Goal: Task Accomplishment & Management: Complete application form

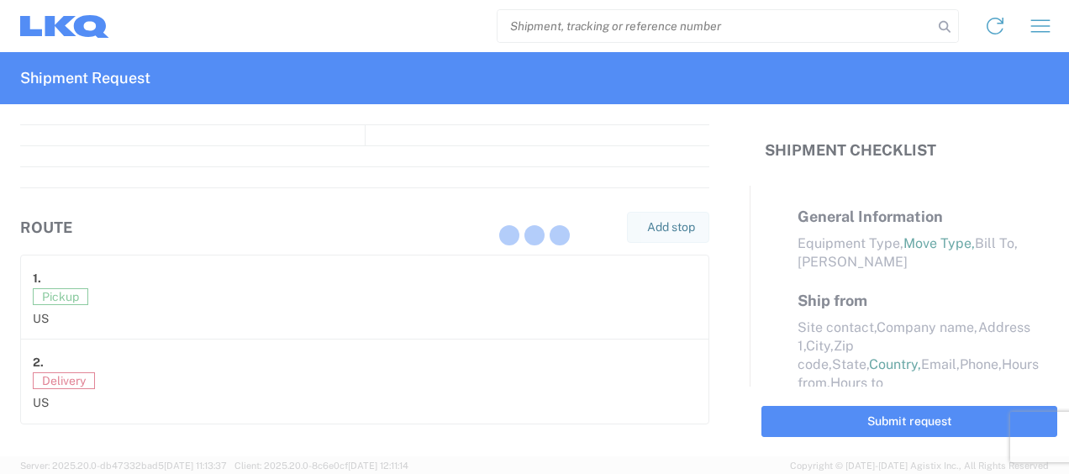
select select "FULL"
select select "LBS"
select select "IN"
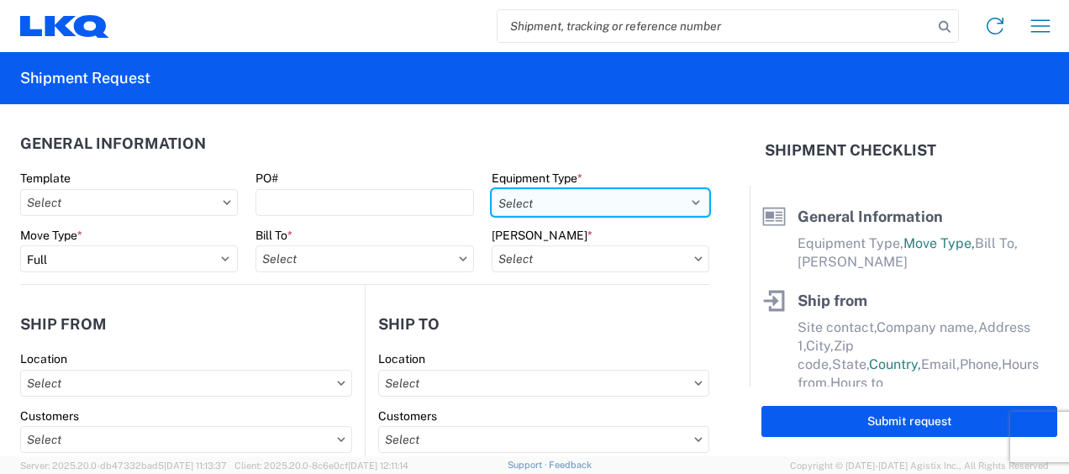
click at [689, 199] on select "Select 53’ Dry Van Flatbed Dropdeck (van) Lowboy (flatbed) Rail" at bounding box center [600, 202] width 218 height 27
select select "STDV"
click at [491, 189] on select "Select 53’ Dry Van Flatbed Dropdeck (van) Lowboy (flatbed) Rail" at bounding box center [600, 202] width 218 height 27
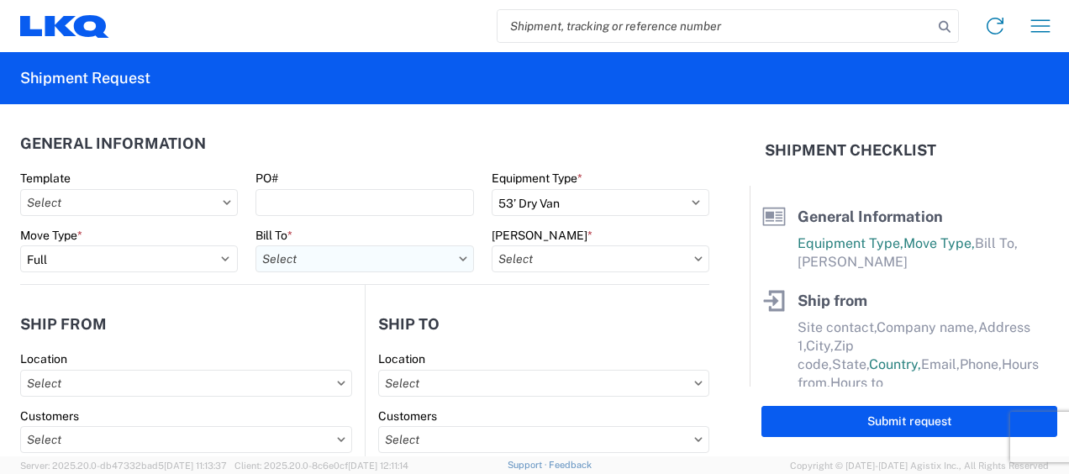
click at [322, 264] on input "text" at bounding box center [364, 258] width 218 height 27
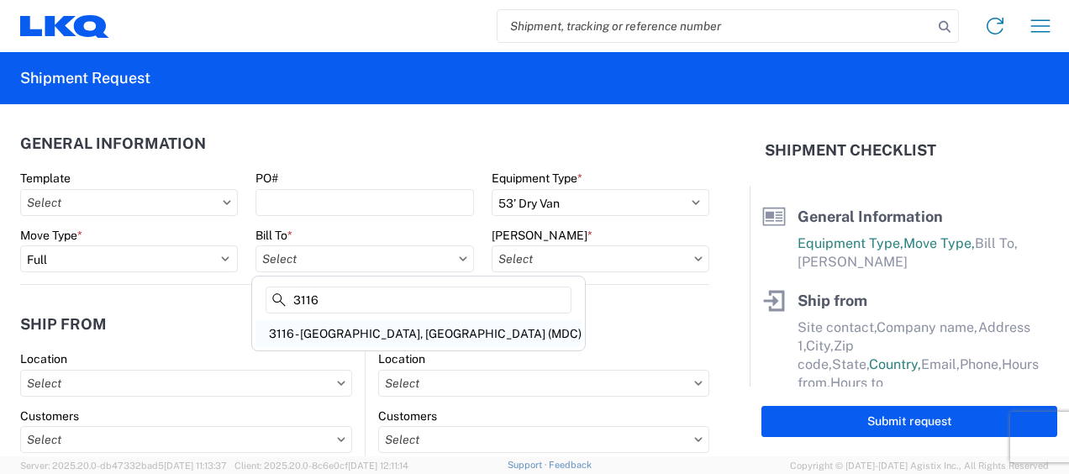
type input "3116"
click at [329, 333] on div "3116 - [GEOGRAPHIC_DATA], [GEOGRAPHIC_DATA] (MDC)" at bounding box center [418, 333] width 326 height 27
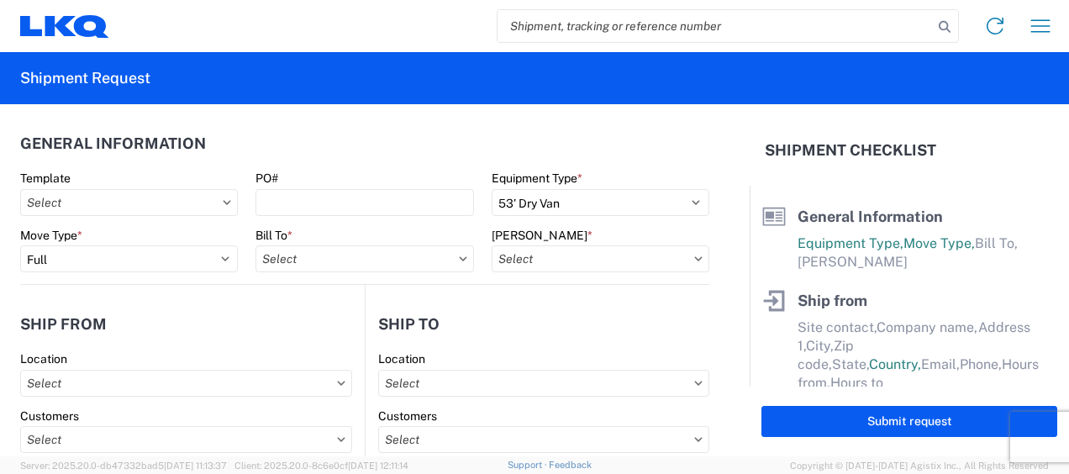
type input "3116 - [GEOGRAPHIC_DATA], [GEOGRAPHIC_DATA] (MDC)"
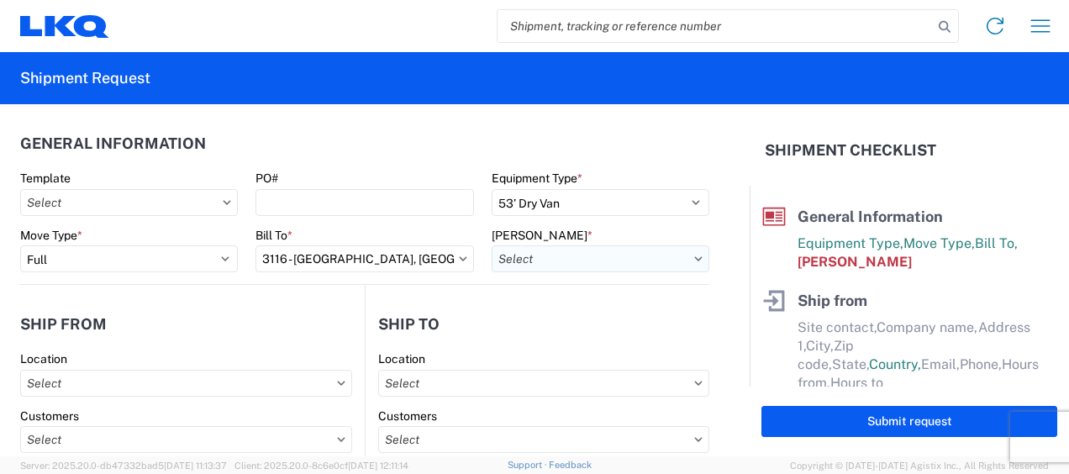
click at [523, 258] on input "text" at bounding box center [600, 258] width 218 height 27
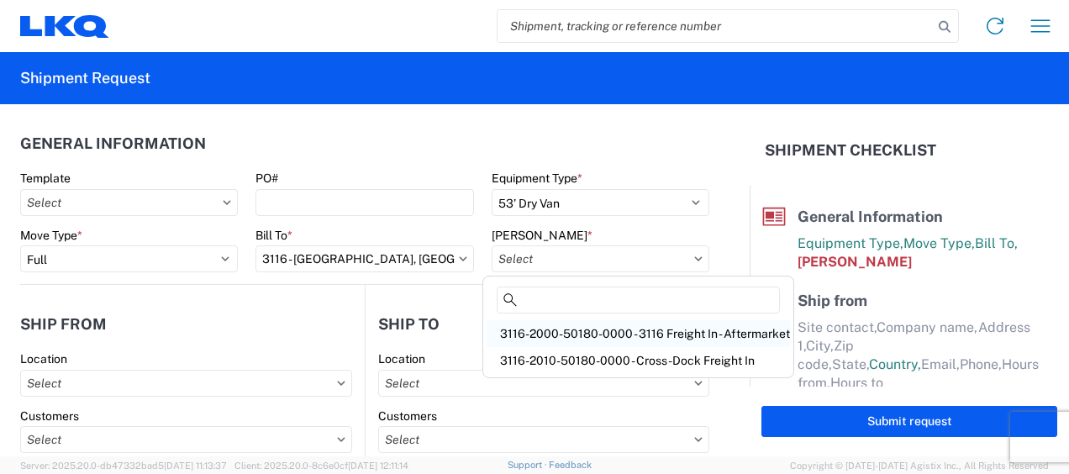
click at [537, 328] on div "3116-2000-50180-0000 - 3116 Freight In - Aftermarket" at bounding box center [637, 333] width 303 height 27
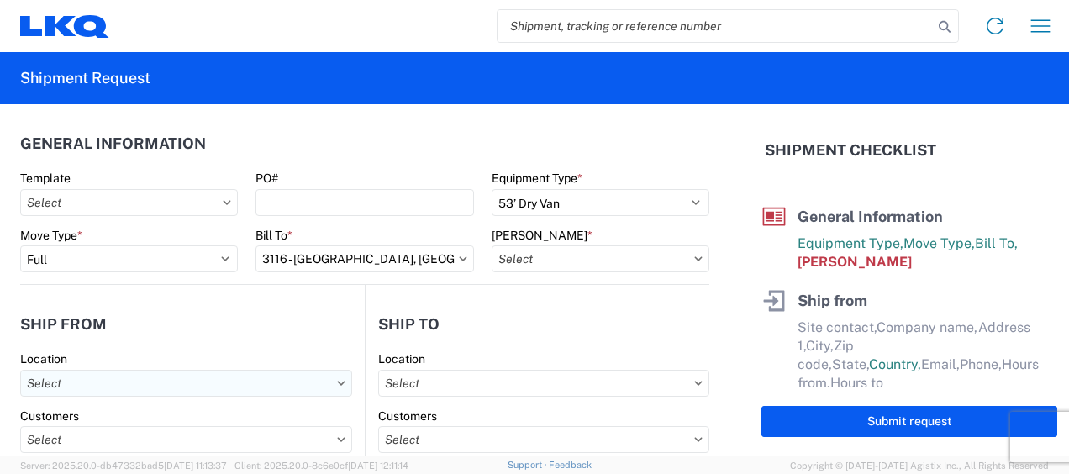
type input "3116-2000-50180-0000 - 3116 Freight In - Aftermarket"
click at [97, 383] on input "text" at bounding box center [186, 383] width 332 height 27
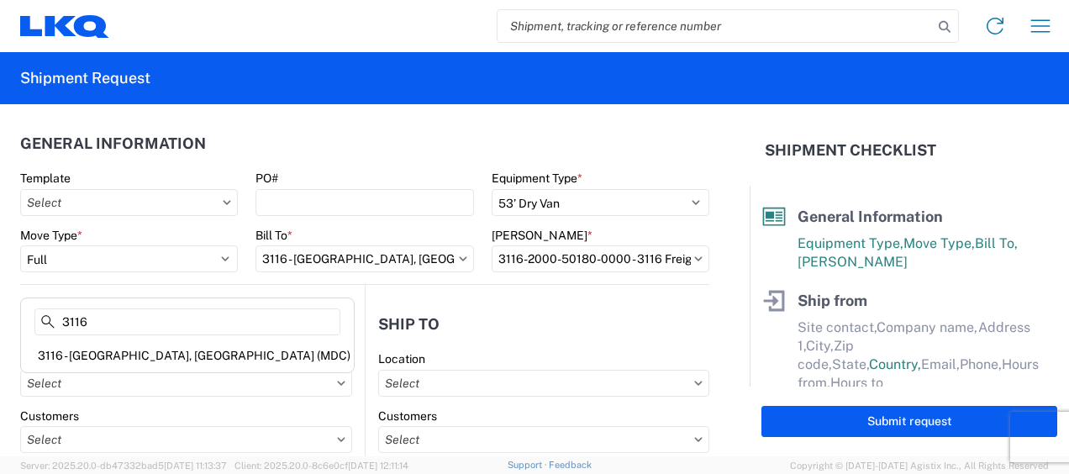
type input "3116"
click at [106, 349] on div "3116 - [GEOGRAPHIC_DATA], [GEOGRAPHIC_DATA] (MDC)" at bounding box center [187, 355] width 326 height 27
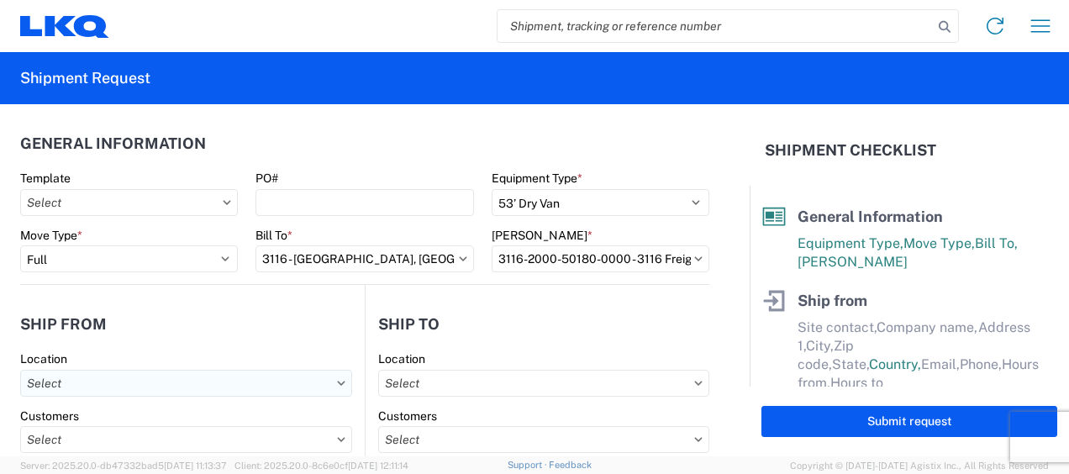
type input "3116 - [GEOGRAPHIC_DATA], [GEOGRAPHIC_DATA] (MDC)"
type input "[DEMOGRAPHIC_DATA][PERSON_NAME]"
type input "LKQ Corporation"
type input "[STREET_ADDRESS]"
type input "[GEOGRAPHIC_DATA]"
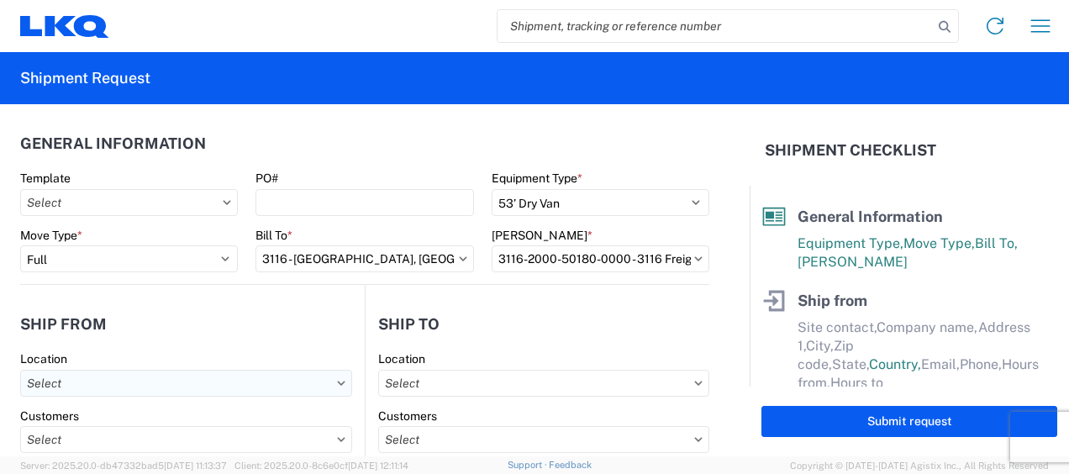
type input "49508"
select select "MI"
select select "US"
type input "[PERSON_NAME][EMAIL_ADDRESS][DOMAIN_NAME]"
type input "[PHONE_NUMBER]"
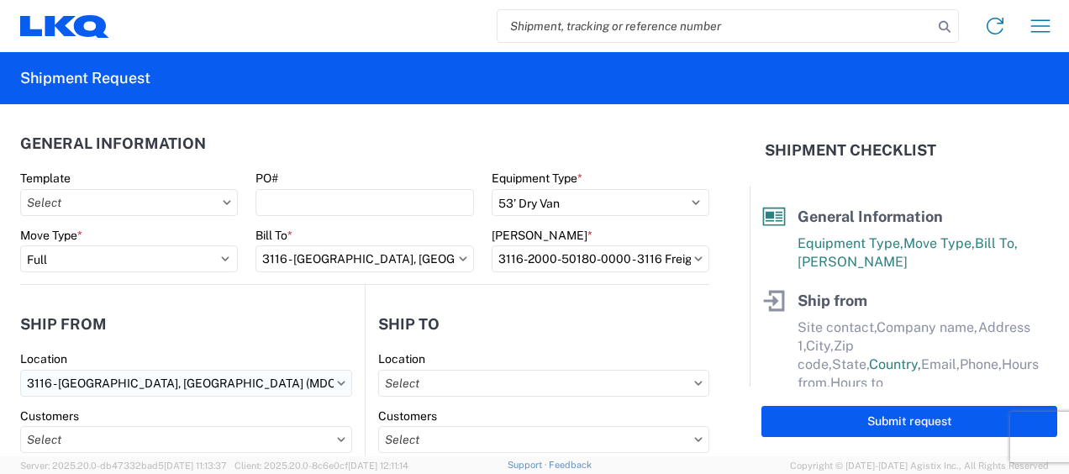
type input "06:00"
type input "13:00"
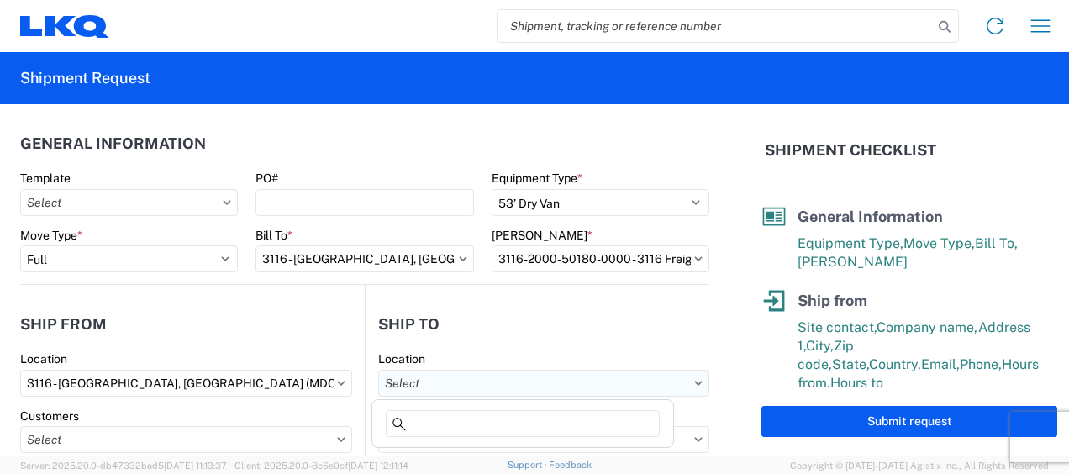
click at [413, 377] on input "text" at bounding box center [543, 383] width 331 height 27
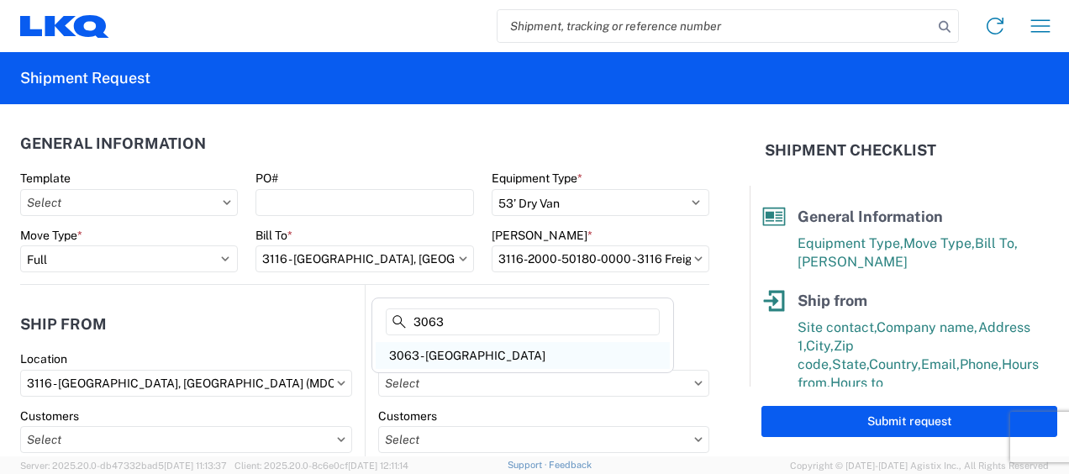
type input "3063"
click at [454, 342] on div "3063 - [GEOGRAPHIC_DATA]" at bounding box center [523, 355] width 294 height 27
type input "3063 - [GEOGRAPHIC_DATA]"
type input "[GEOGRAPHIC_DATA]"
type input "[STREET_ADDRESS]"
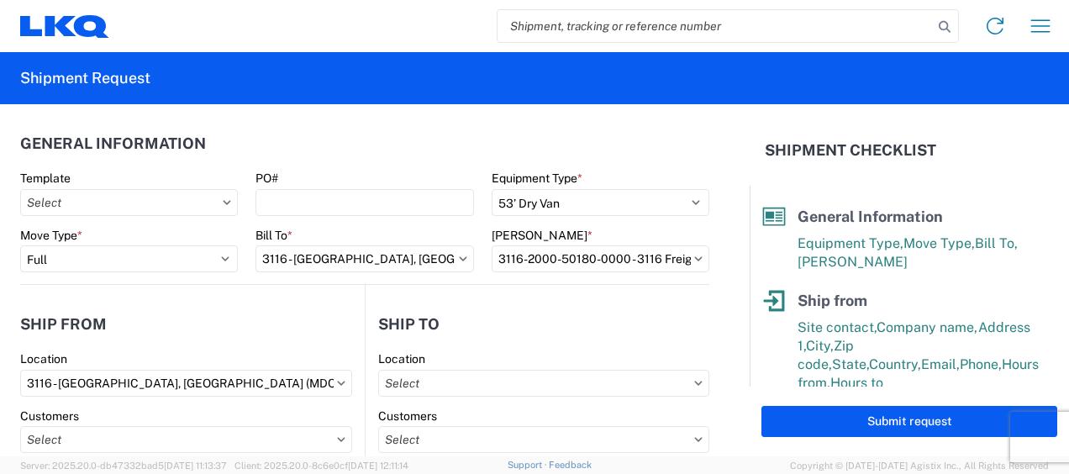
type input "Ste 200"
type input "[GEOGRAPHIC_DATA]"
type input "75050"
select select "US"
type input "[PHONE_NUMBER]"
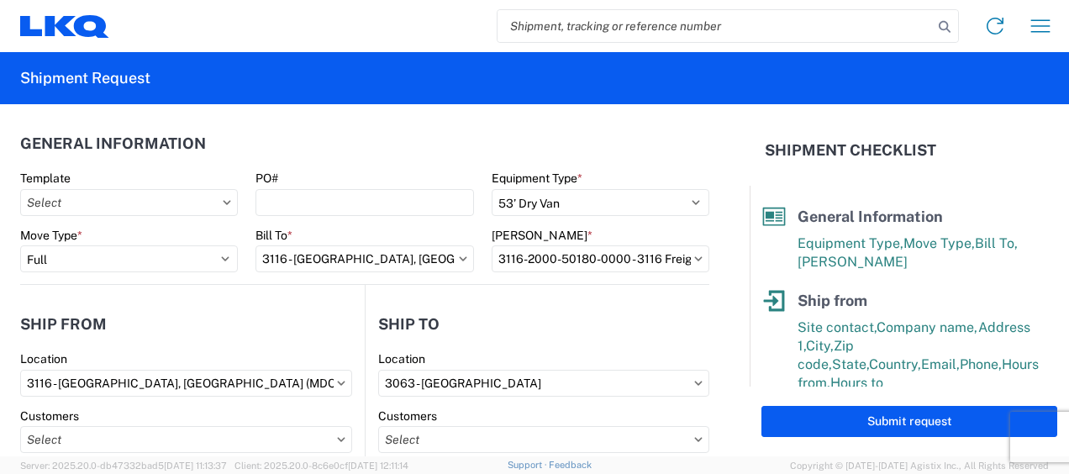
type input "08:00"
type input "14:00"
select select
click at [412, 440] on input "text" at bounding box center [543, 439] width 331 height 27
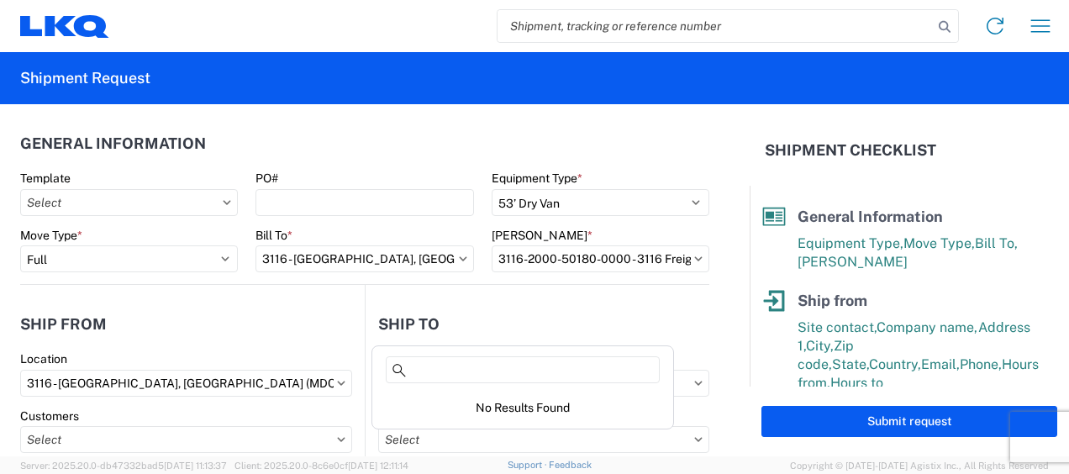
click at [244, 310] on header "Ship from" at bounding box center [192, 324] width 344 height 38
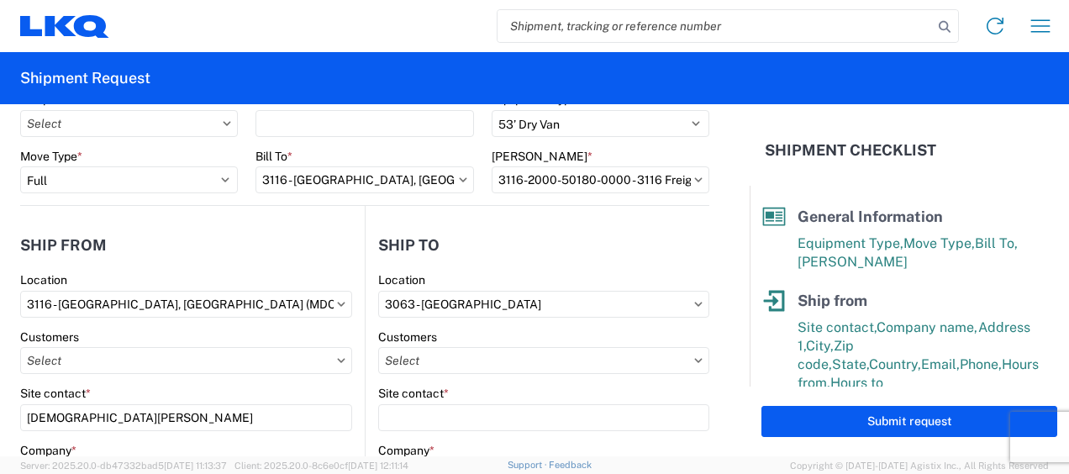
scroll to position [168, 0]
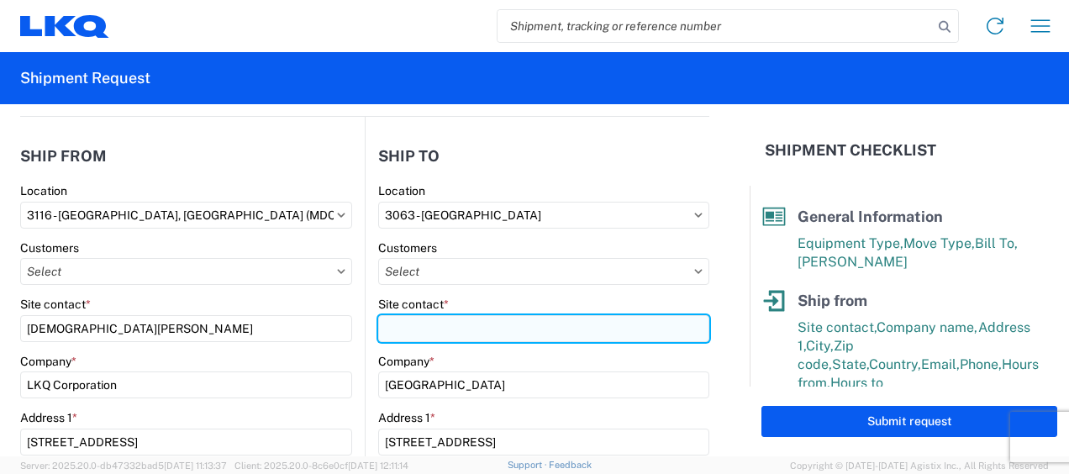
click at [407, 327] on input "Site contact *" at bounding box center [543, 328] width 331 height 27
type input "Receiving"
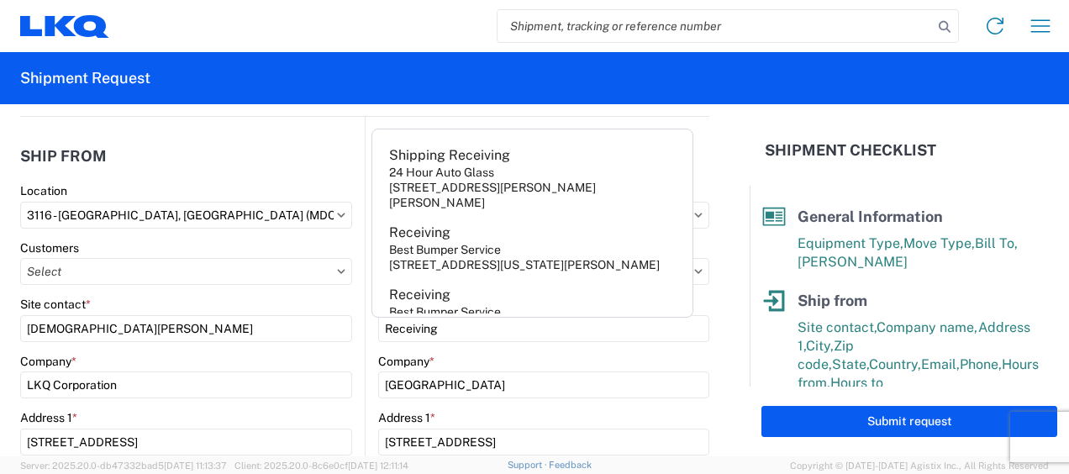
click at [273, 151] on header "Ship from" at bounding box center [192, 156] width 344 height 38
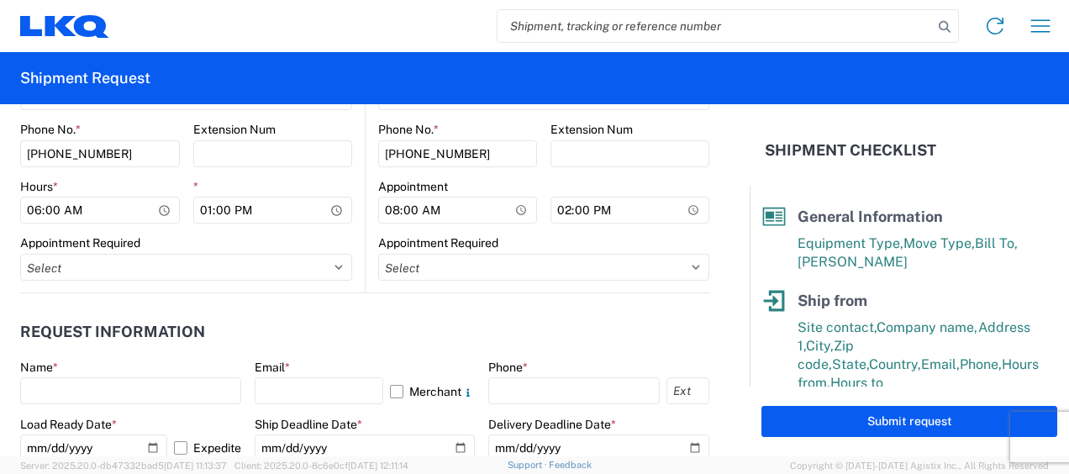
scroll to position [672, 0]
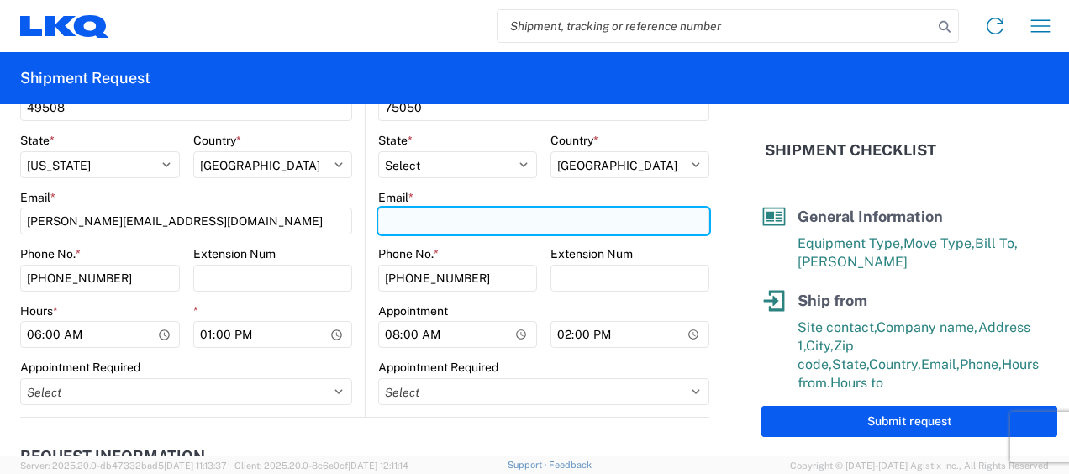
paste input "[EMAIL_ADDRESS][DOMAIN_NAME]"
type input "[EMAIL_ADDRESS][DOMAIN_NAME]"
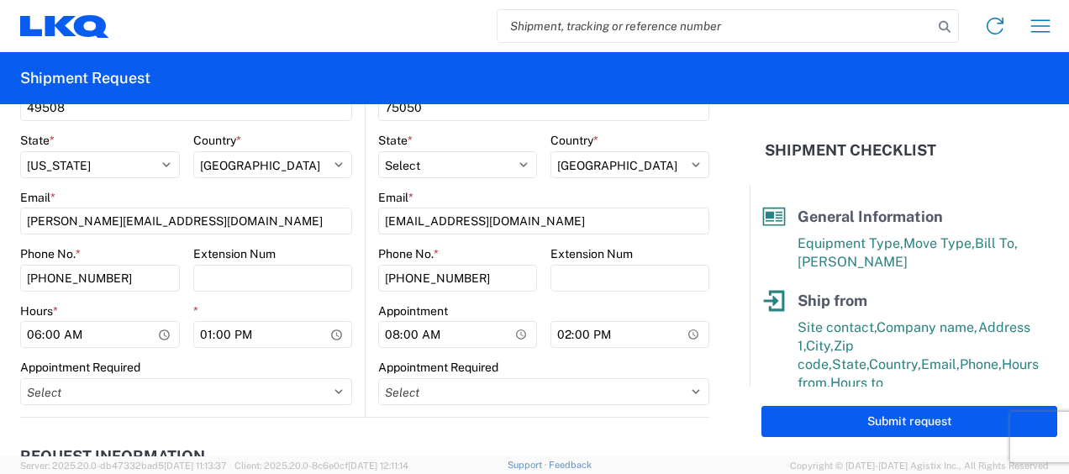
click at [333, 205] on div "Email * klund@lkqcorp.com" at bounding box center [186, 212] width 332 height 45
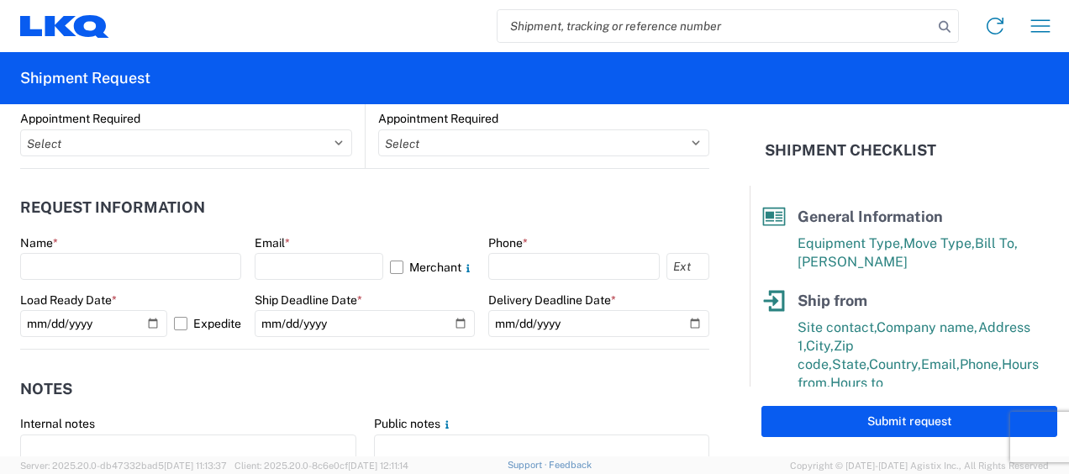
scroll to position [924, 0]
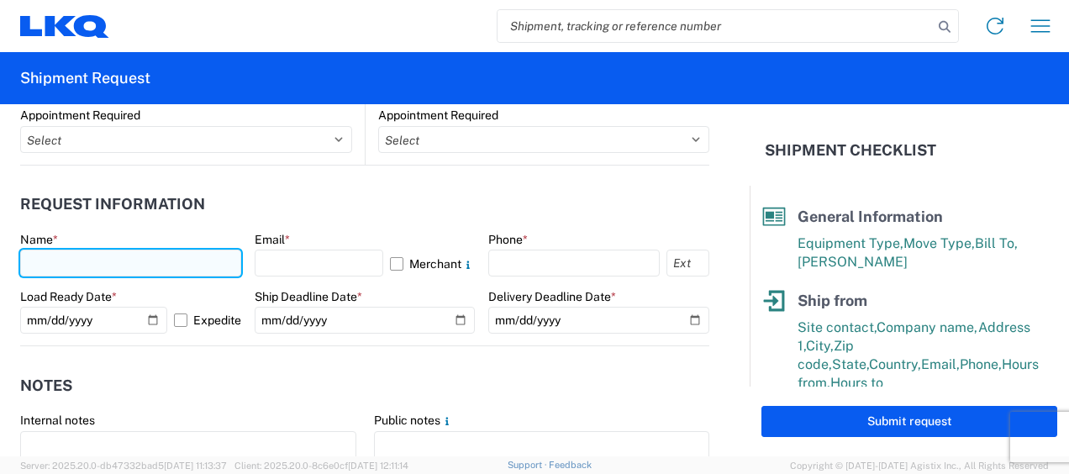
click at [71, 255] on input "text" at bounding box center [130, 263] width 221 height 27
type input "[DEMOGRAPHIC_DATA][PERSON_NAME]"
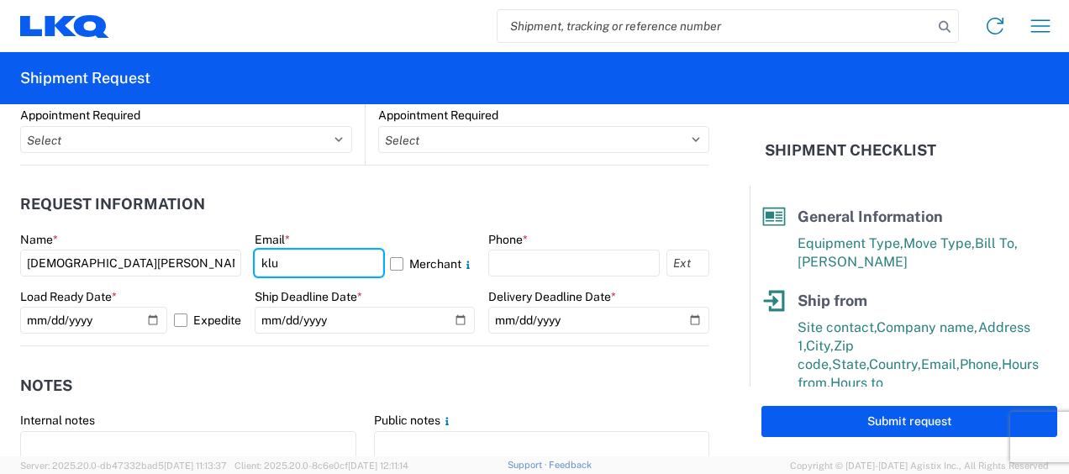
type input "[PERSON_NAME][EMAIL_ADDRESS][DOMAIN_NAME]"
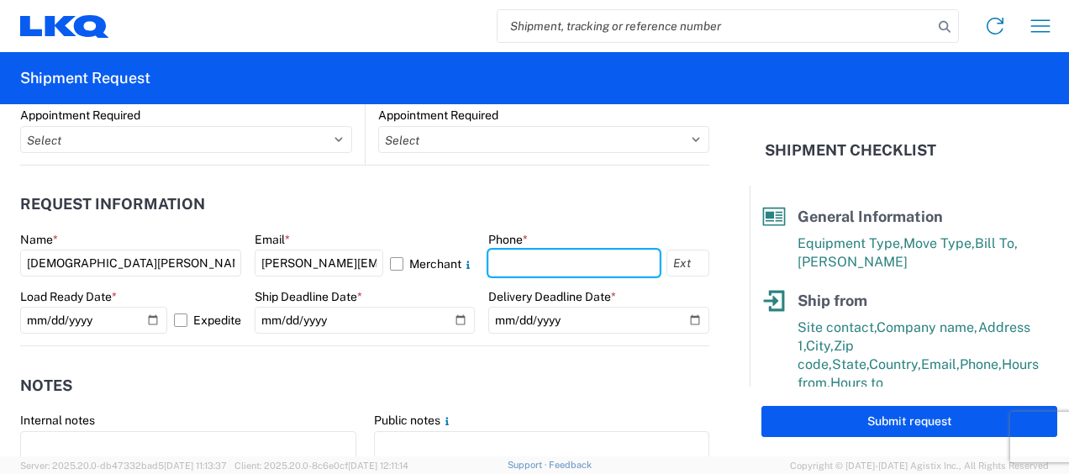
type input "6167541500"
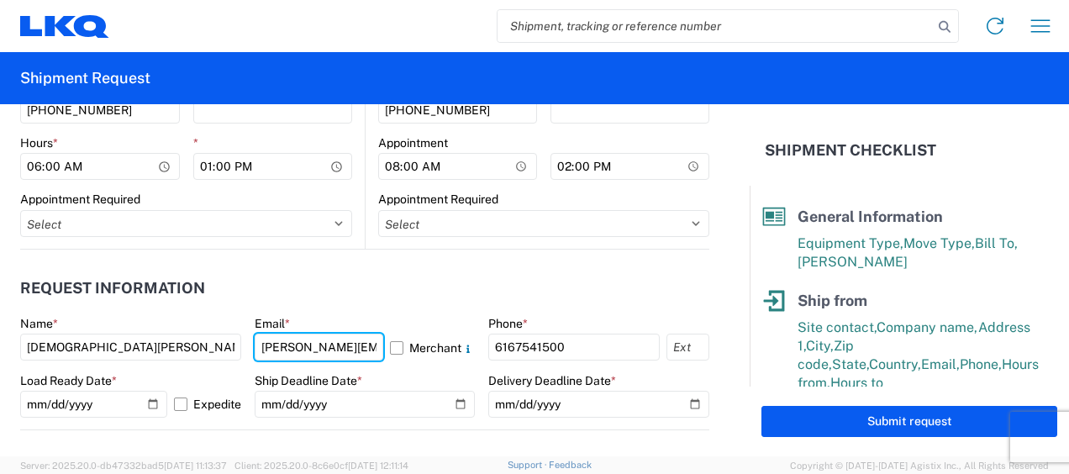
scroll to position [1008, 0]
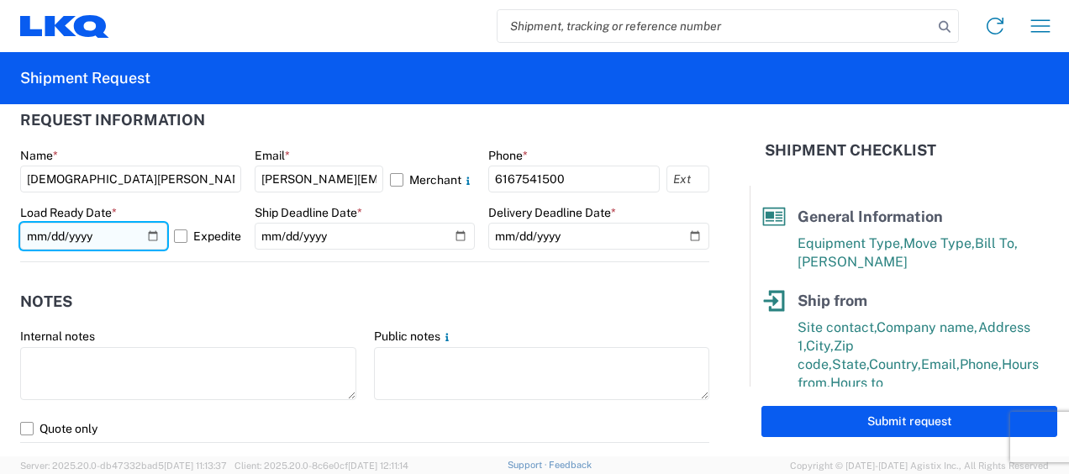
click at [145, 230] on input "2025-10-09" at bounding box center [93, 236] width 147 height 27
click at [165, 292] on form "General Information Template PO# Equipment Type * Select 53’ Dry Van Flatbed Dr…" at bounding box center [374, 280] width 749 height 352
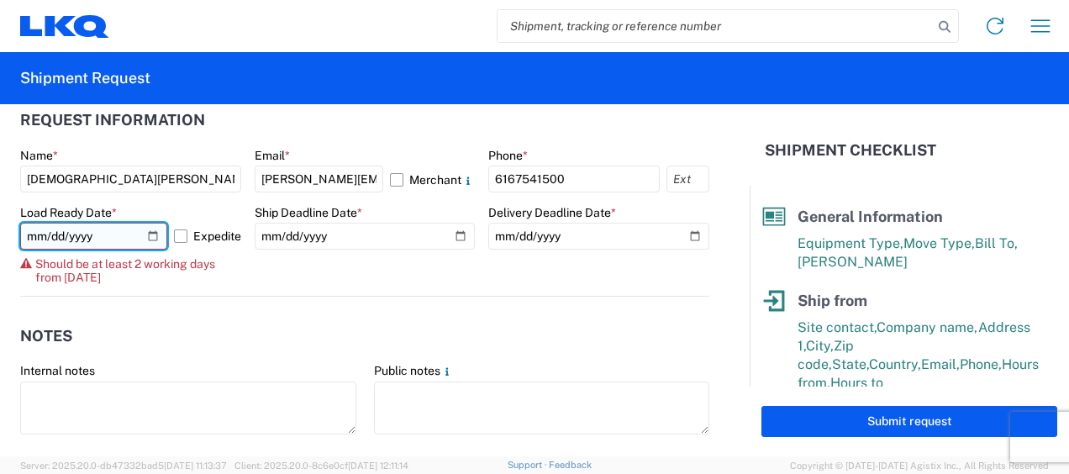
click at [148, 233] on input "2025-10-09" at bounding box center [93, 236] width 147 height 27
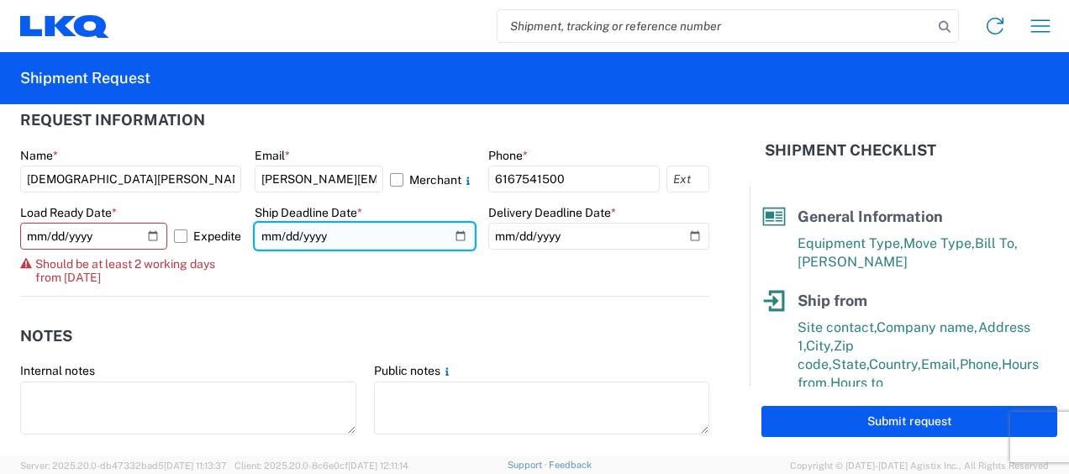
click at [450, 234] on input "date" at bounding box center [365, 236] width 221 height 27
type input "2025-10-09"
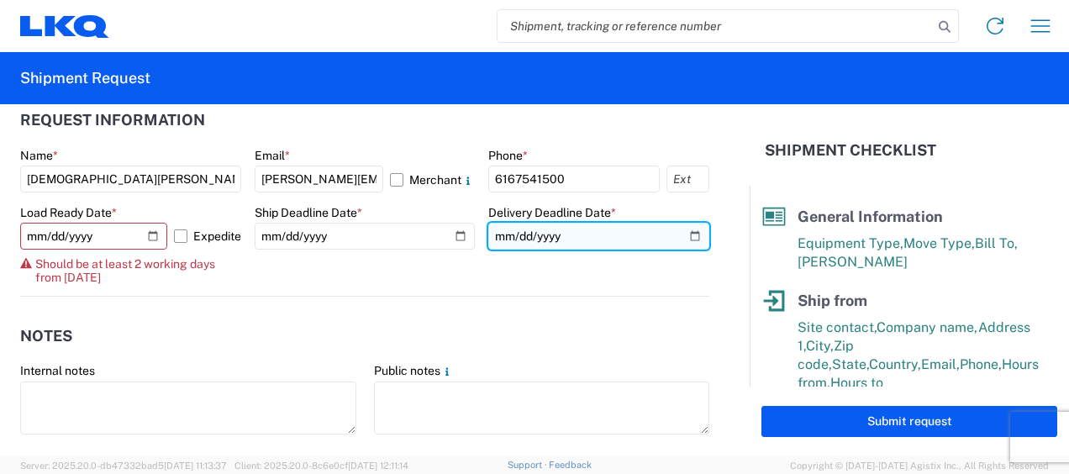
click at [685, 235] on input "date" at bounding box center [598, 236] width 221 height 27
type input "2025-10-16"
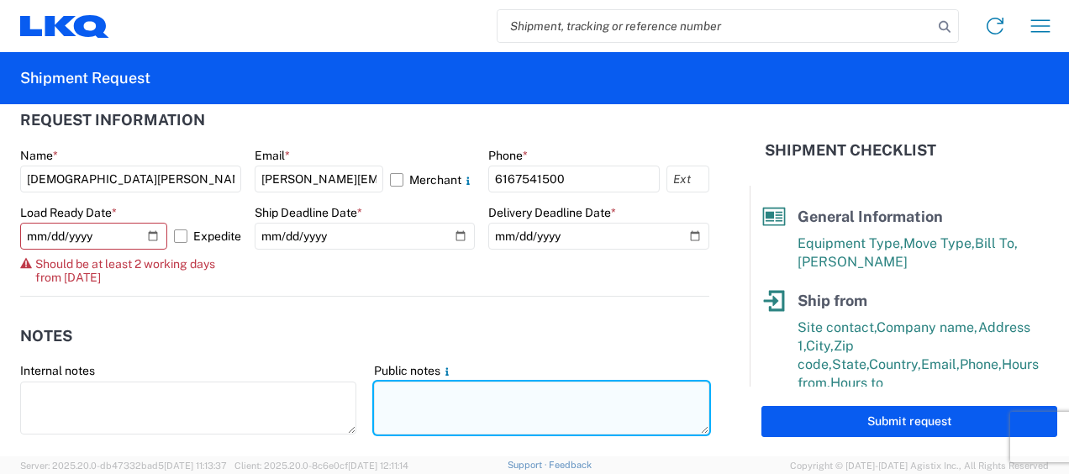
click at [386, 391] on textarea at bounding box center [542, 407] width 336 height 53
drag, startPoint x: 370, startPoint y: 393, endPoint x: 647, endPoint y: 389, distance: 277.3
click at [647, 389] on textarea "063-[GEOGRAPHIC_DATA] 24 skids 11411415/1512/2057" at bounding box center [542, 407] width 336 height 53
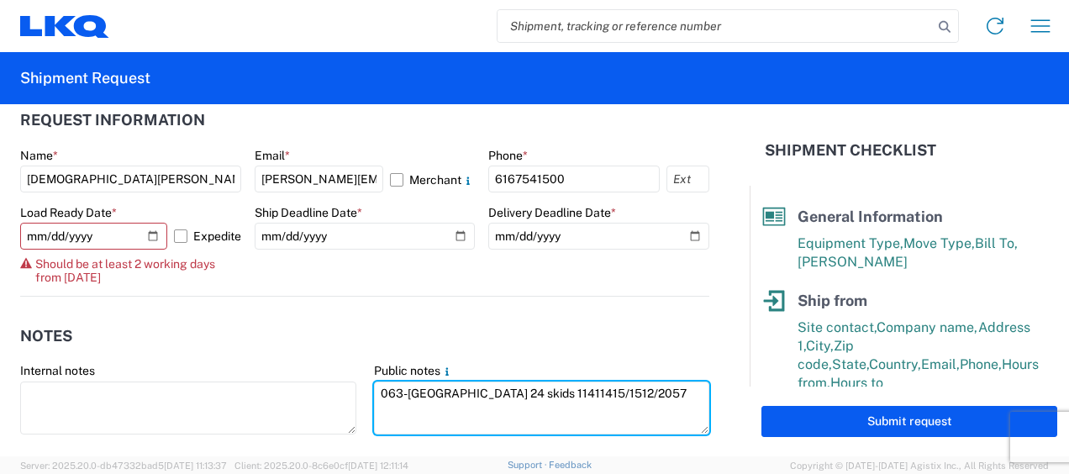
type textarea "063-[GEOGRAPHIC_DATA] 24 skids 11411415/1512/2057"
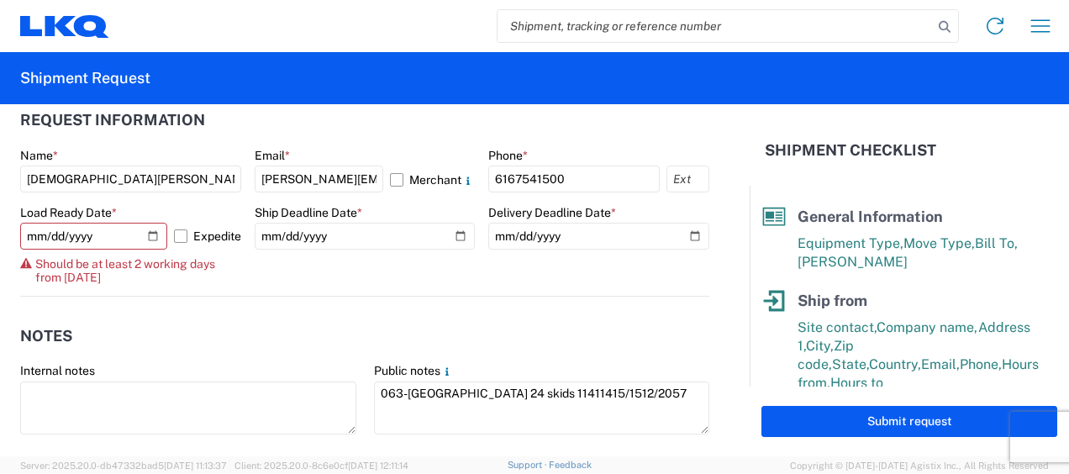
click at [398, 325] on header "Notes" at bounding box center [364, 336] width 689 height 38
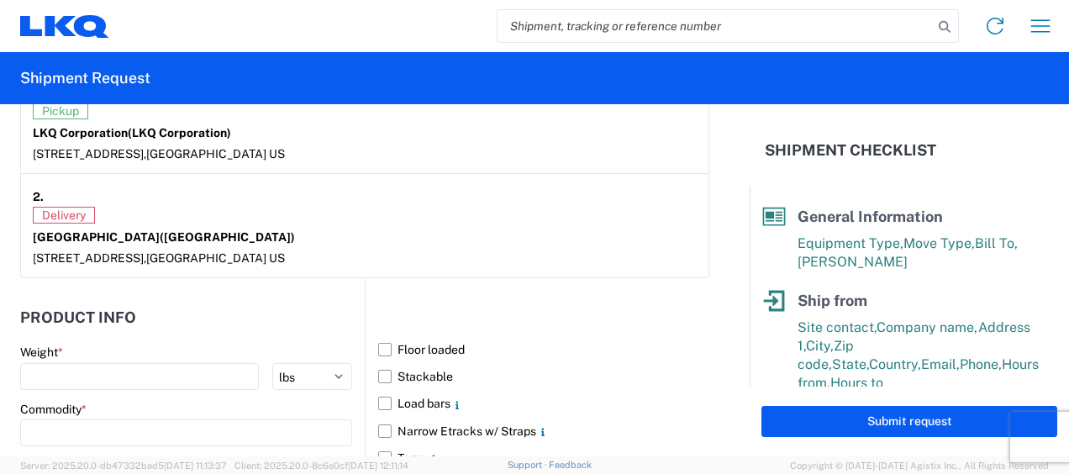
scroll to position [1596, 0]
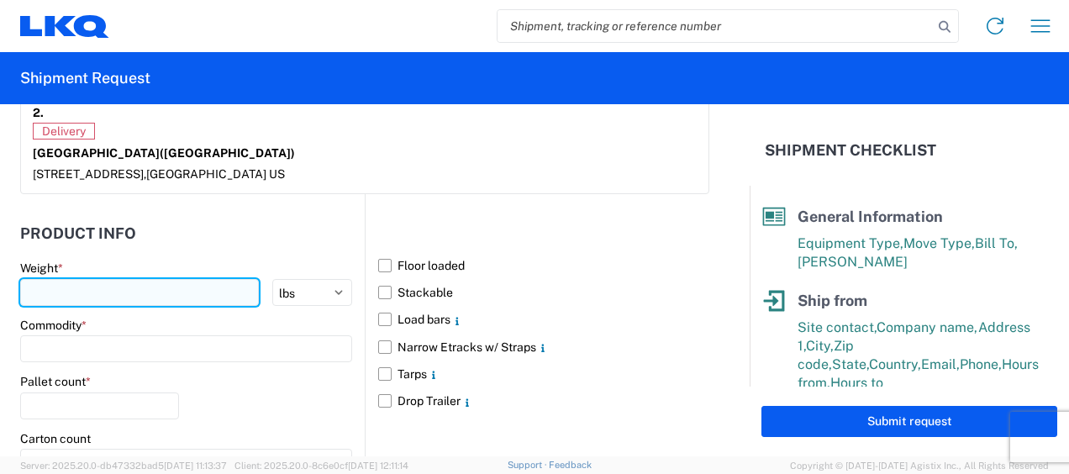
click at [60, 288] on input "number" at bounding box center [139, 292] width 239 height 27
type input "10538"
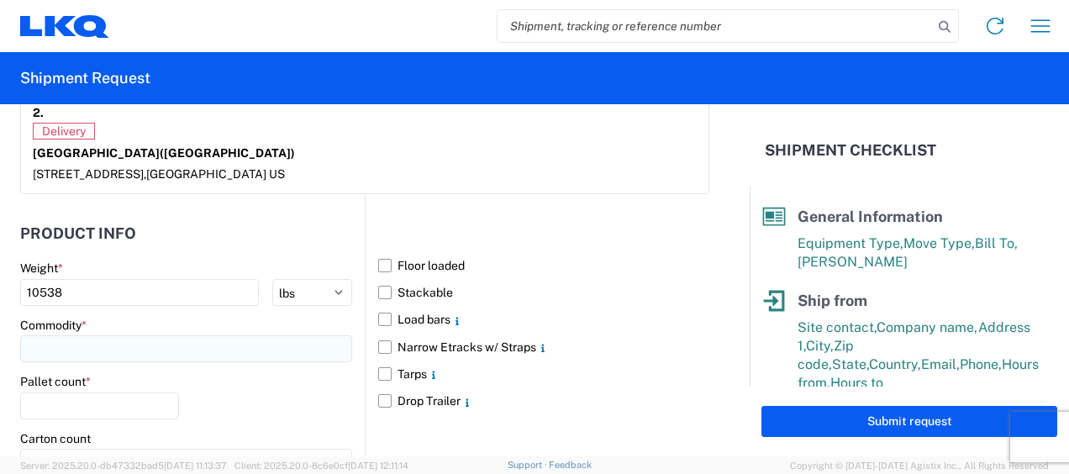
click at [41, 336] on input at bounding box center [186, 348] width 332 height 27
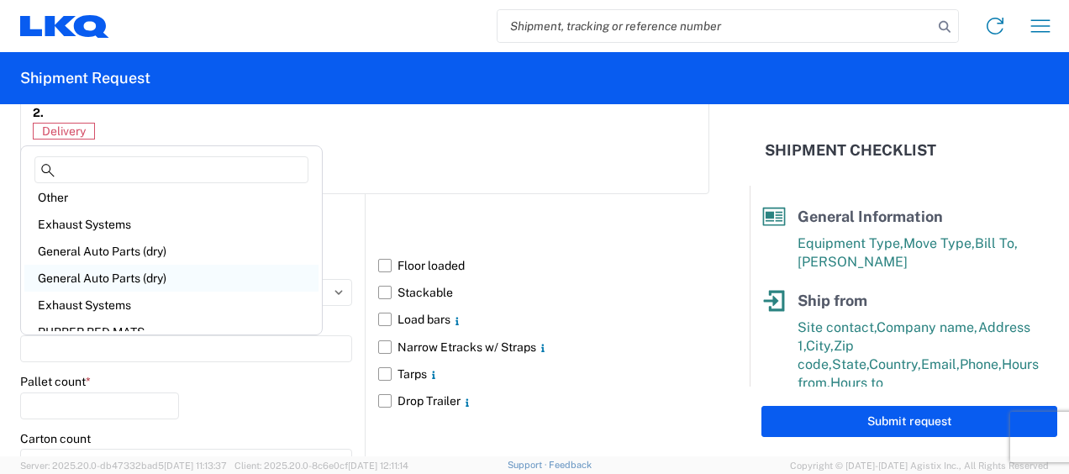
scroll to position [168, 0]
click at [124, 260] on div "General Auto Parts (dry)" at bounding box center [171, 250] width 294 height 27
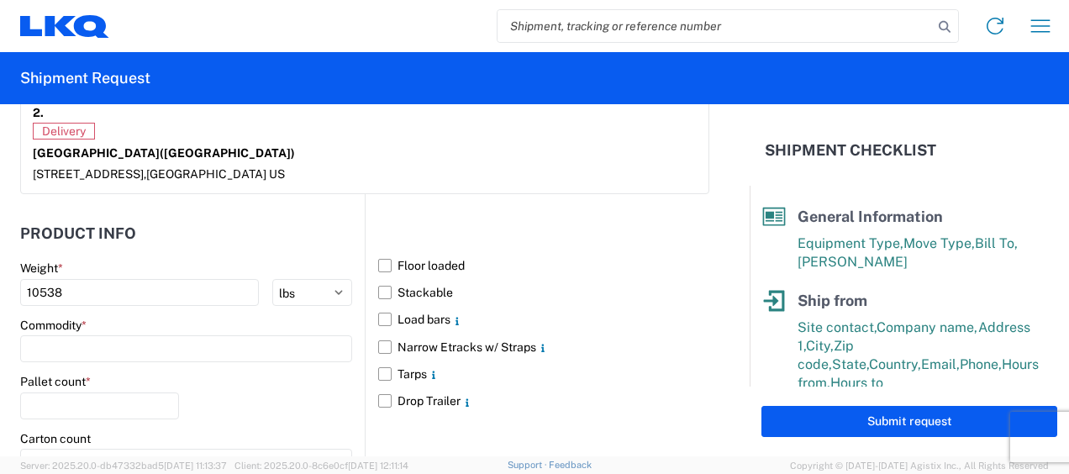
type input "General Auto Parts (dry)"
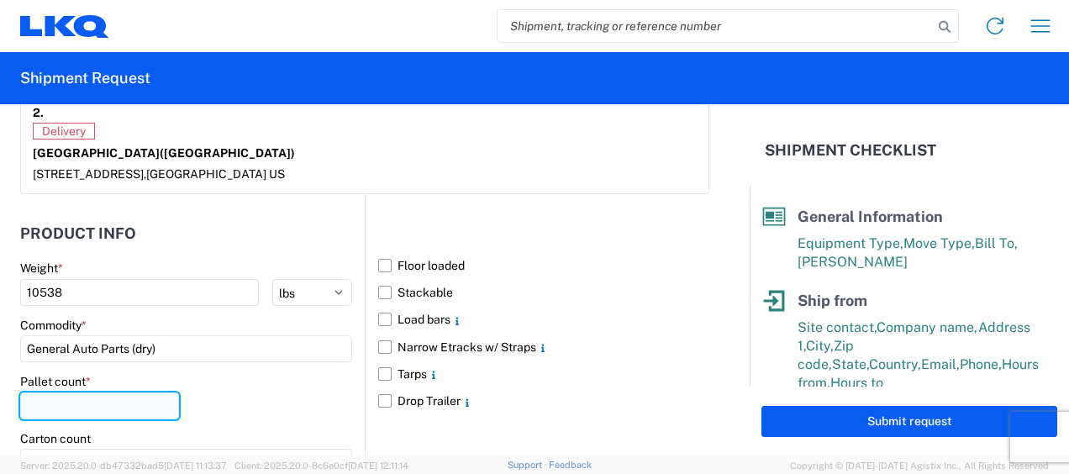
click at [103, 398] on input "number" at bounding box center [99, 405] width 159 height 27
type input "24"
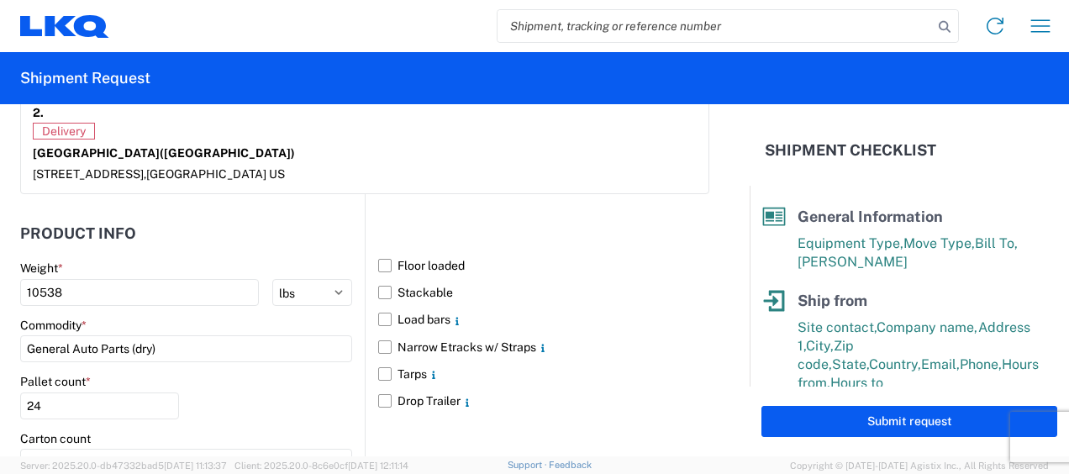
click at [216, 393] on div "Pallet count * 24" at bounding box center [186, 402] width 332 height 57
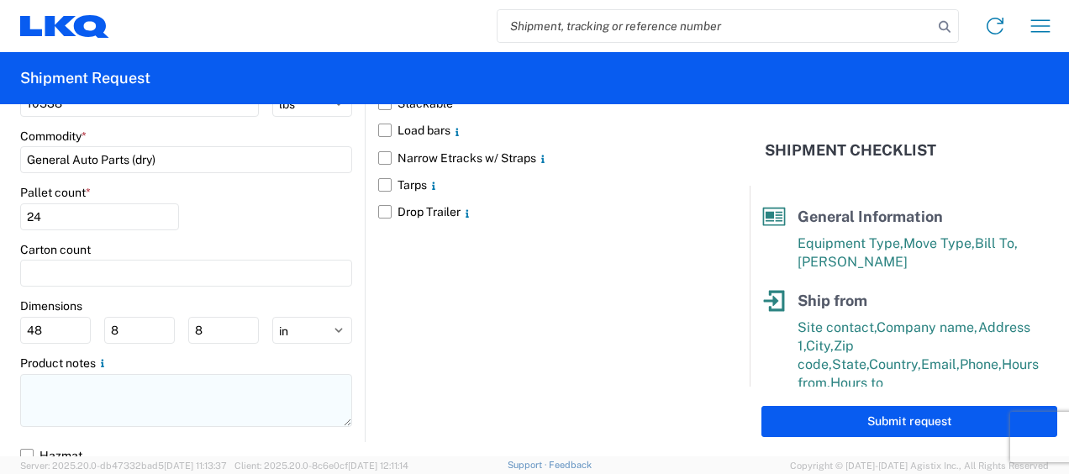
scroll to position [1793, 0]
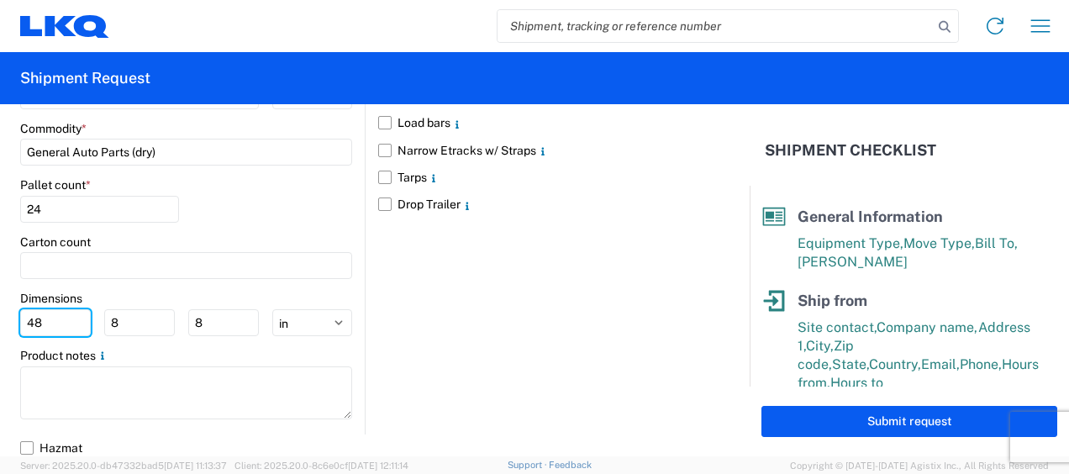
drag, startPoint x: 55, startPoint y: 323, endPoint x: 2, endPoint y: 323, distance: 53.8
click at [4, 323] on form "General Information Template PO# Equipment Type * Select 53’ Dry Van Flatbed Dr…" at bounding box center [374, 280] width 749 height 352
type input "77"
type input "47"
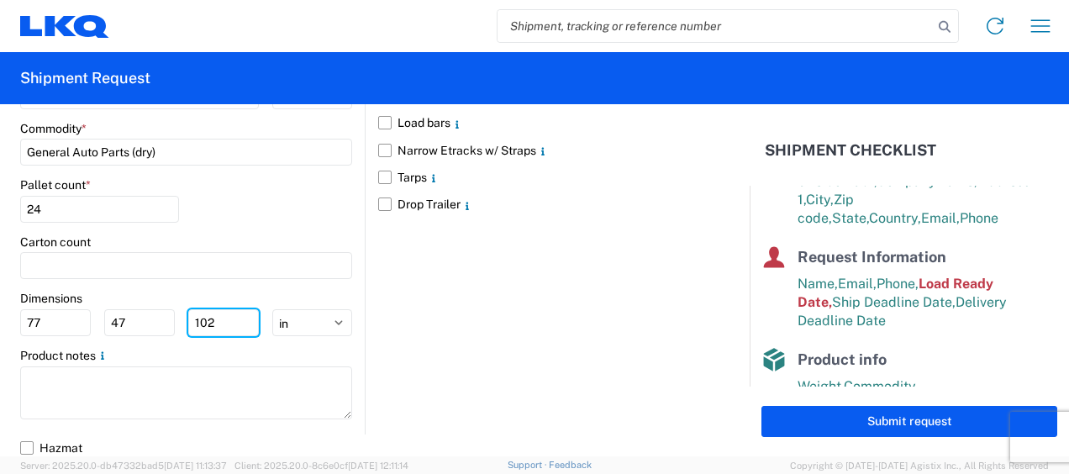
scroll to position [377, 0]
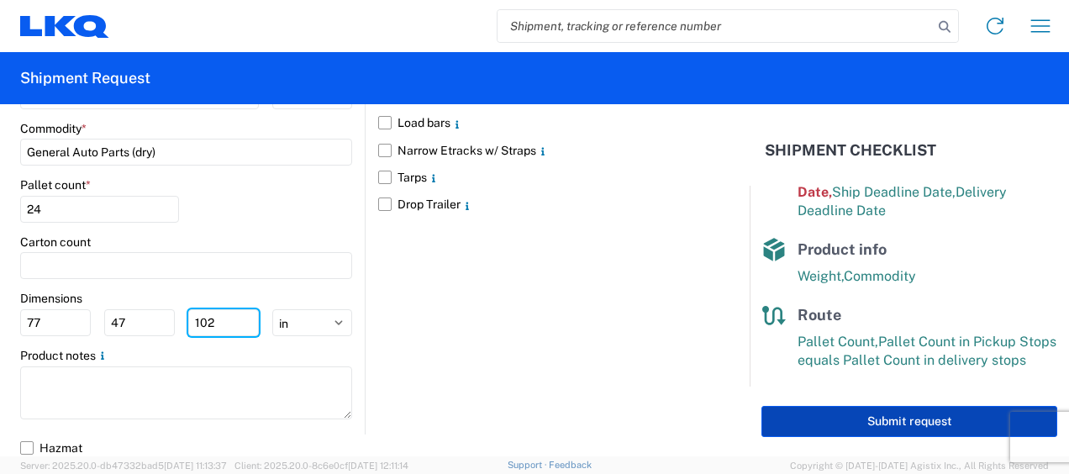
type input "102"
click at [914, 425] on button "Submit request" at bounding box center [909, 421] width 296 height 31
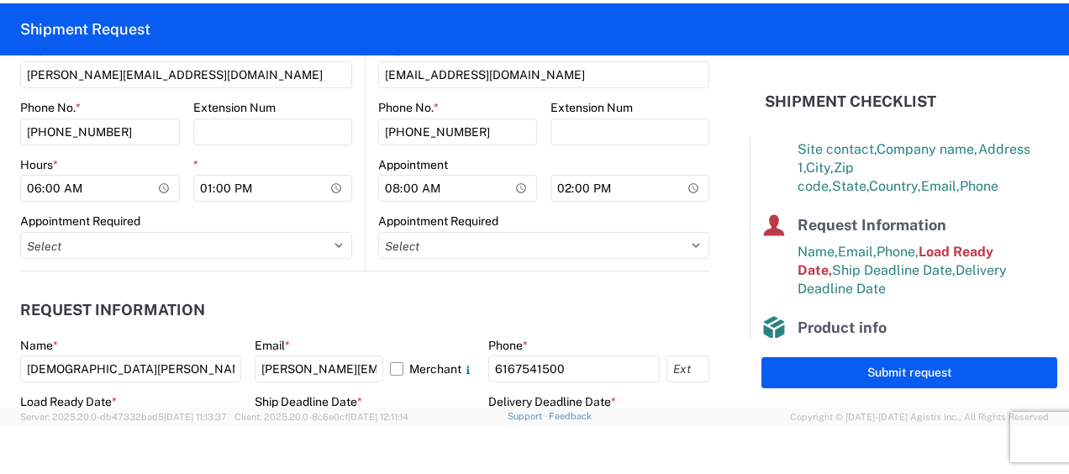
scroll to position [952, 0]
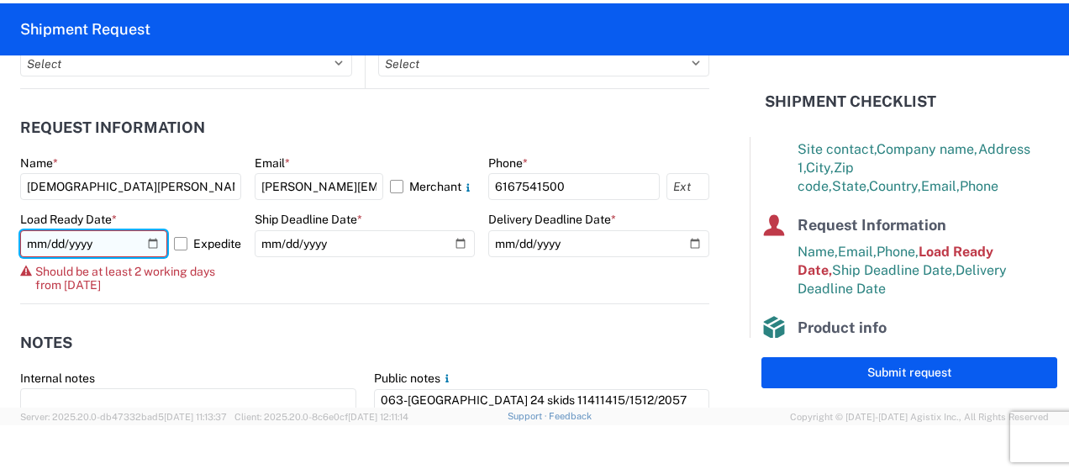
click at [150, 234] on input "2025-10-09" at bounding box center [93, 243] width 147 height 27
click at [148, 239] on input "2025-10-09" at bounding box center [93, 243] width 147 height 27
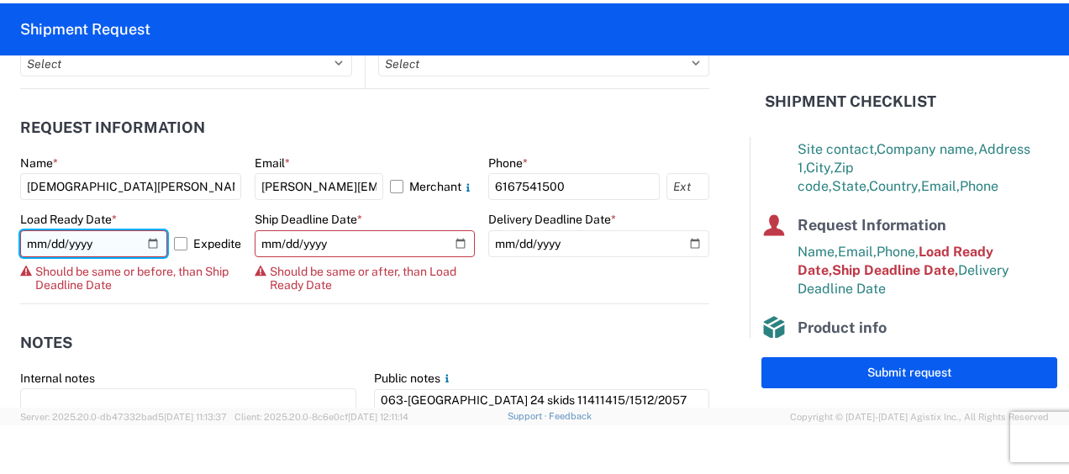
click at [148, 237] on input "2025-10-10" at bounding box center [93, 243] width 147 height 27
type input "2025-10-08"
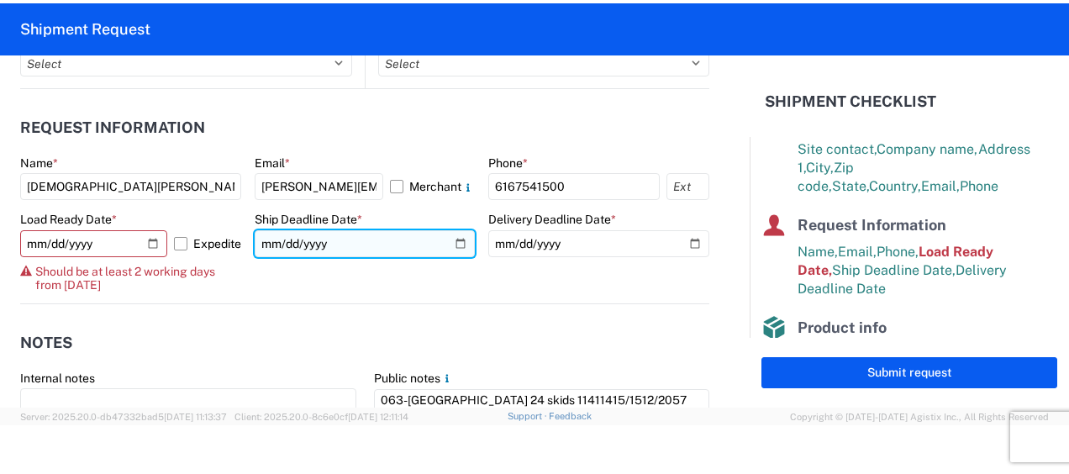
click at [447, 239] on input "2025-10-09" at bounding box center [365, 243] width 221 height 27
type input "2025-10-08"
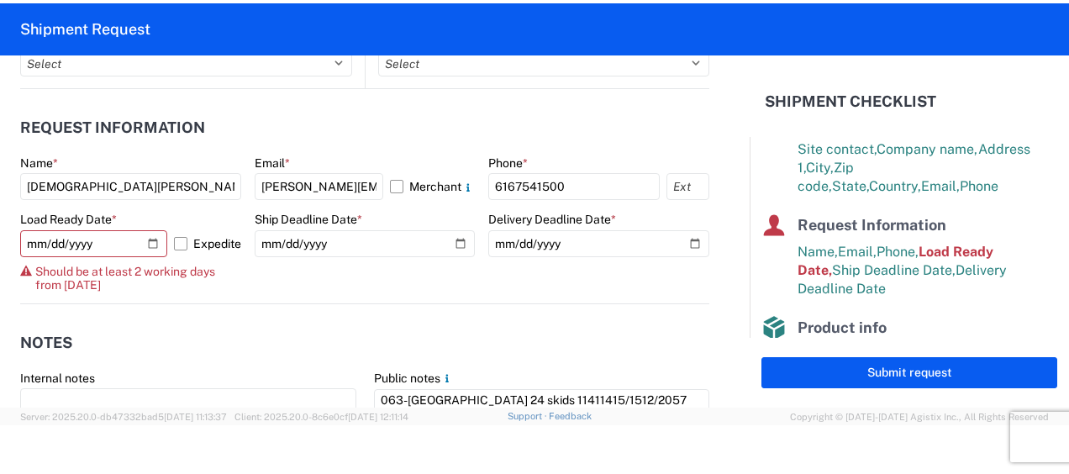
click at [315, 309] on agx-notes "Notes Internal notes Public notes 063-Grand Prairie 24 skids 11411415/1512/2057…" at bounding box center [364, 394] width 689 height 181
click at [148, 241] on input "2025-10-08" at bounding box center [93, 243] width 147 height 27
type input "2025-10-09"
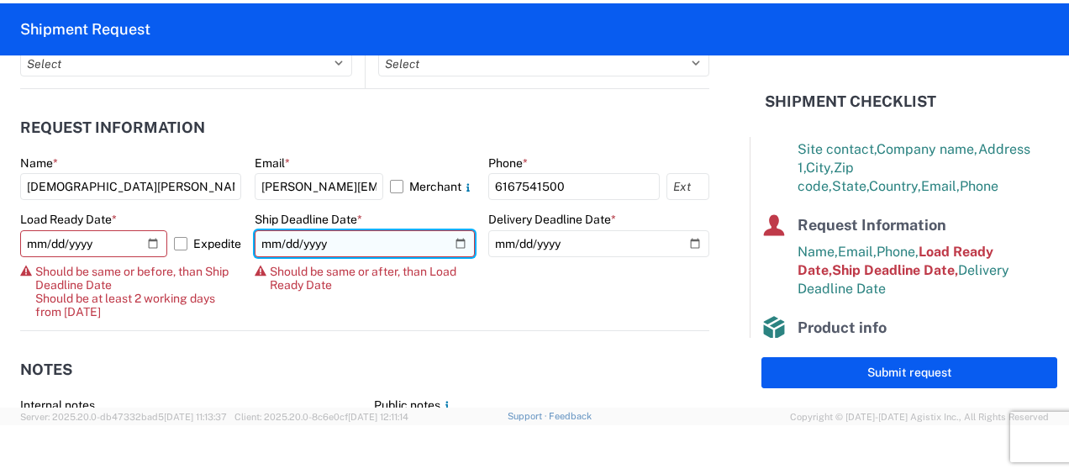
click at [453, 240] on input "2025-10-08" at bounding box center [365, 243] width 221 height 27
type input "2025-10-09"
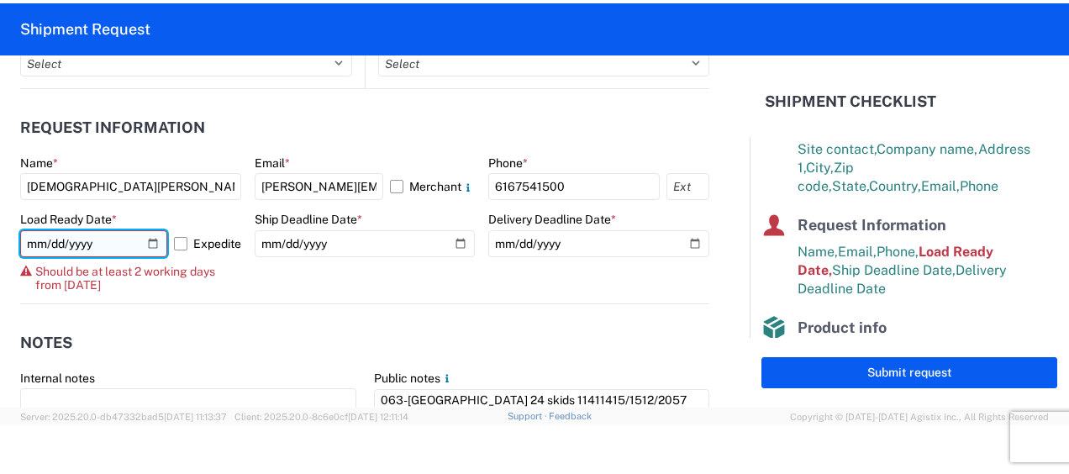
click at [150, 242] on input "2025-10-09" at bounding box center [93, 243] width 147 height 27
type input "2025-10-10"
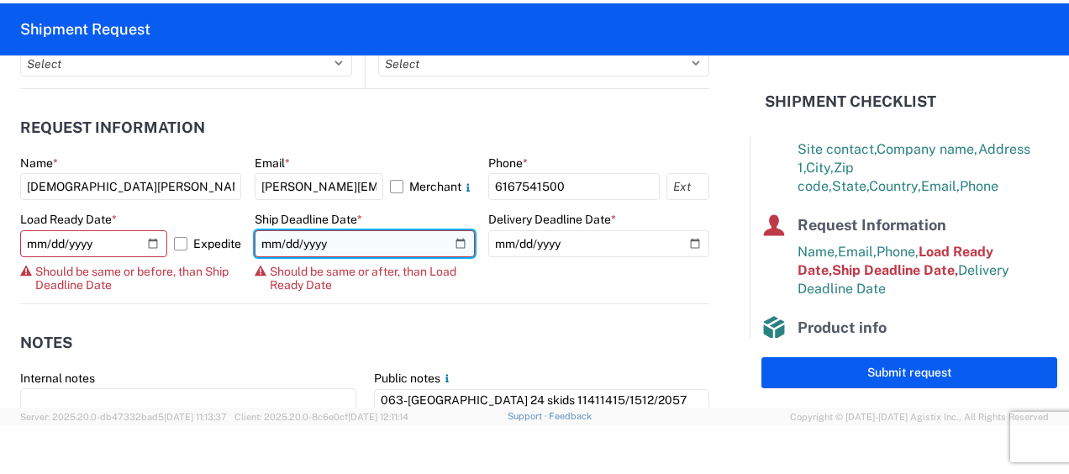
click at [459, 234] on input "2025-10-09" at bounding box center [365, 243] width 221 height 27
type input "2025-10-10"
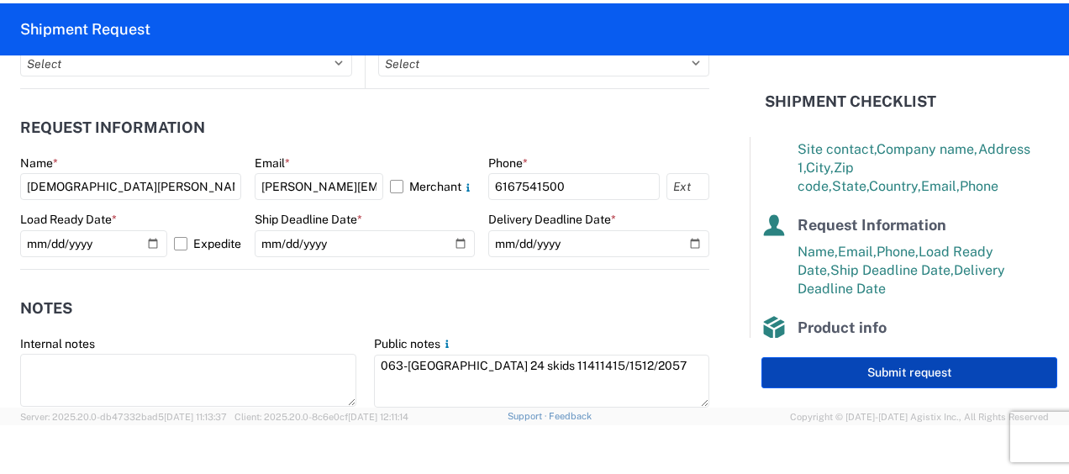
click at [901, 370] on button "Submit request" at bounding box center [909, 372] width 296 height 31
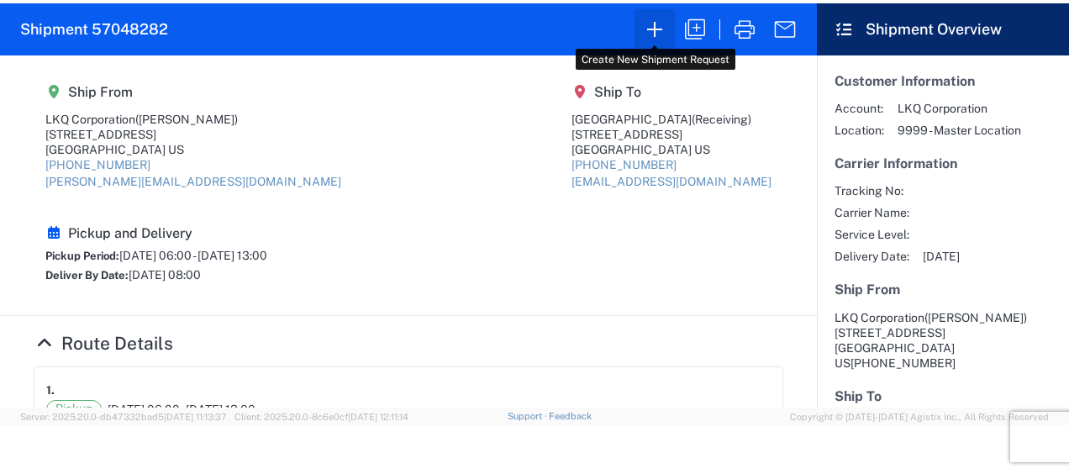
click at [657, 27] on icon "button" at bounding box center [654, 29] width 27 height 27
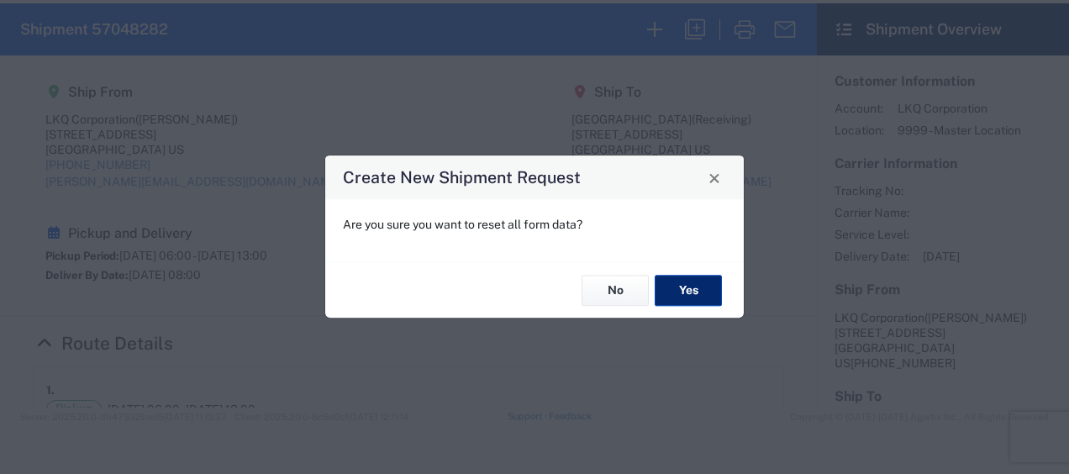
click at [686, 294] on button "Yes" at bounding box center [687, 290] width 67 height 31
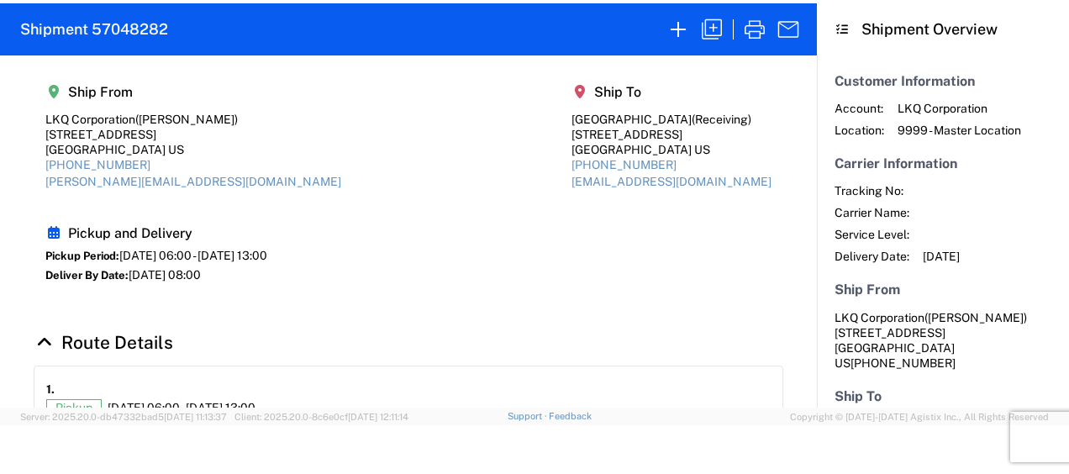
select select "FULL"
select select "US"
select select "LBS"
select select "IN"
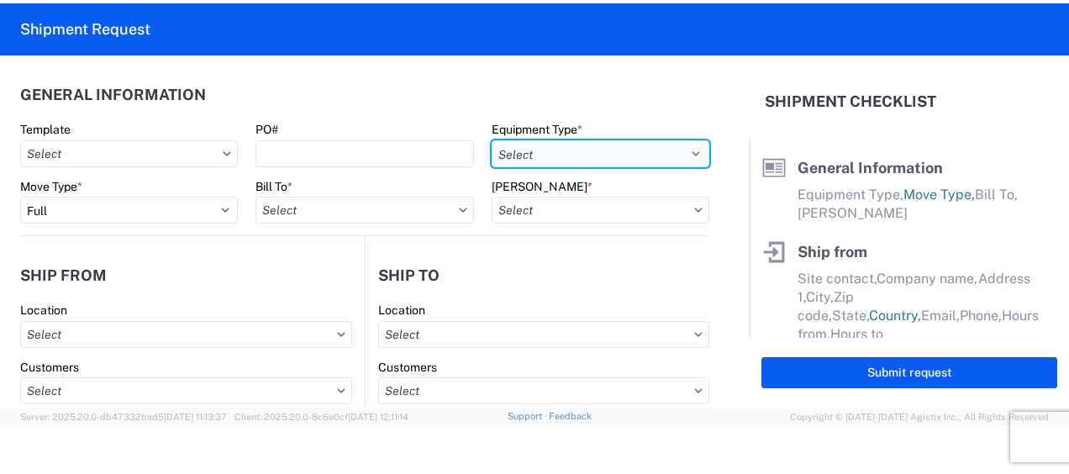
click at [684, 150] on select "Select 53’ Dry Van Flatbed Dropdeck (van) Lowboy (flatbed) Rail" at bounding box center [600, 153] width 218 height 27
select select "STDV"
click at [491, 140] on select "Select 53’ Dry Van Flatbed Dropdeck (van) Lowboy (flatbed) Rail" at bounding box center [600, 153] width 218 height 27
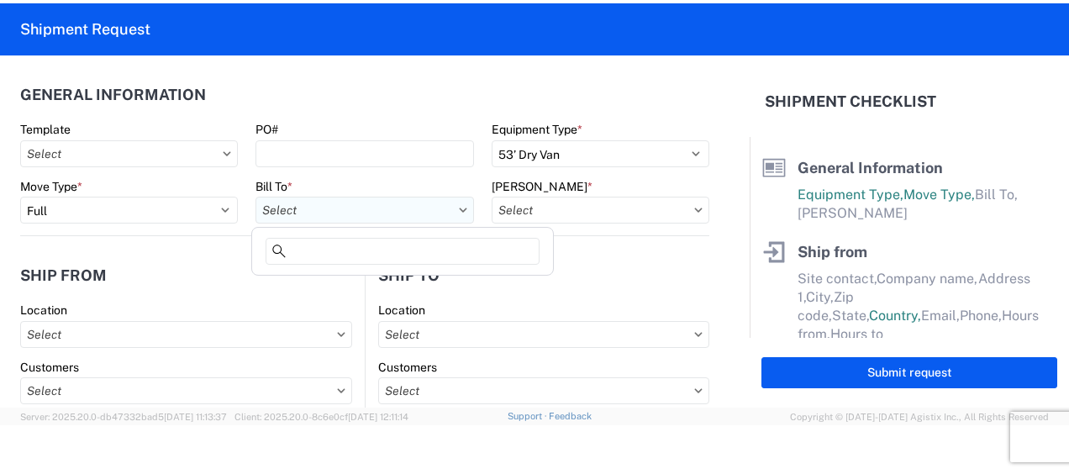
click at [319, 216] on input "text" at bounding box center [364, 210] width 218 height 27
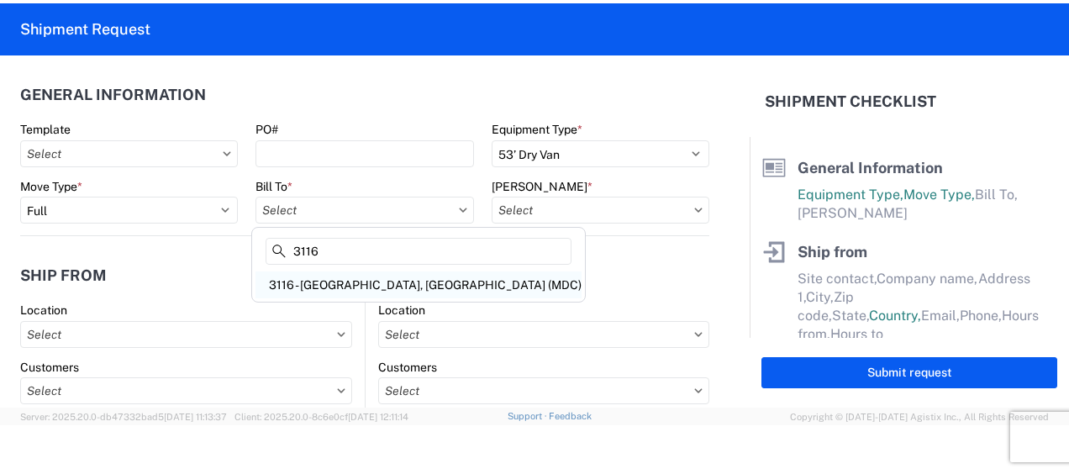
type input "3116"
click at [368, 283] on div "3116 - [GEOGRAPHIC_DATA], [GEOGRAPHIC_DATA] (MDC)" at bounding box center [418, 284] width 326 height 27
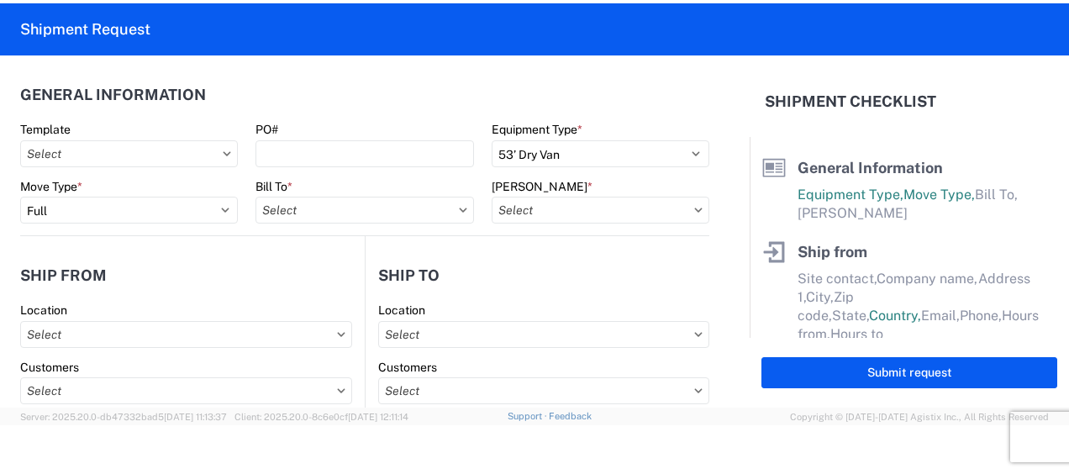
type input "3116 - [GEOGRAPHIC_DATA], [GEOGRAPHIC_DATA] (MDC)"
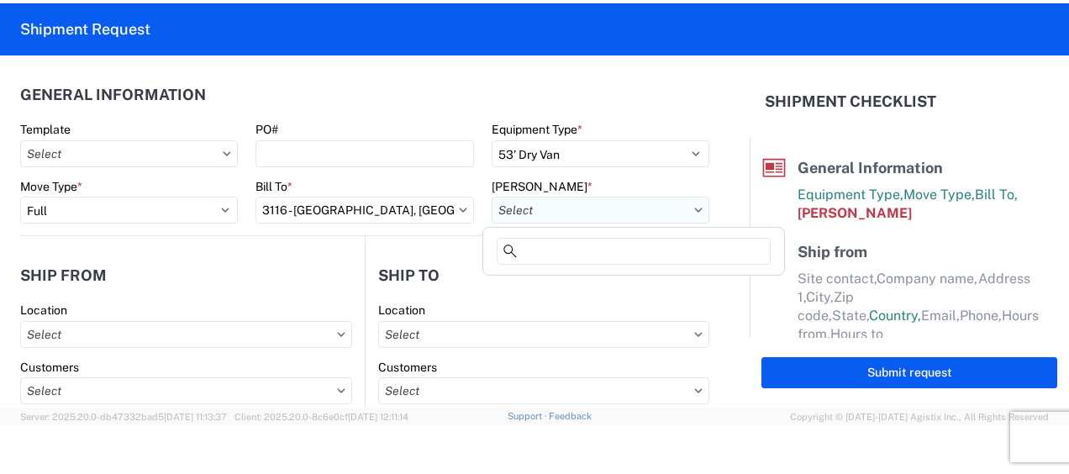
click at [544, 214] on input "text" at bounding box center [600, 210] width 218 height 27
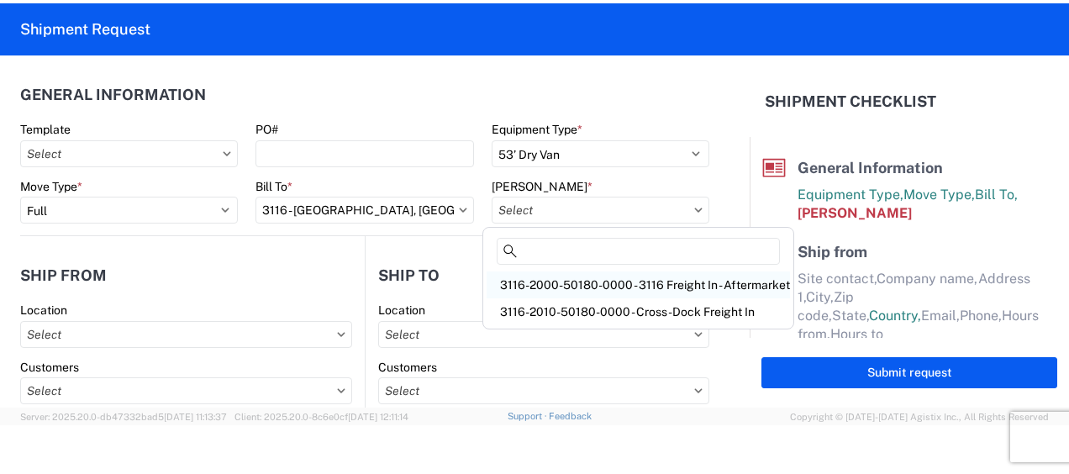
click at [551, 283] on div "3116-2000-50180-0000 - 3116 Freight In - Aftermarket" at bounding box center [637, 284] width 303 height 27
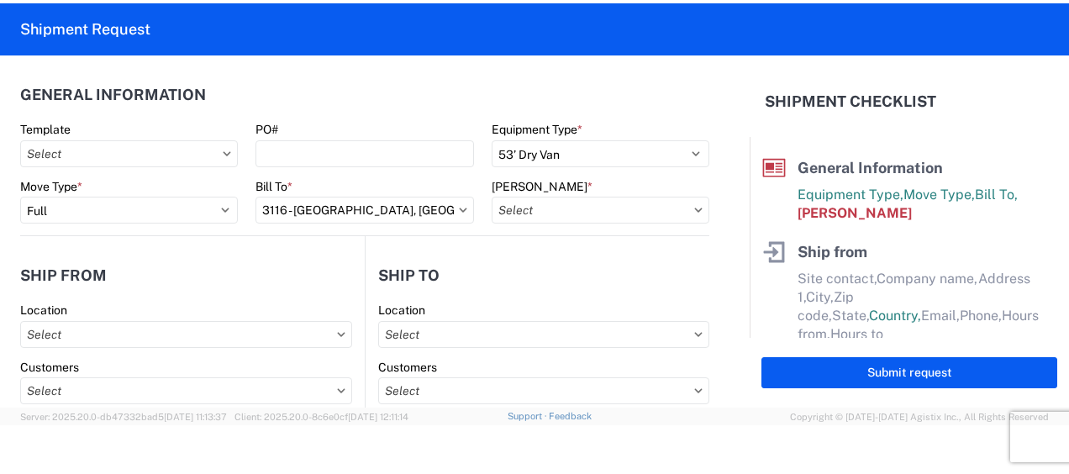
type input "3116-2000-50180-0000 - 3116 Freight In - Aftermarket"
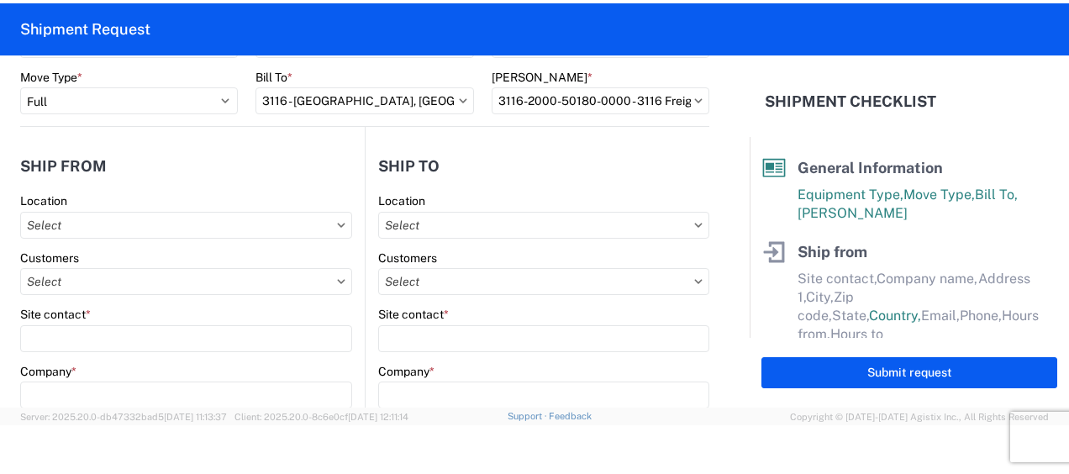
scroll to position [168, 0]
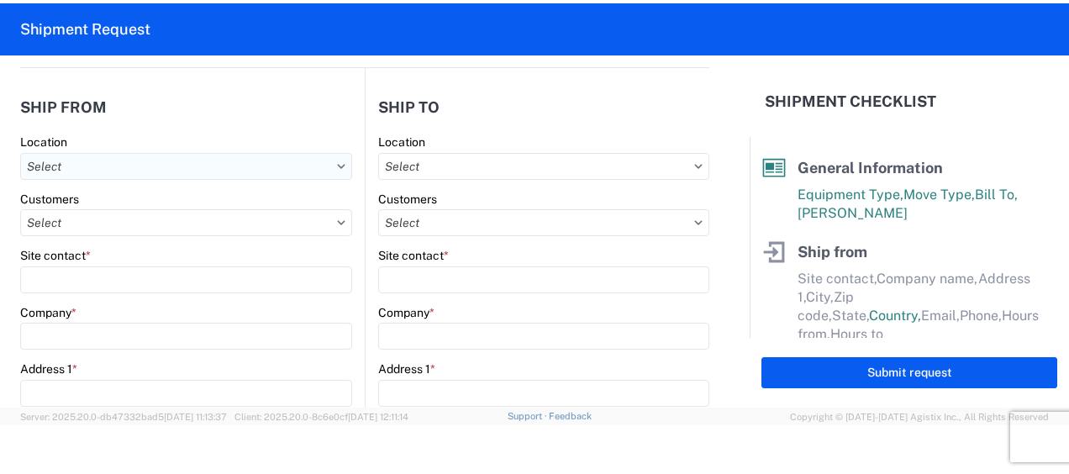
click at [114, 170] on input "text" at bounding box center [186, 166] width 332 height 27
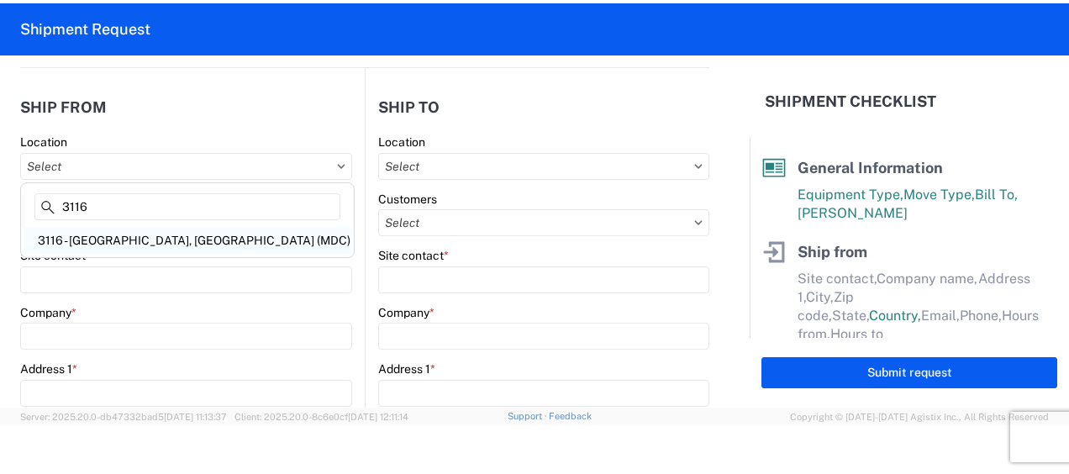
type input "3116"
click at [110, 244] on div "3116 - [GEOGRAPHIC_DATA], [GEOGRAPHIC_DATA] (MDC)" at bounding box center [187, 240] width 326 height 27
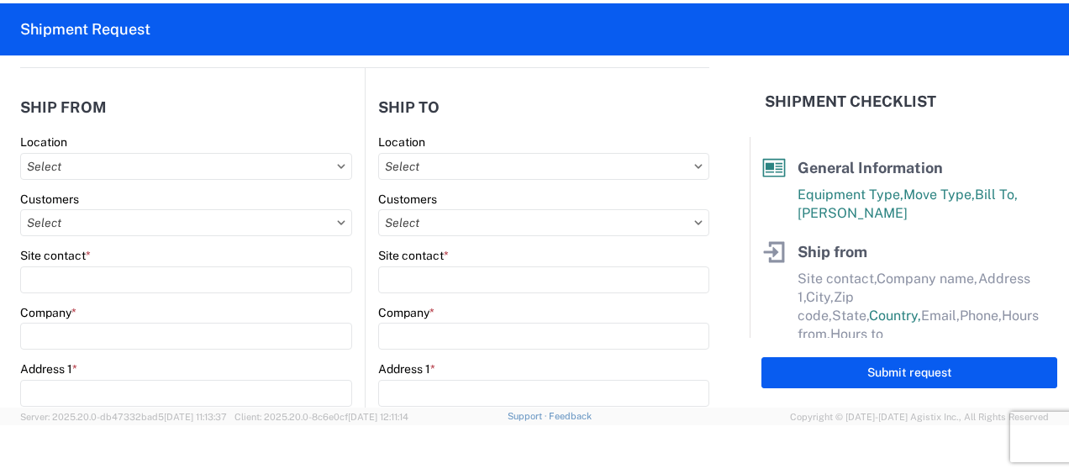
type input "3116 - [GEOGRAPHIC_DATA], [GEOGRAPHIC_DATA] (MDC)"
type input "[DEMOGRAPHIC_DATA][PERSON_NAME]"
type input "LKQ Corporation"
type input "[STREET_ADDRESS]"
type input "[GEOGRAPHIC_DATA]"
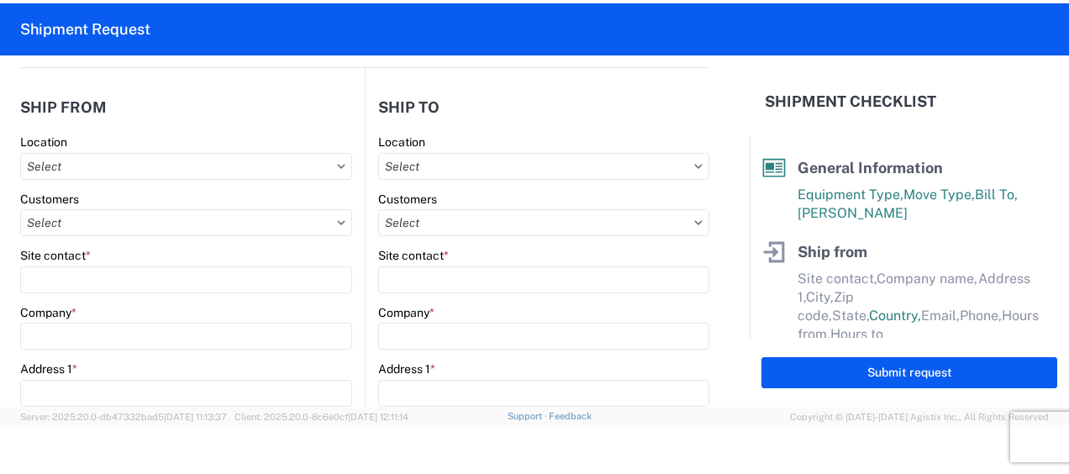
type input "49508"
select select "MI"
type input "[PERSON_NAME][EMAIL_ADDRESS][DOMAIN_NAME]"
type input "[PHONE_NUMBER]"
type input "06:00"
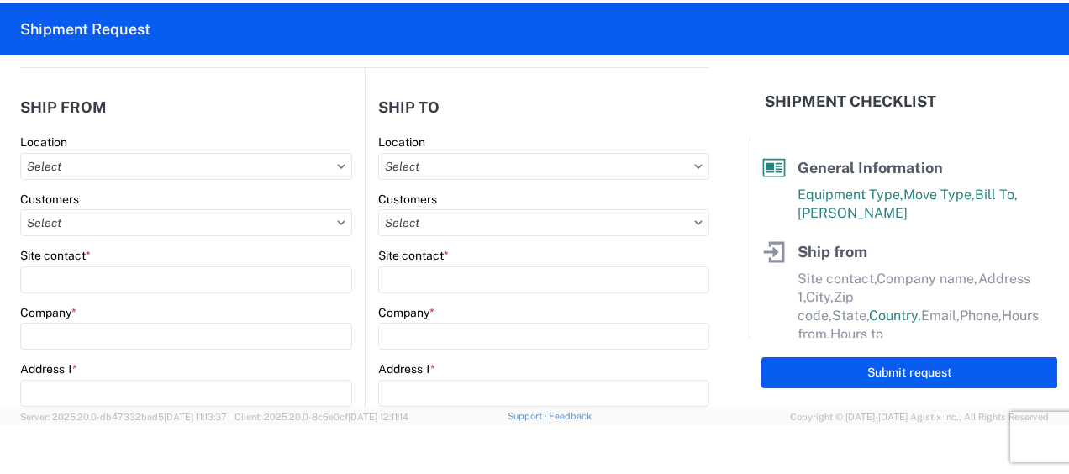
type input "13:00"
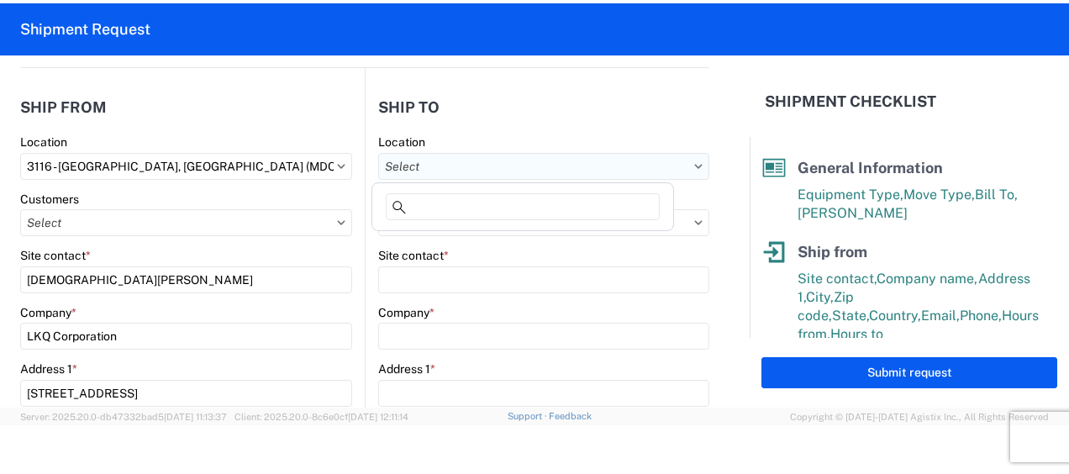
click at [415, 160] on input "text" at bounding box center [543, 166] width 331 height 27
type input "3264"
click at [425, 240] on div "3264 - [GEOGRAPHIC_DATA] ON (264)" at bounding box center [523, 240] width 294 height 27
type input "3264 - [GEOGRAPHIC_DATA] ON (264)"
type input "LKQ Corporation"
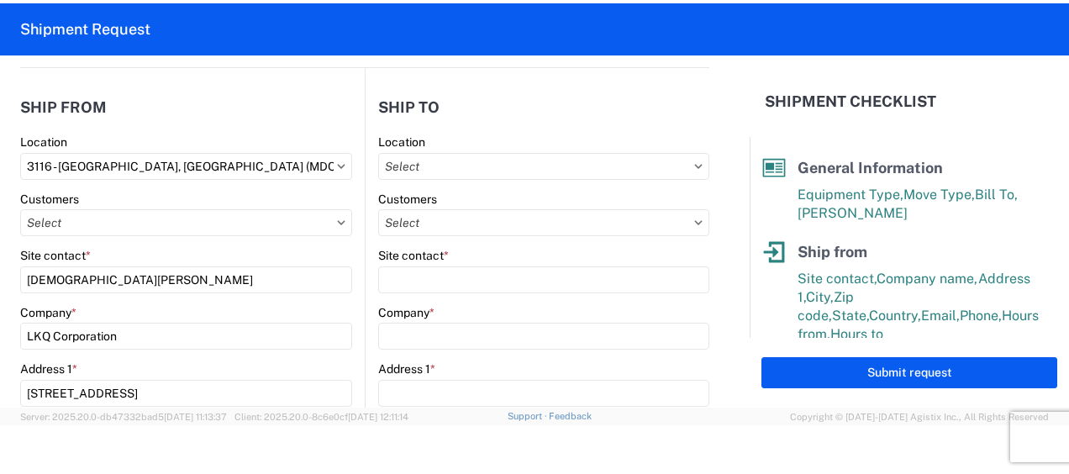
type input "[STREET_ADDRESS]"
type input "Brampton"
type input "L6T5W7"
select select "CA"
type input "[PHONE_NUMBER]"
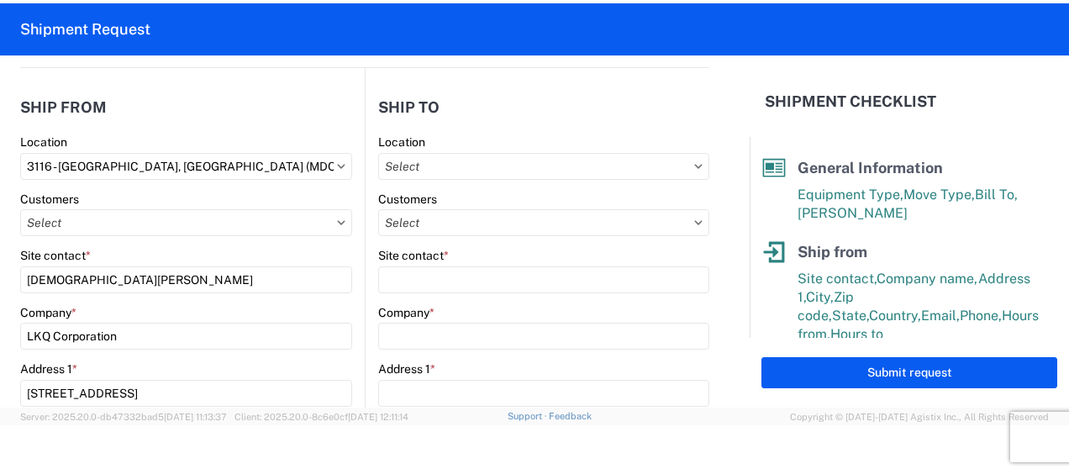
type input "09:00"
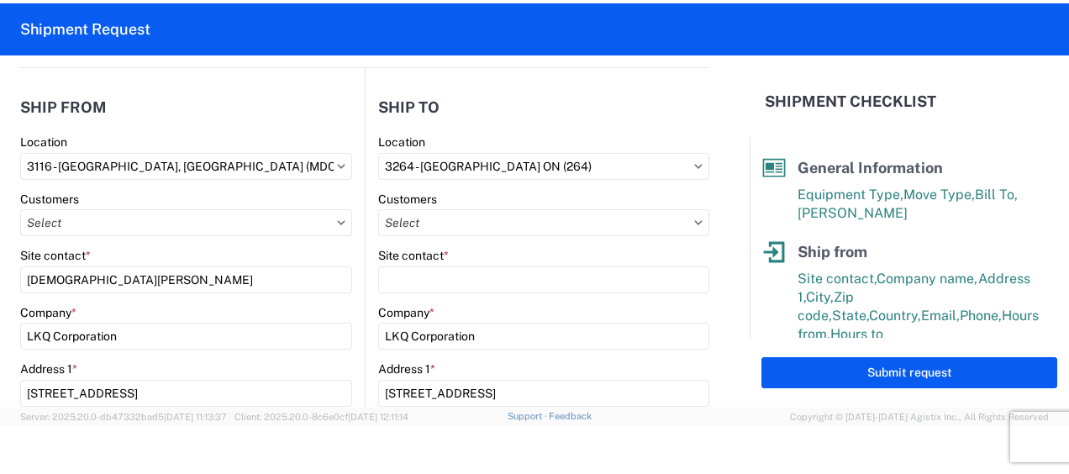
select select
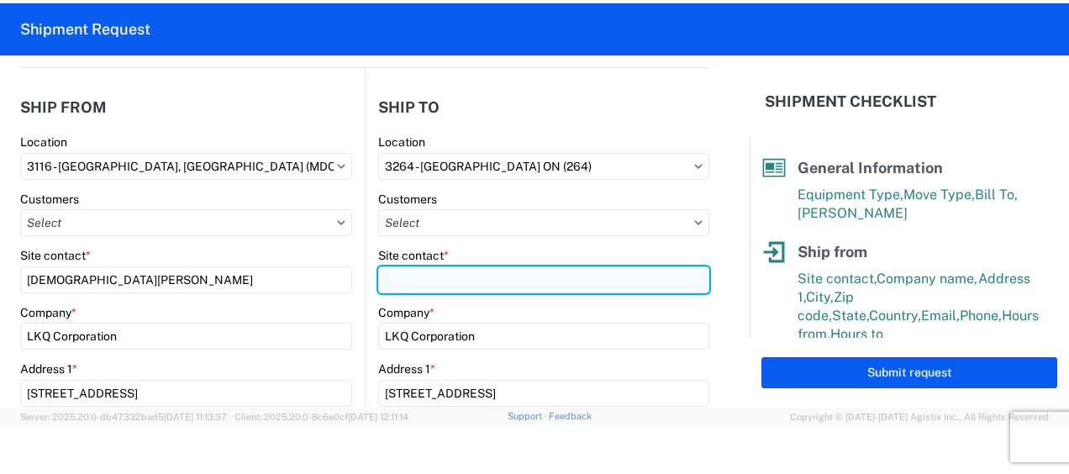
click at [430, 279] on input "Site contact *" at bounding box center [543, 279] width 331 height 27
type input "Receiving"
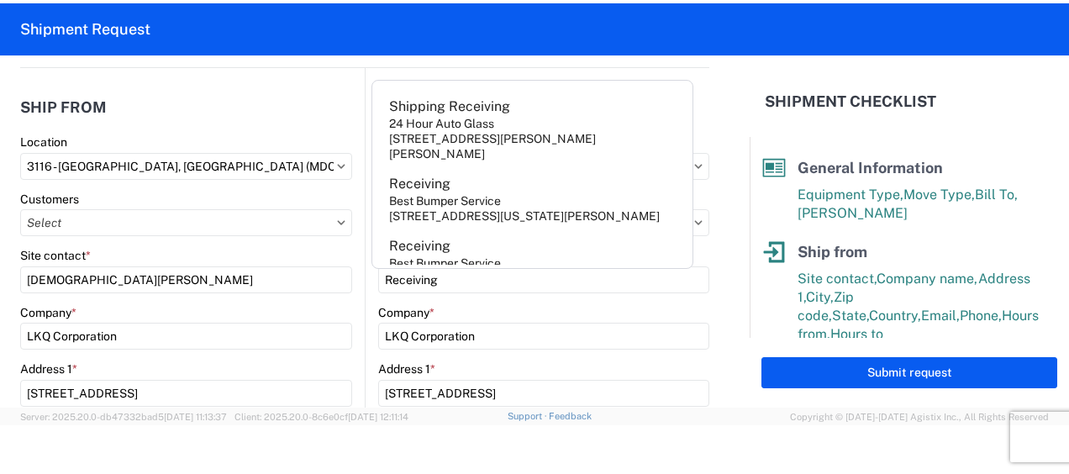
click at [304, 109] on header "Ship from" at bounding box center [192, 107] width 344 height 38
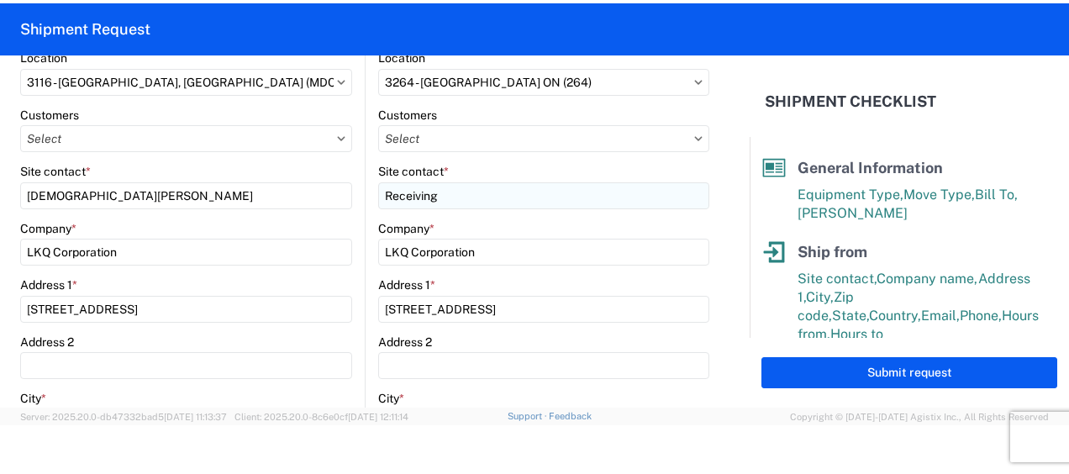
scroll to position [504, 0]
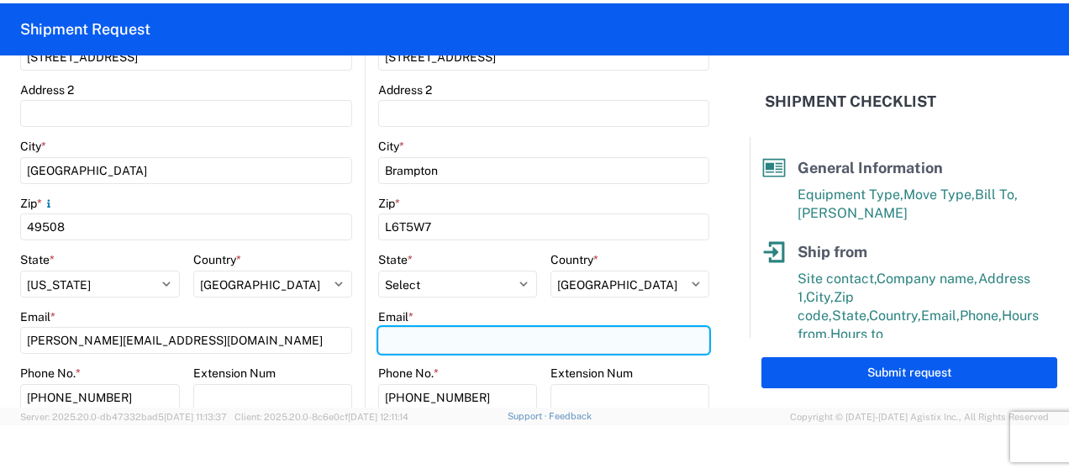
paste input "[EMAIL_ADDRESS][DOMAIN_NAME]"
type input "[EMAIL_ADDRESS][DOMAIN_NAME]"
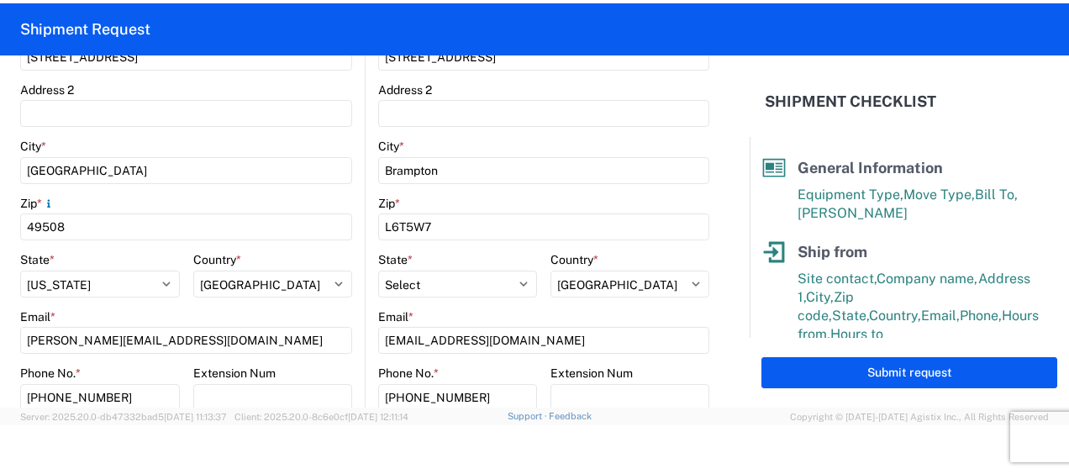
click at [317, 141] on div "City *" at bounding box center [186, 146] width 332 height 15
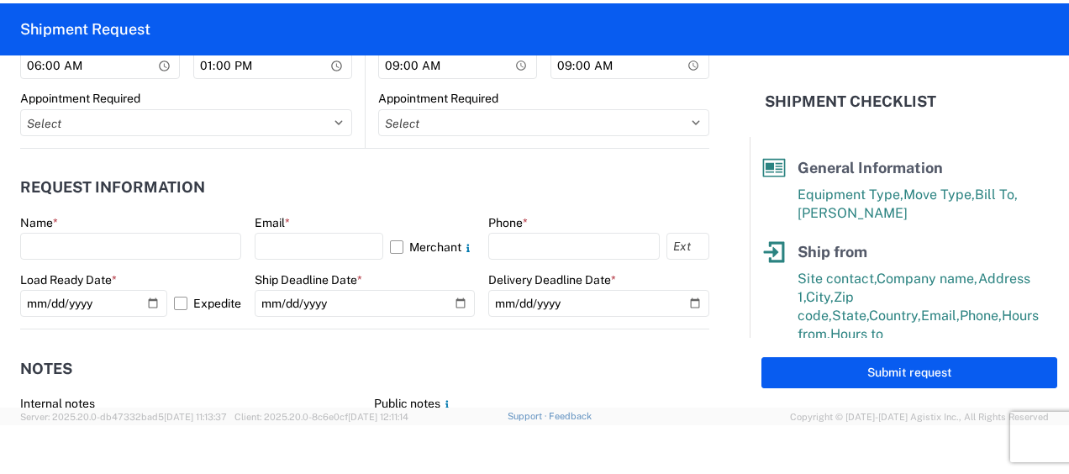
scroll to position [924, 0]
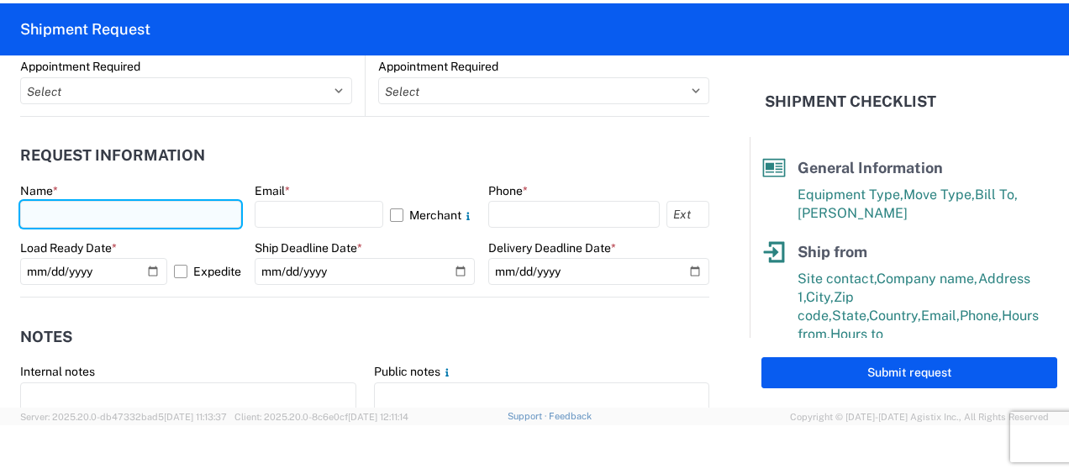
click at [81, 214] on input "text" at bounding box center [130, 214] width 221 height 27
type input "[DEMOGRAPHIC_DATA][PERSON_NAME]"
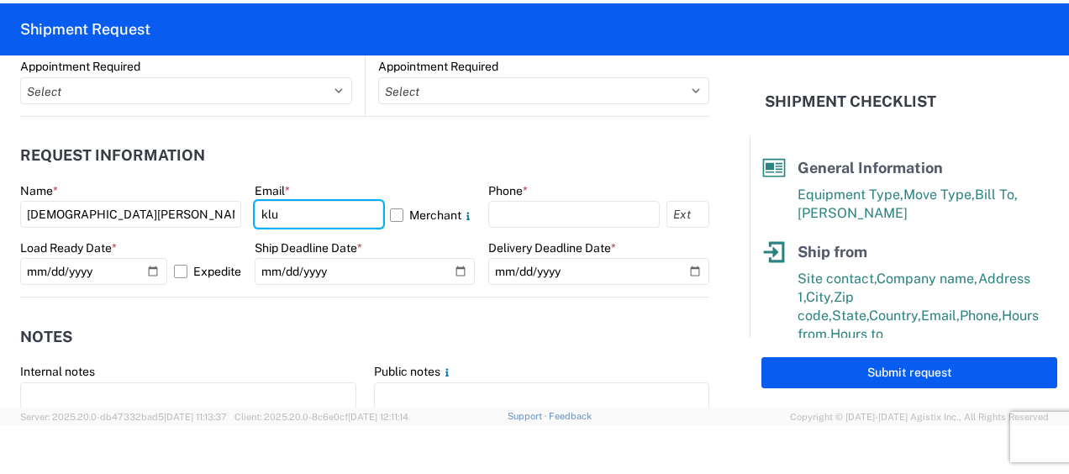
type input "[PERSON_NAME][EMAIL_ADDRESS][DOMAIN_NAME]"
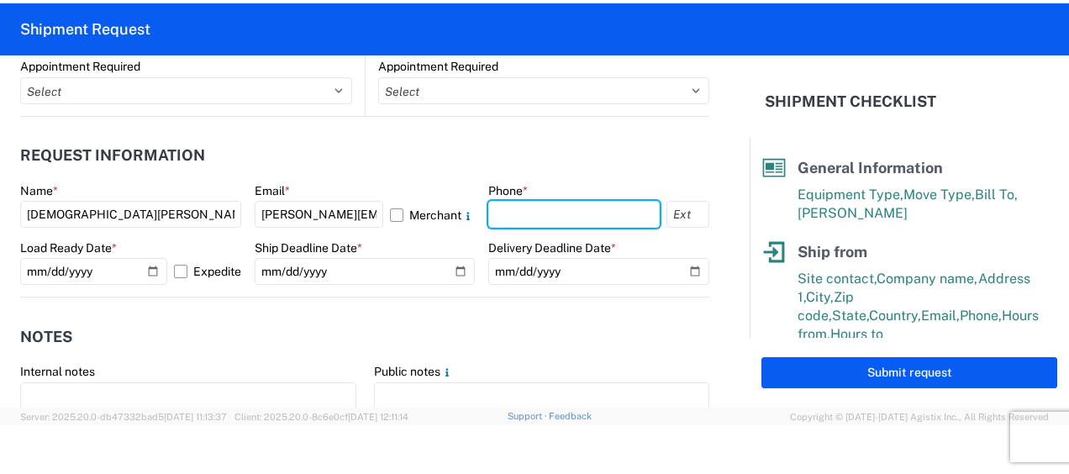
type input "6167541500"
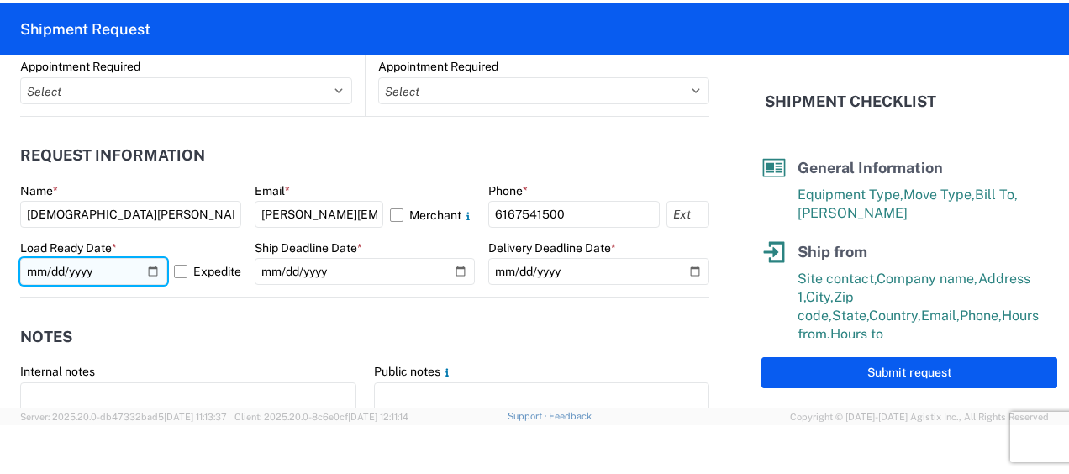
click at [144, 269] on input "2025-10-09" at bounding box center [93, 271] width 147 height 27
drag, startPoint x: 202, startPoint y: 364, endPoint x: 212, endPoint y: 356, distance: 11.9
click at [204, 363] on agx-form-section "Notes Internal notes Public notes Quote only" at bounding box center [364, 398] width 689 height 160
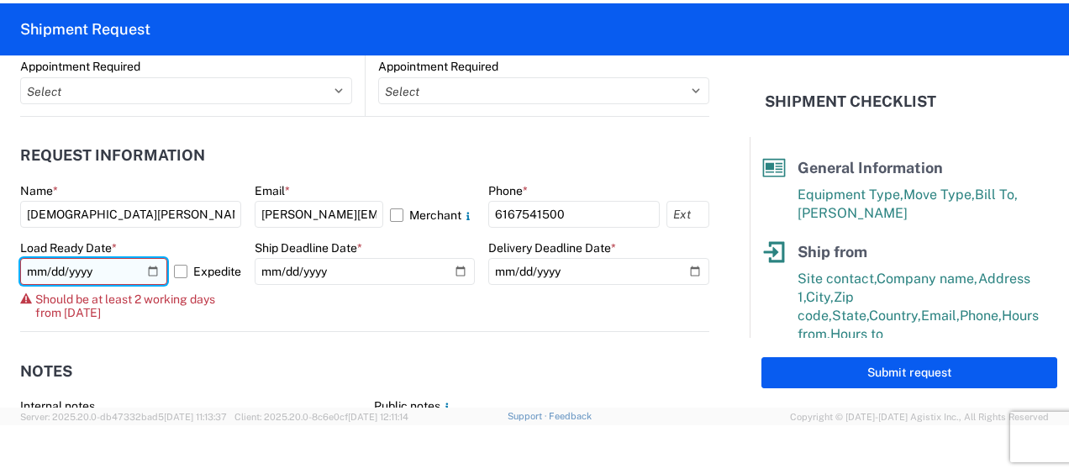
click at [148, 270] on input "2025-10-09" at bounding box center [93, 271] width 147 height 27
type input "2025-10-10"
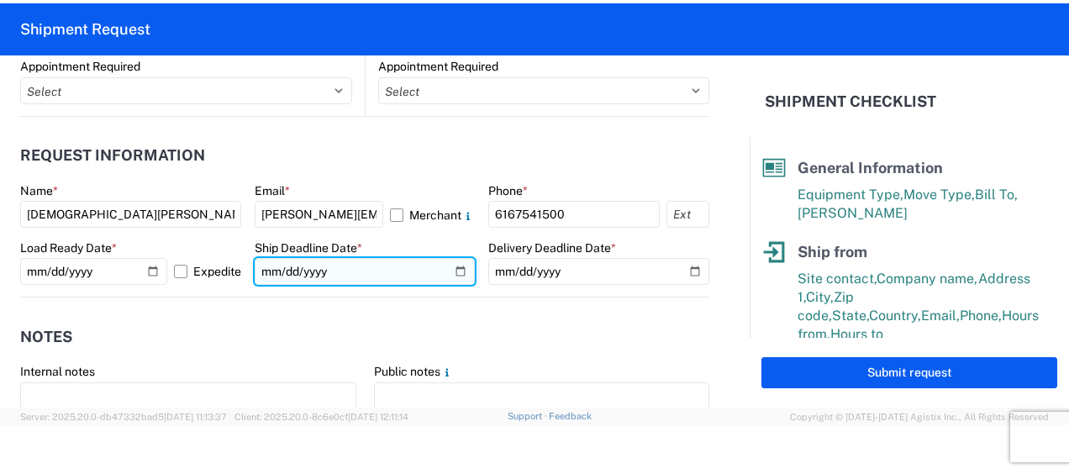
click at [454, 270] on input "date" at bounding box center [365, 271] width 221 height 27
type input "2025-10-10"
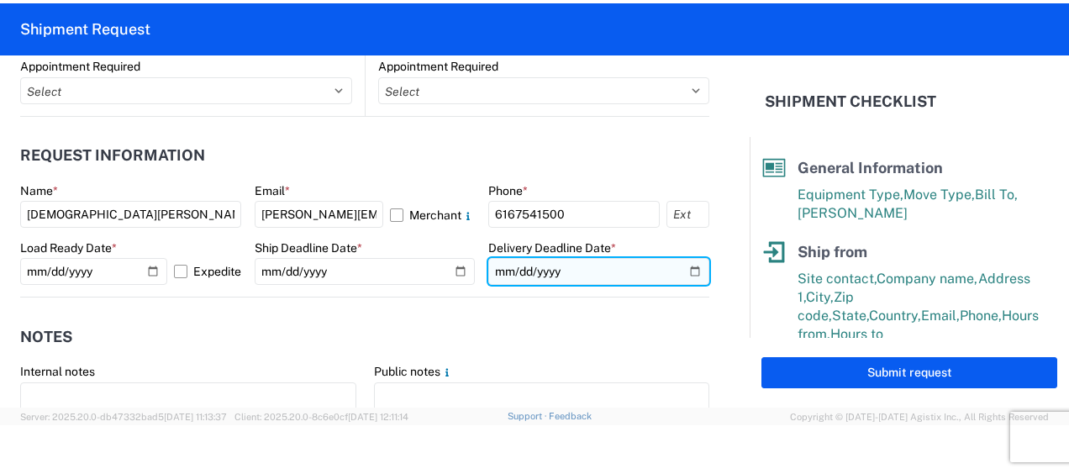
click at [682, 269] on input "date" at bounding box center [598, 271] width 221 height 27
type input "2025-10-14"
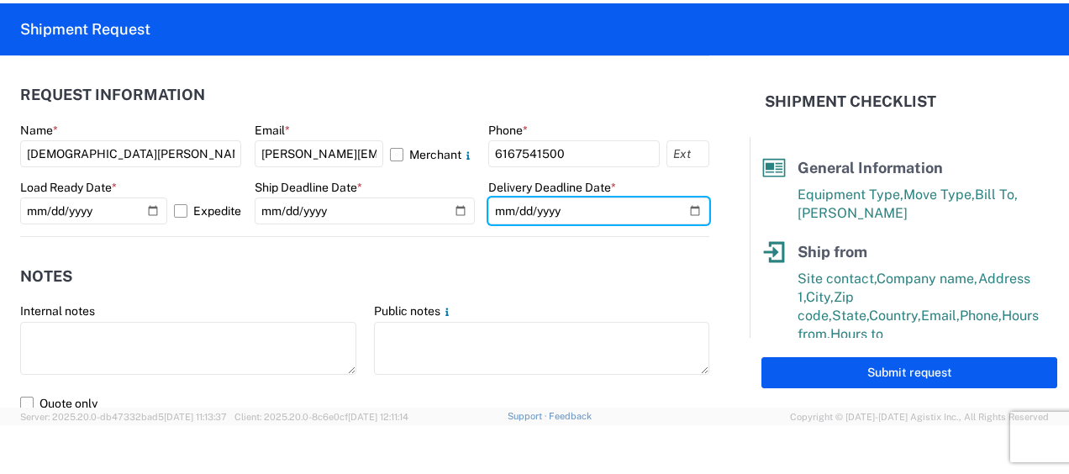
scroll to position [1092, 0]
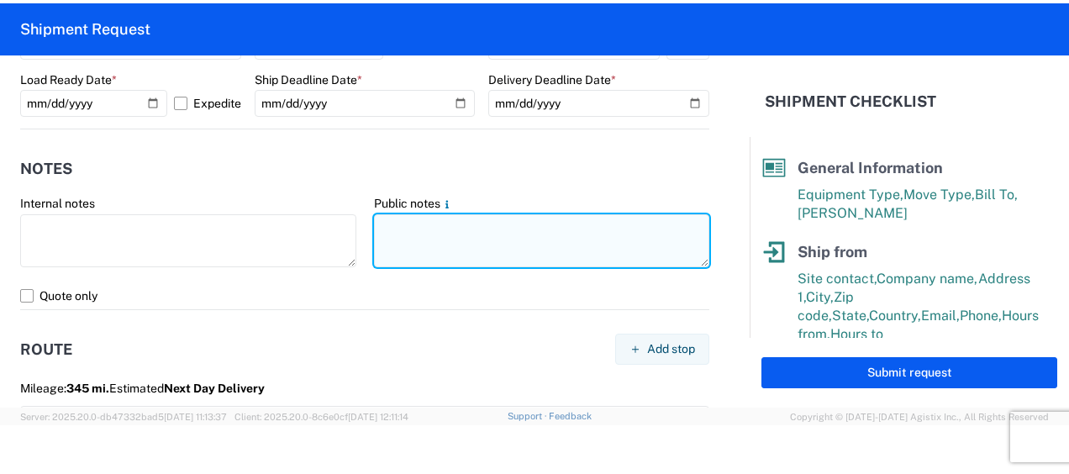
click at [410, 230] on textarea at bounding box center [542, 240] width 336 height 53
drag, startPoint x: 372, startPoint y: 225, endPoint x: 558, endPoint y: 221, distance: 185.7
click at [558, 221] on textarea "264-Brampton 13 skids 11017548" at bounding box center [542, 240] width 336 height 53
click at [551, 245] on textarea "264-Brampton 13 skids 11017548" at bounding box center [542, 240] width 336 height 53
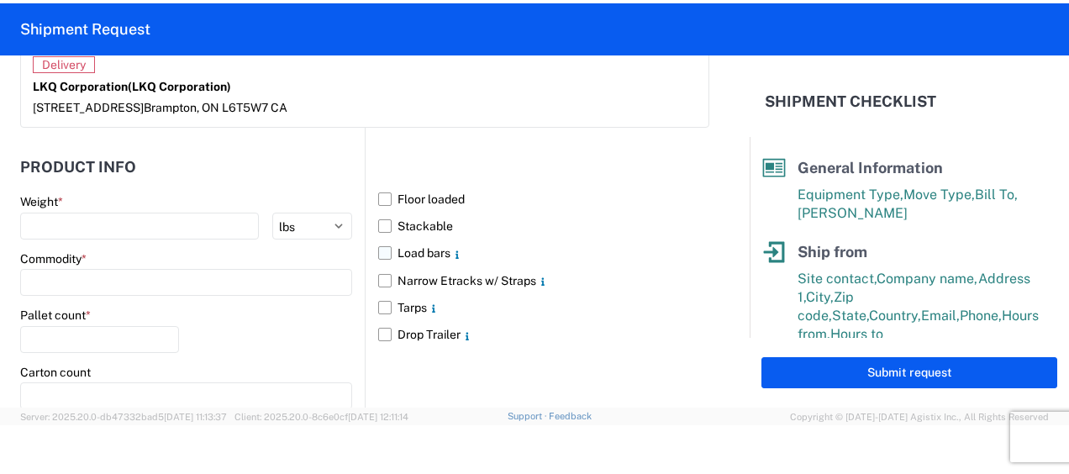
scroll to position [1596, 0]
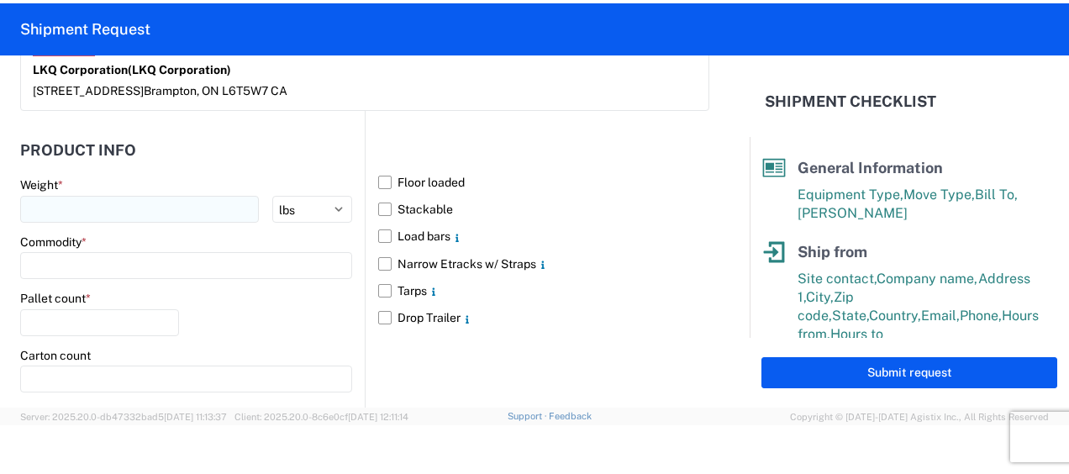
type textarea "264-Brampton 13 skids 11017548"
click at [114, 205] on input "number" at bounding box center [139, 209] width 239 height 27
type input "4890"
click at [113, 276] on main "Weight * 4890 kgs lbs Commodity * Pallet count * Carton count Dimensions 48 8 8…" at bounding box center [192, 362] width 344 height 370
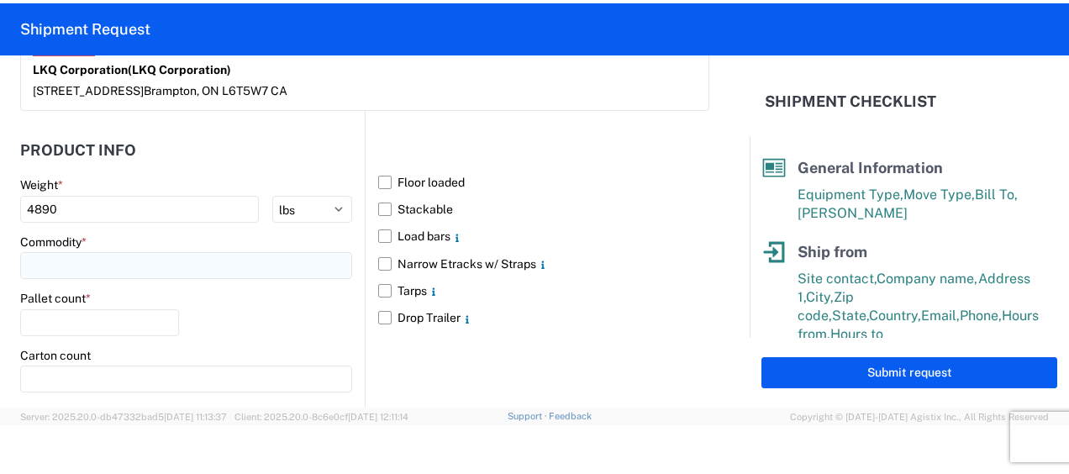
click at [102, 263] on input at bounding box center [186, 265] width 332 height 27
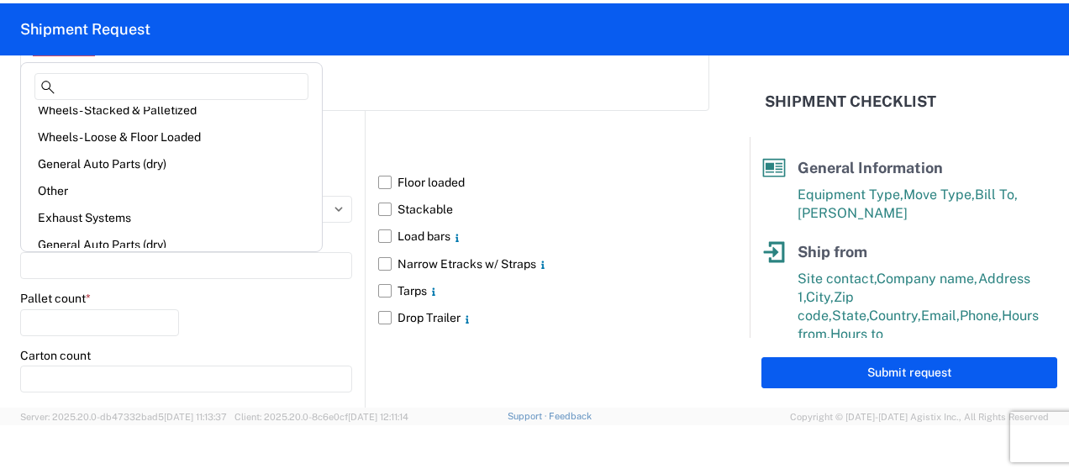
scroll to position [252, 0]
click at [119, 110] on div "General Auto Parts (dry)" at bounding box center [171, 110] width 294 height 27
type input "General Auto Parts (dry)"
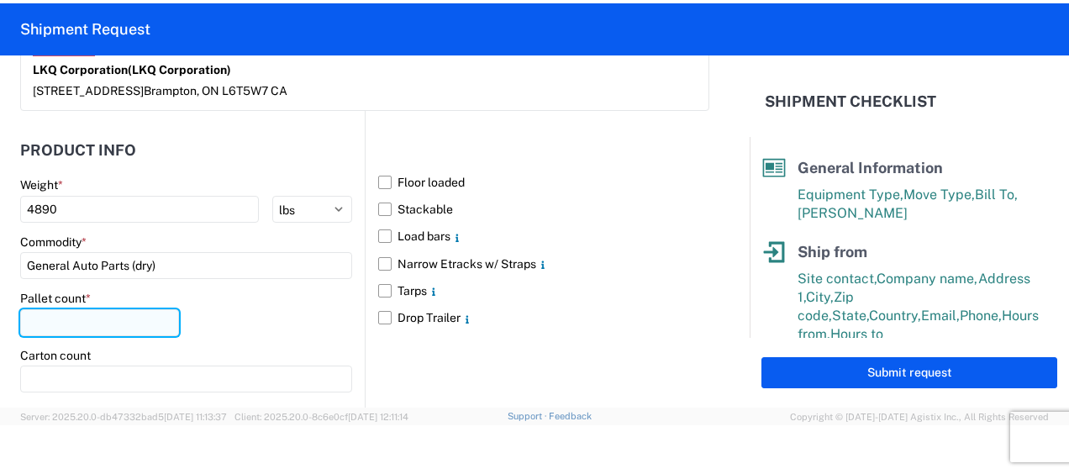
click at [47, 309] on input "number" at bounding box center [99, 322] width 159 height 27
type input "13"
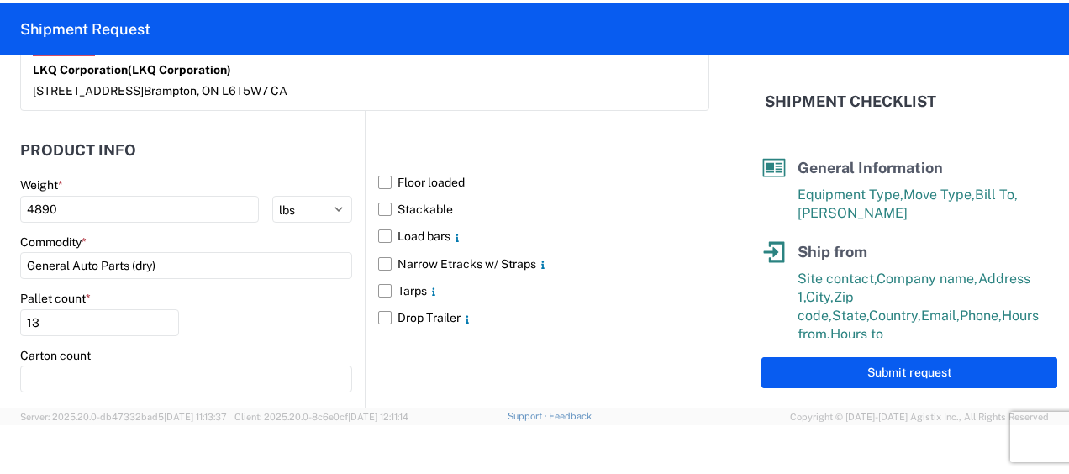
click at [200, 131] on header "Product Info" at bounding box center [192, 150] width 344 height 38
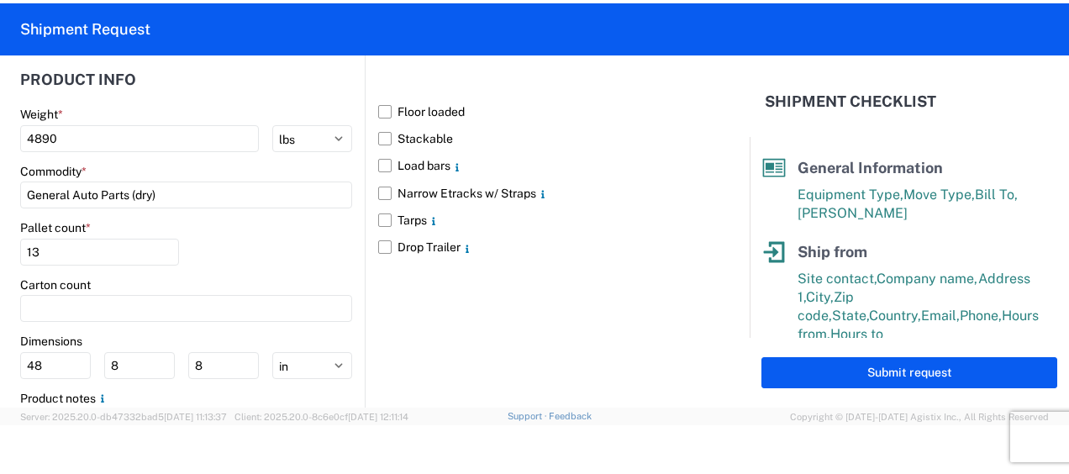
scroll to position [1758, 0]
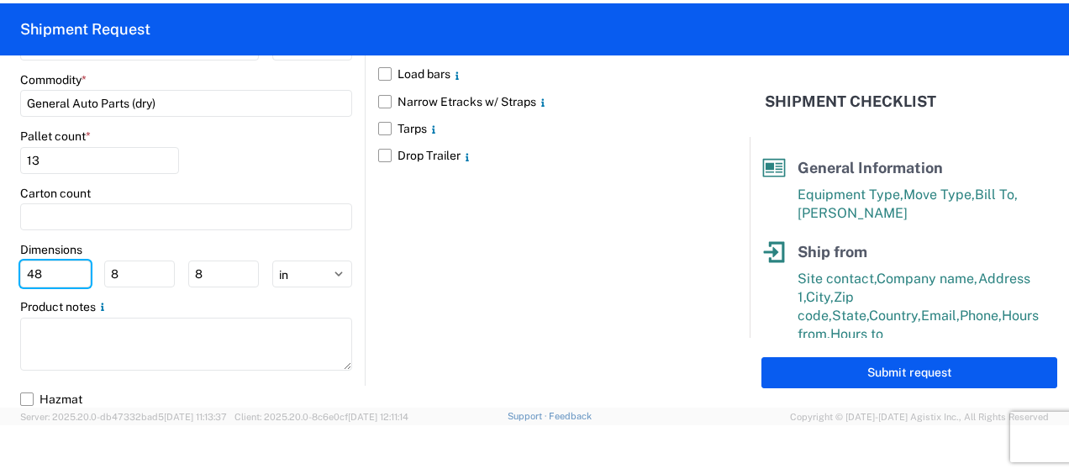
drag, startPoint x: 60, startPoint y: 271, endPoint x: 0, endPoint y: 262, distance: 61.1
click at [0, 271] on html "Home Shipment request Shipment tracking Shipment Request General Information Te…" at bounding box center [534, 237] width 1069 height 474
type input "77"
type input "47"
type input "4"
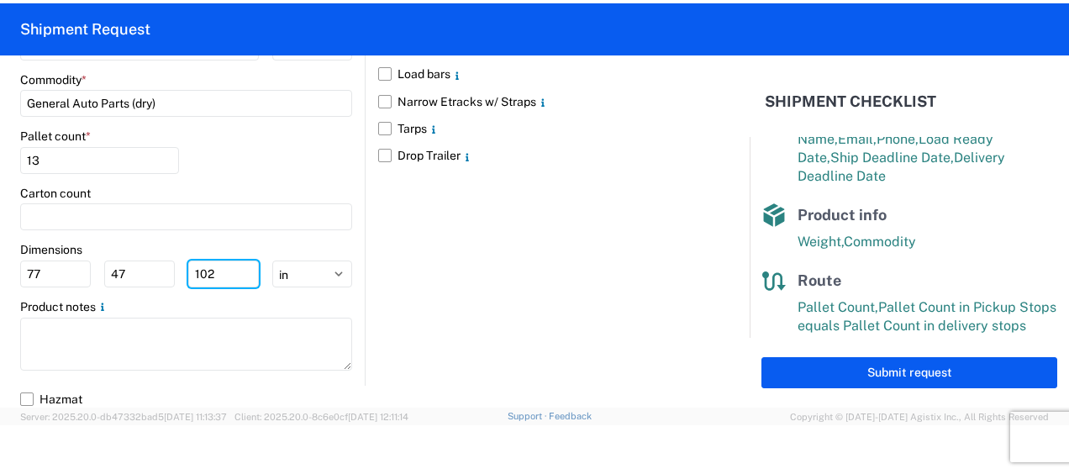
scroll to position [377, 0]
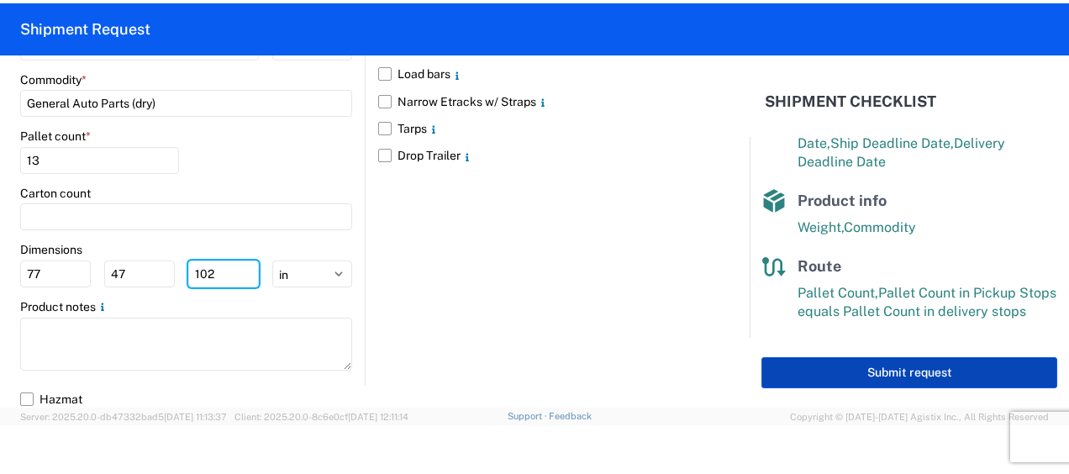
type input "102"
click at [908, 375] on button "Submit request" at bounding box center [909, 372] width 296 height 31
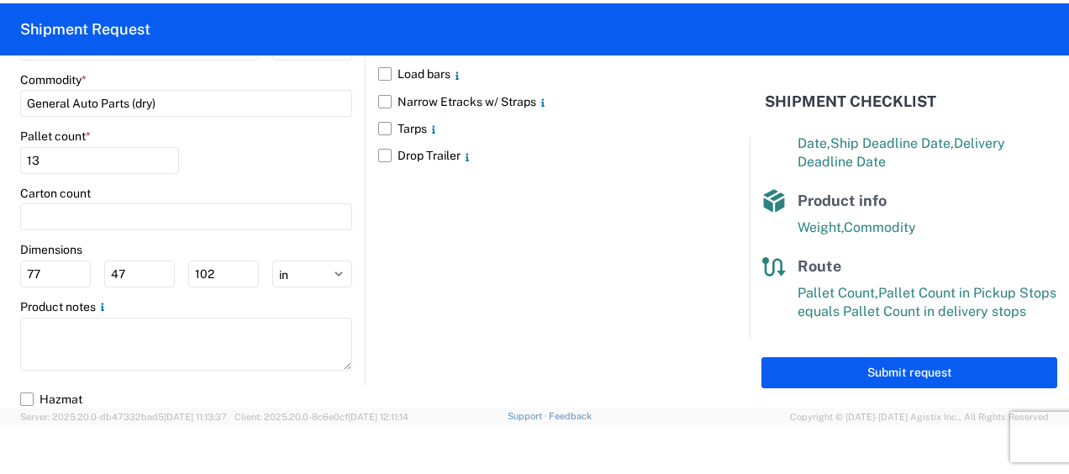
scroll to position [1757, 0]
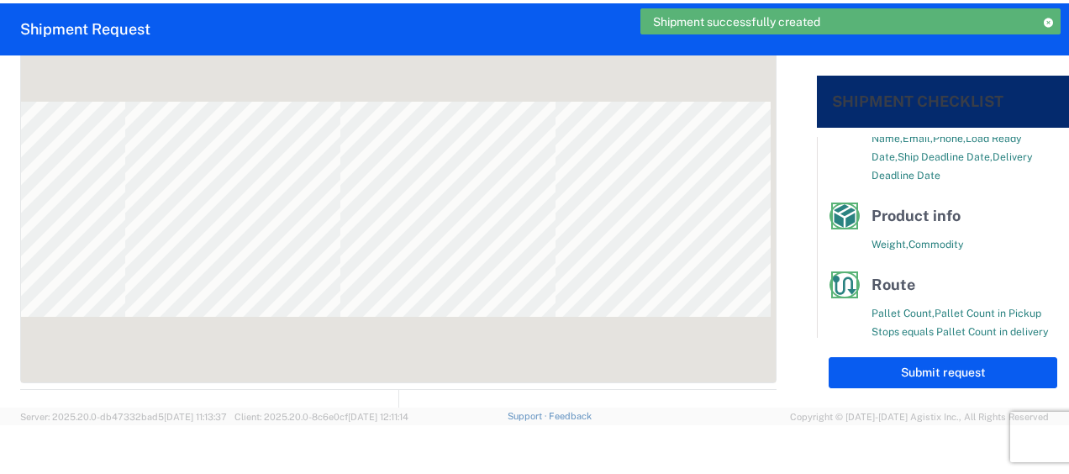
scroll to position [345, 0]
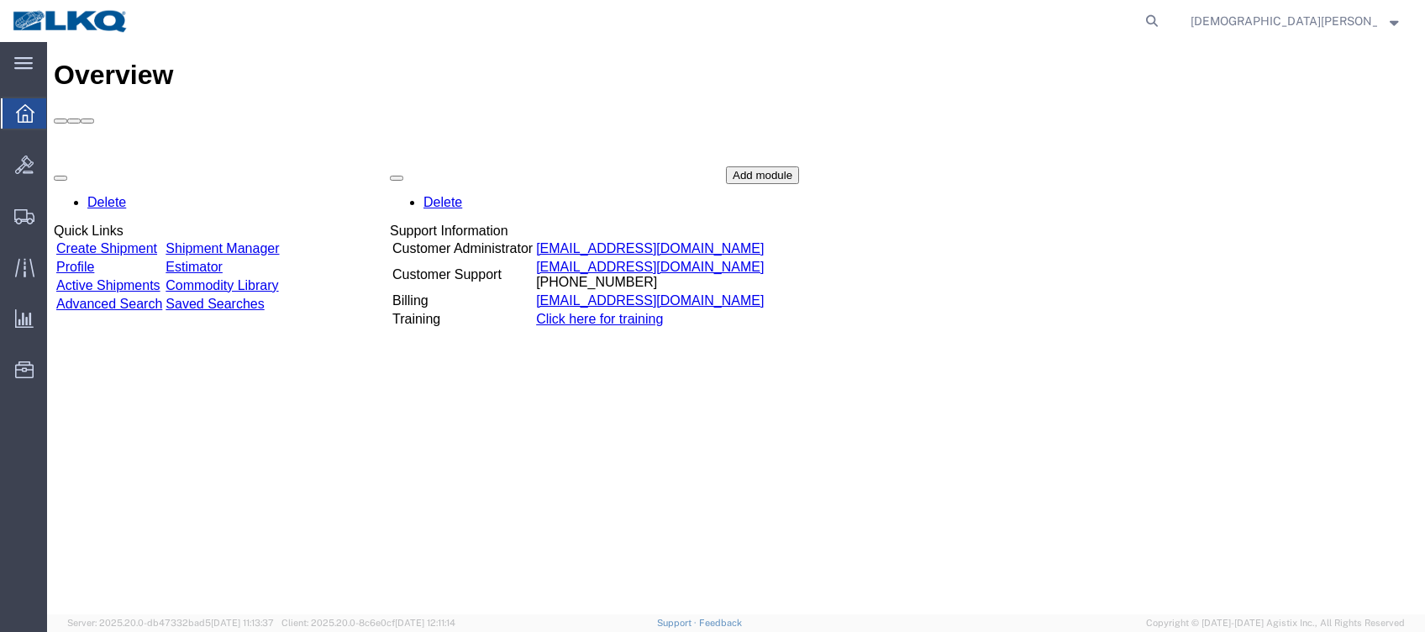
click at [1166, 7] on form at bounding box center [1152, 21] width 27 height 42
click at [1164, 13] on icon at bounding box center [1152, 21] width 24 height 24
click at [909, 18] on input "search" at bounding box center [884, 21] width 511 height 40
type input "57048282"
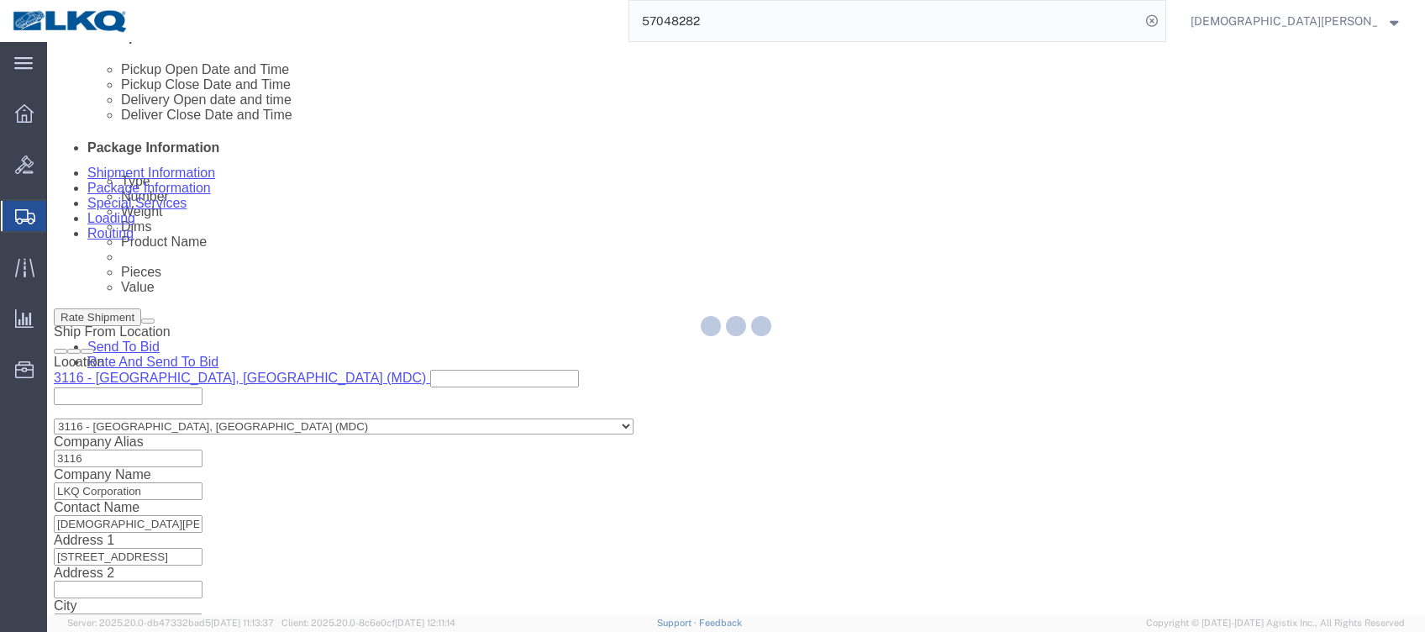
scroll to position [936, 0]
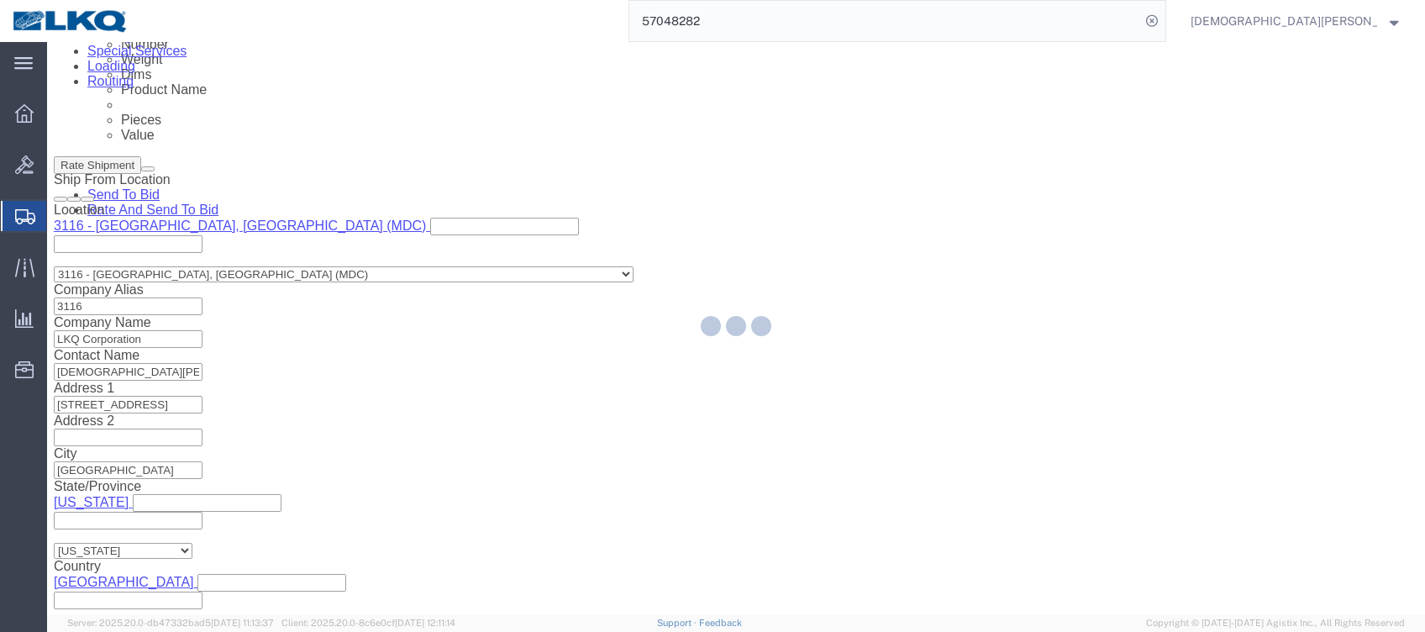
select select "27850"
select select "27788"
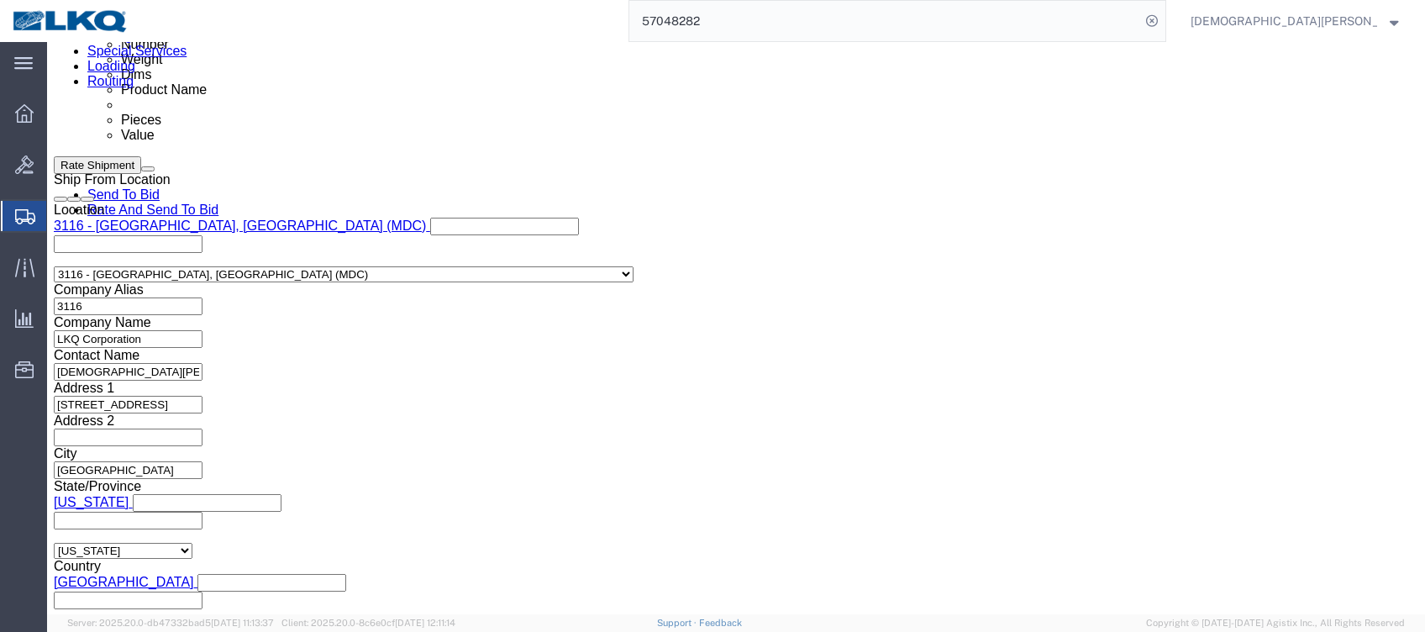
click div
click input "5:00 AM"
type input "5:00 pm"
click button "Apply"
click link "Send To Bid"
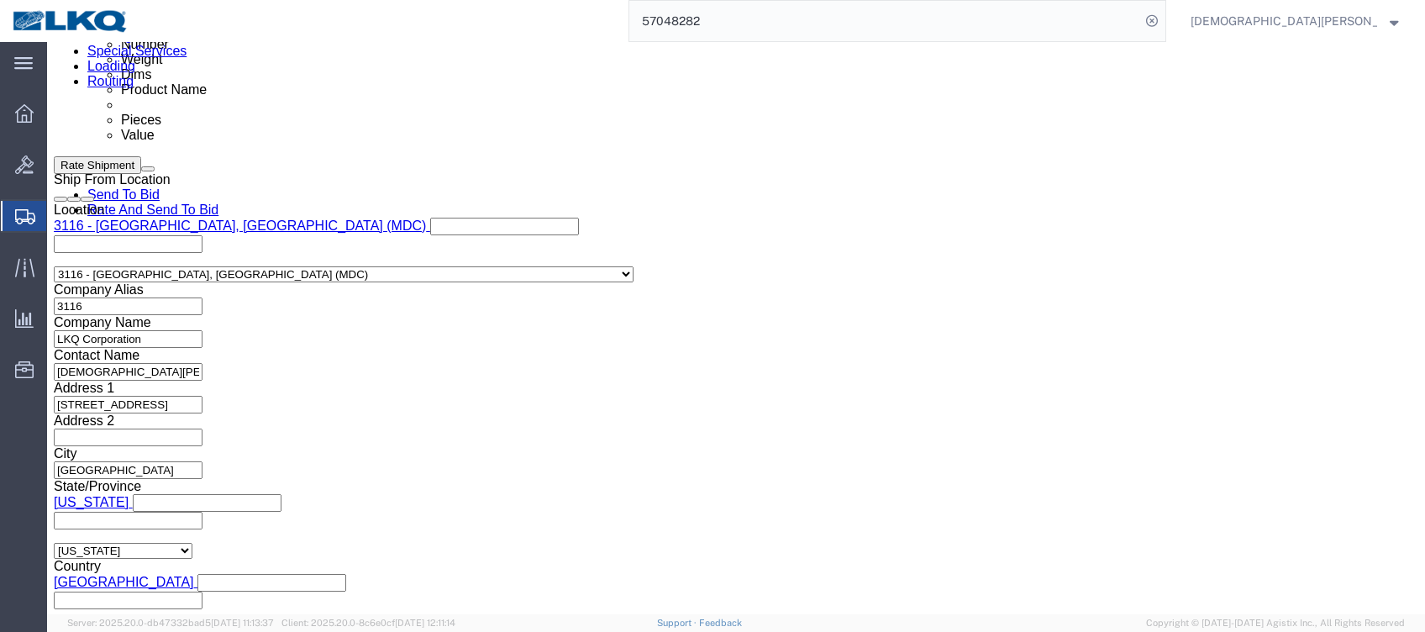
click link "Send To Bid"
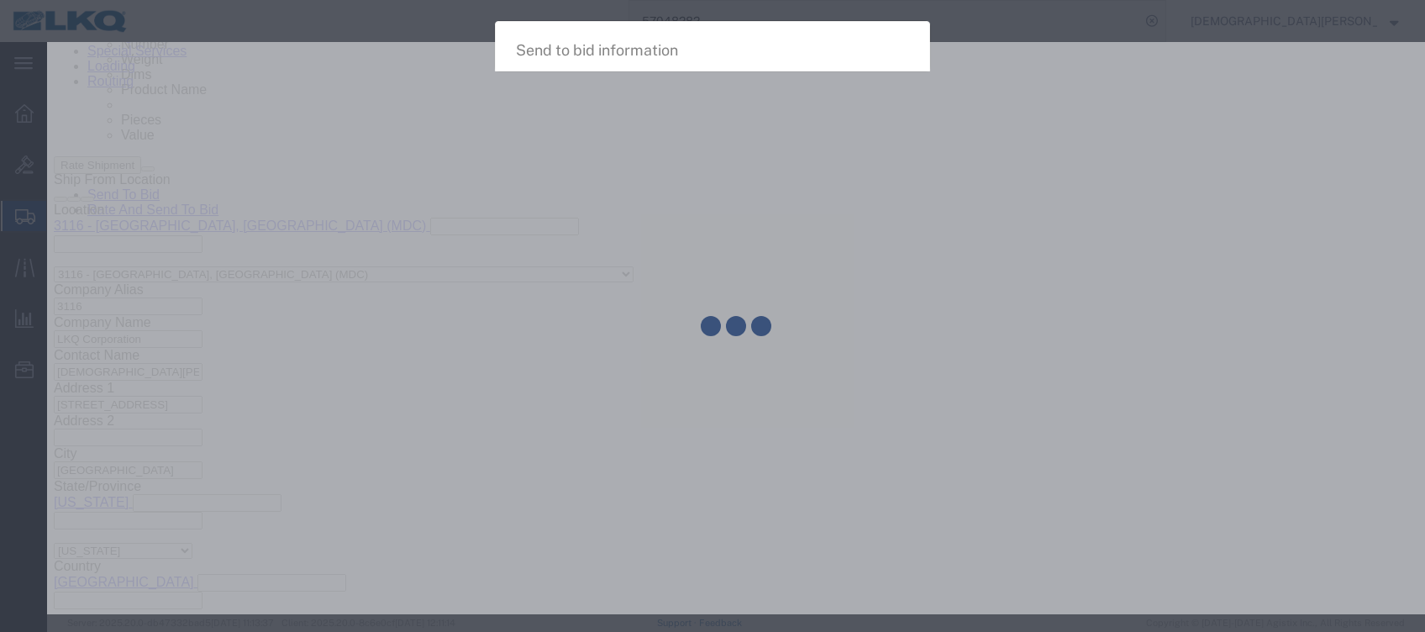
select select "TL"
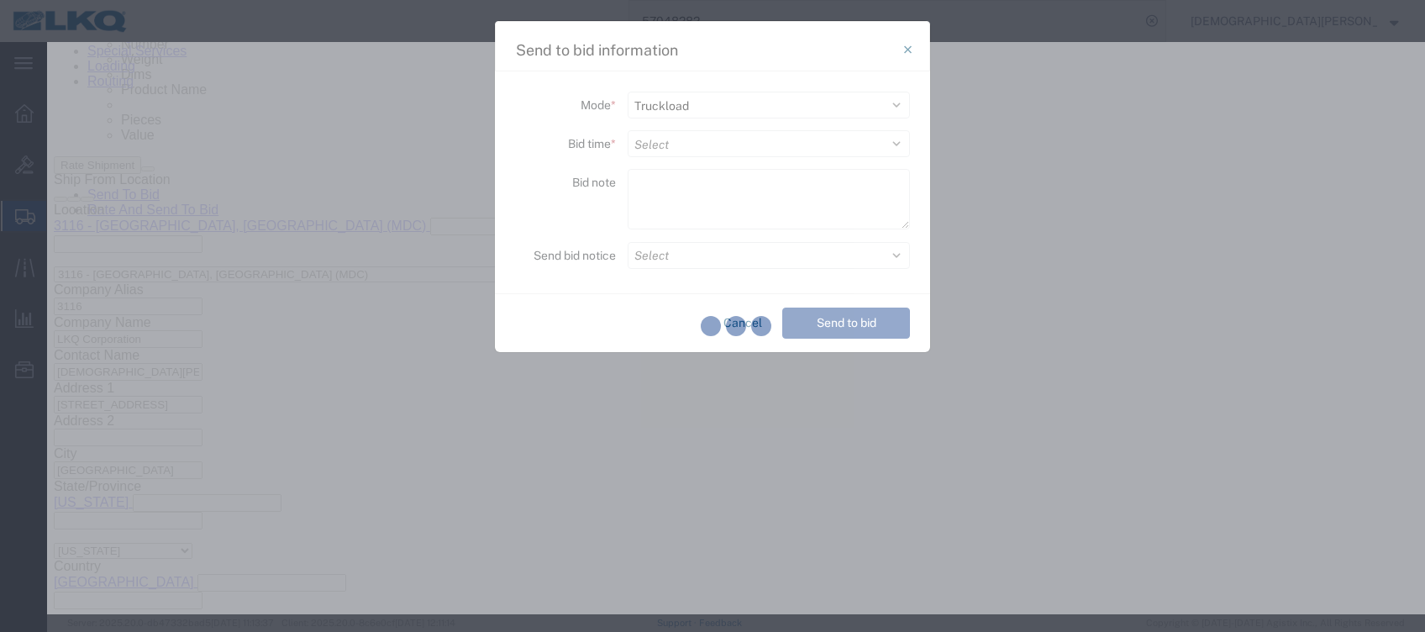
select select "TL"
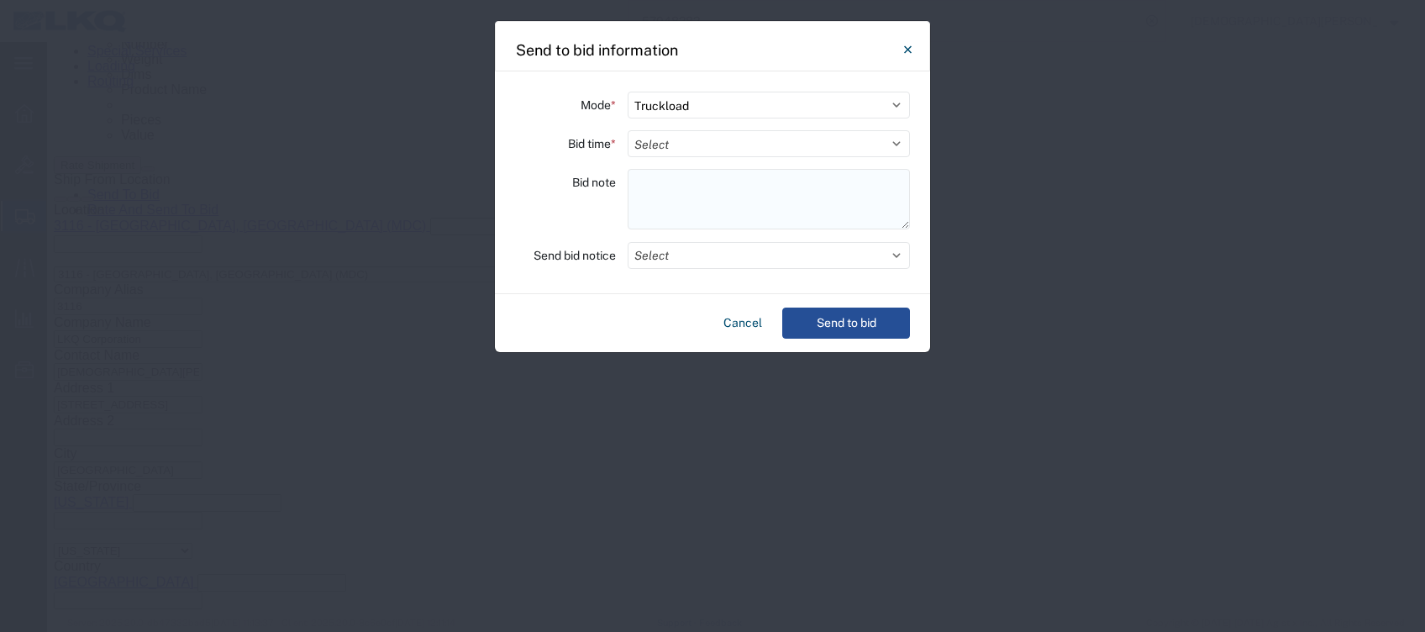
click at [636, 179] on textarea at bounding box center [769, 199] width 282 height 60
drag, startPoint x: 636, startPoint y: 180, endPoint x: 627, endPoint y: 187, distance: 11.9
click at [627, 187] on div "Bid note" at bounding box center [712, 202] width 395 height 66
click at [649, 186] on textarea at bounding box center [769, 199] width 282 height 60
click at [652, 180] on textarea at bounding box center [769, 199] width 282 height 60
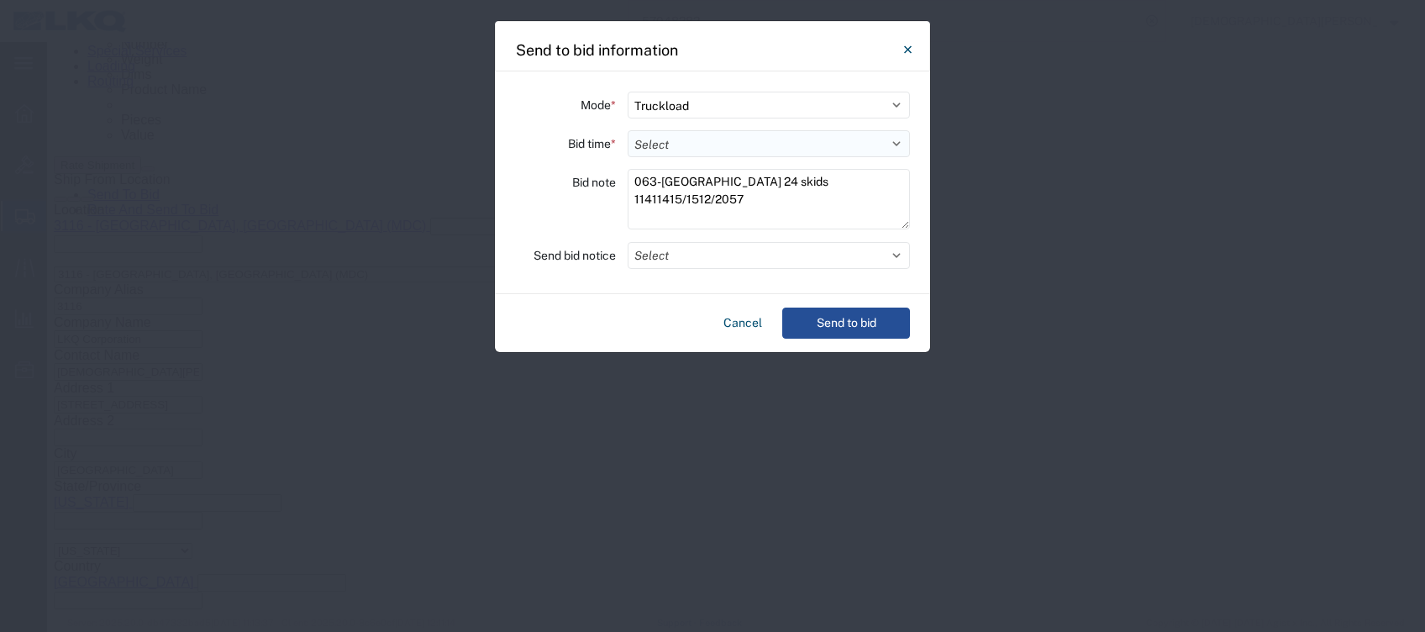
type textarea "063-[GEOGRAPHIC_DATA] 24 skids 11411415/1512/2057"
click at [684, 140] on select "Select 30 Min (Rush) 1 Hour (Rush) 2 Hours (Rush) 4 Hours (Rush) 8 Hours (Rush)…" at bounding box center [769, 143] width 282 height 27
select select "8"
click at [628, 130] on select "Select 30 Min (Rush) 1 Hour (Rush) 2 Hours (Rush) 4 Hours (Rush) 8 Hours (Rush)…" at bounding box center [769, 143] width 282 height 27
click at [836, 324] on button "Send to bid" at bounding box center [846, 322] width 128 height 31
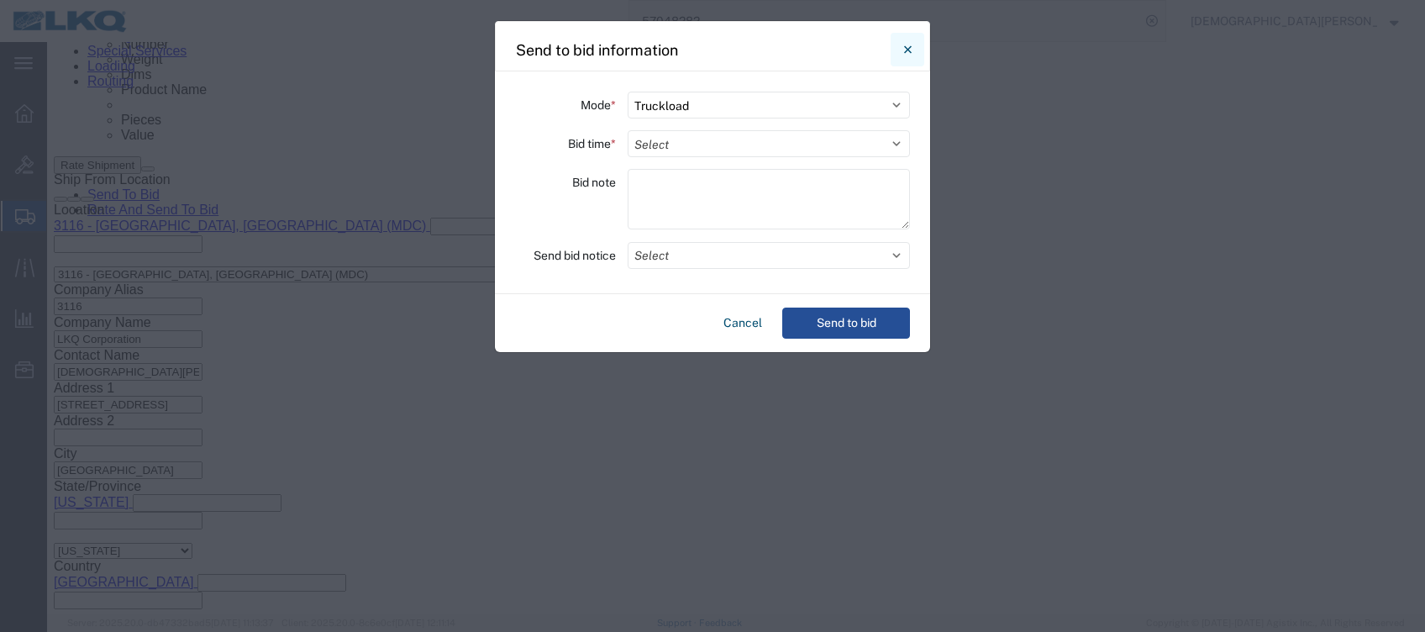
click at [915, 45] on button "Close" at bounding box center [907, 50] width 34 height 34
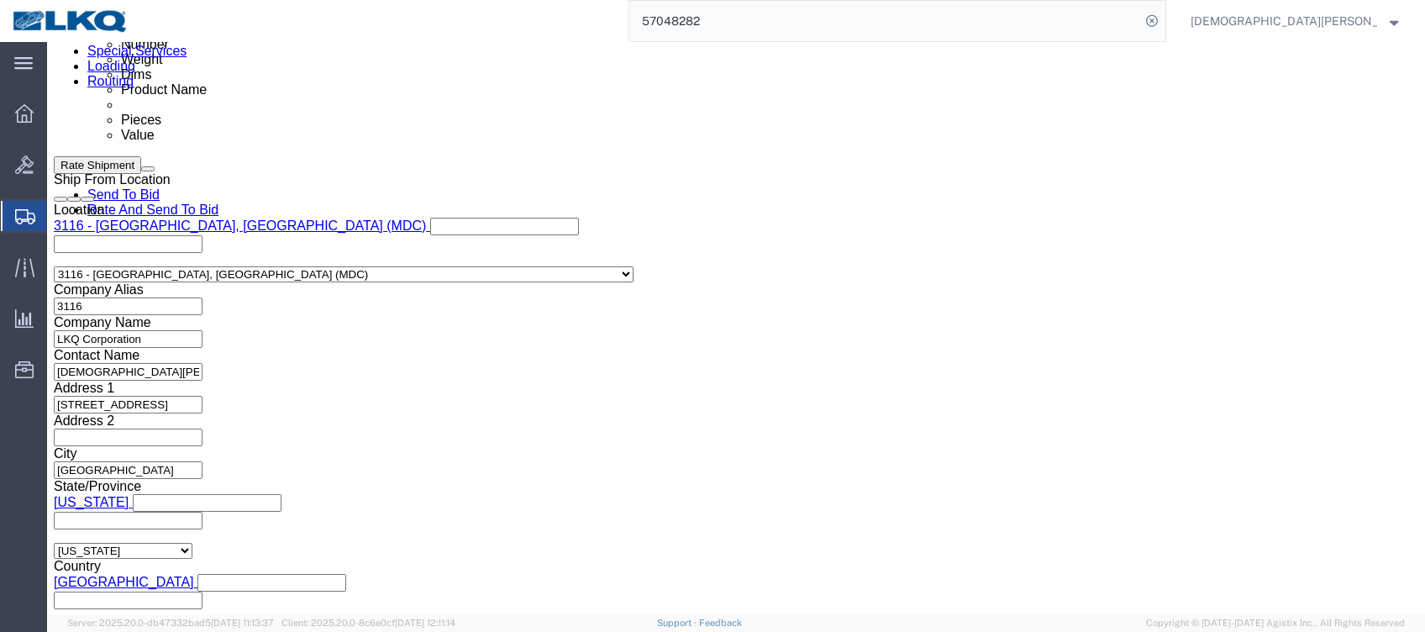
click at [60, 216] on span "Shipments" at bounding box center [52, 216] width 13 height 34
click at [60, 214] on span "Shipments" at bounding box center [52, 216] width 13 height 34
click link "Send To Bid"
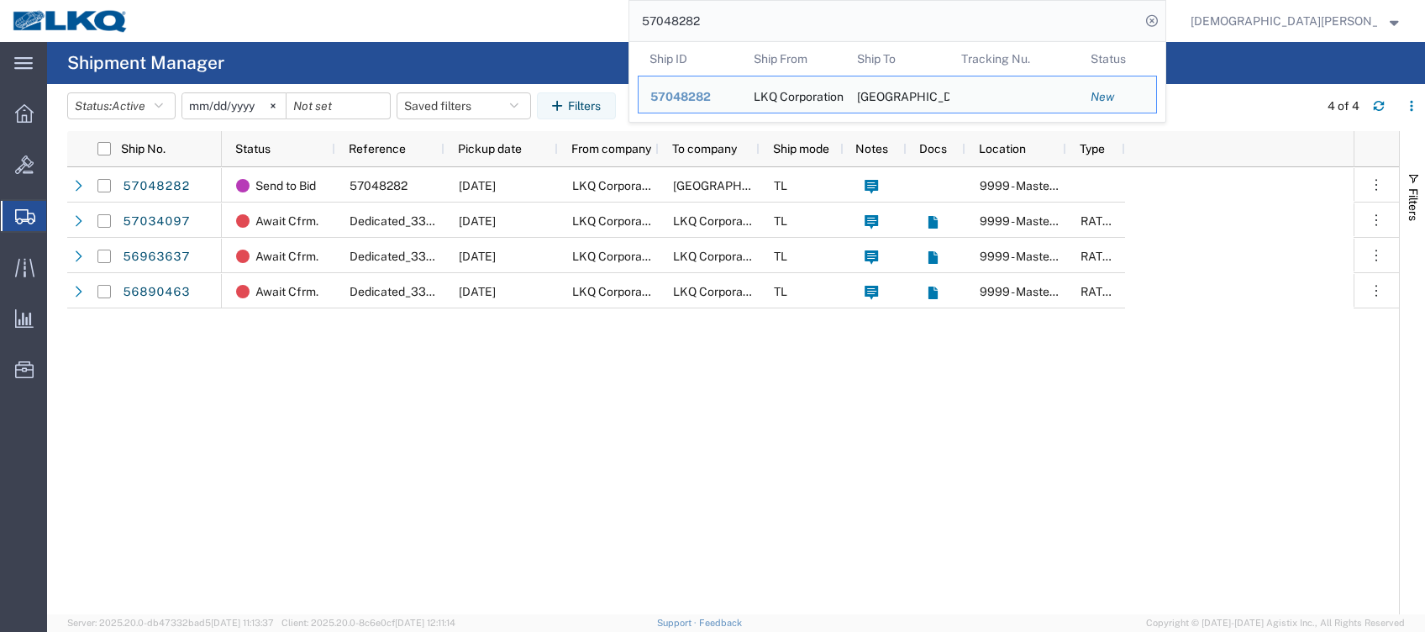
click at [851, 25] on input "57048282" at bounding box center [884, 21] width 511 height 40
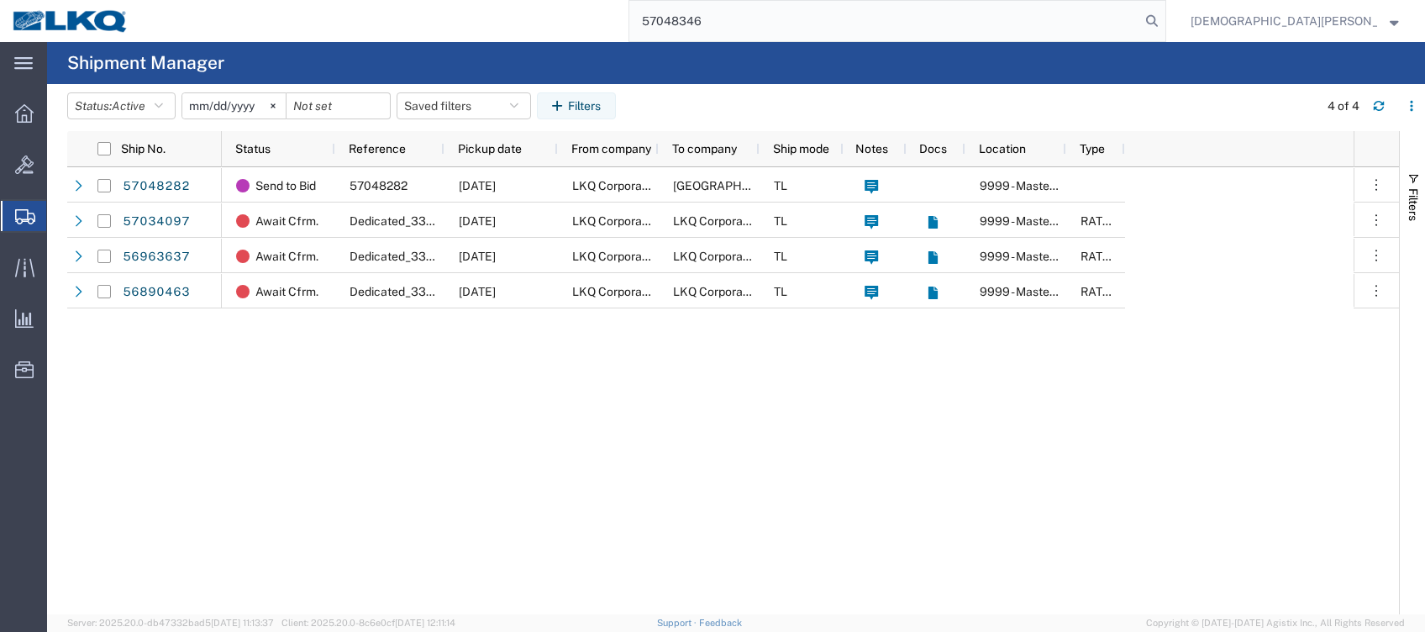
type input "57048346"
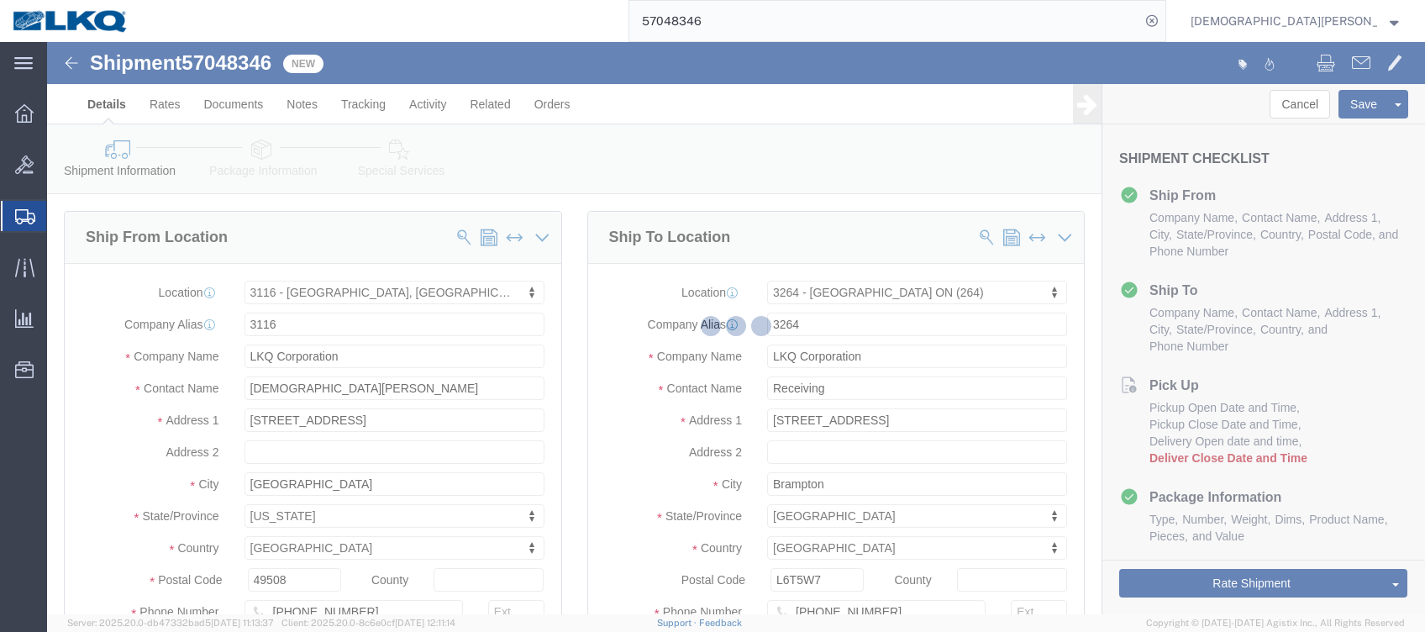
select select "27850"
select select "27966"
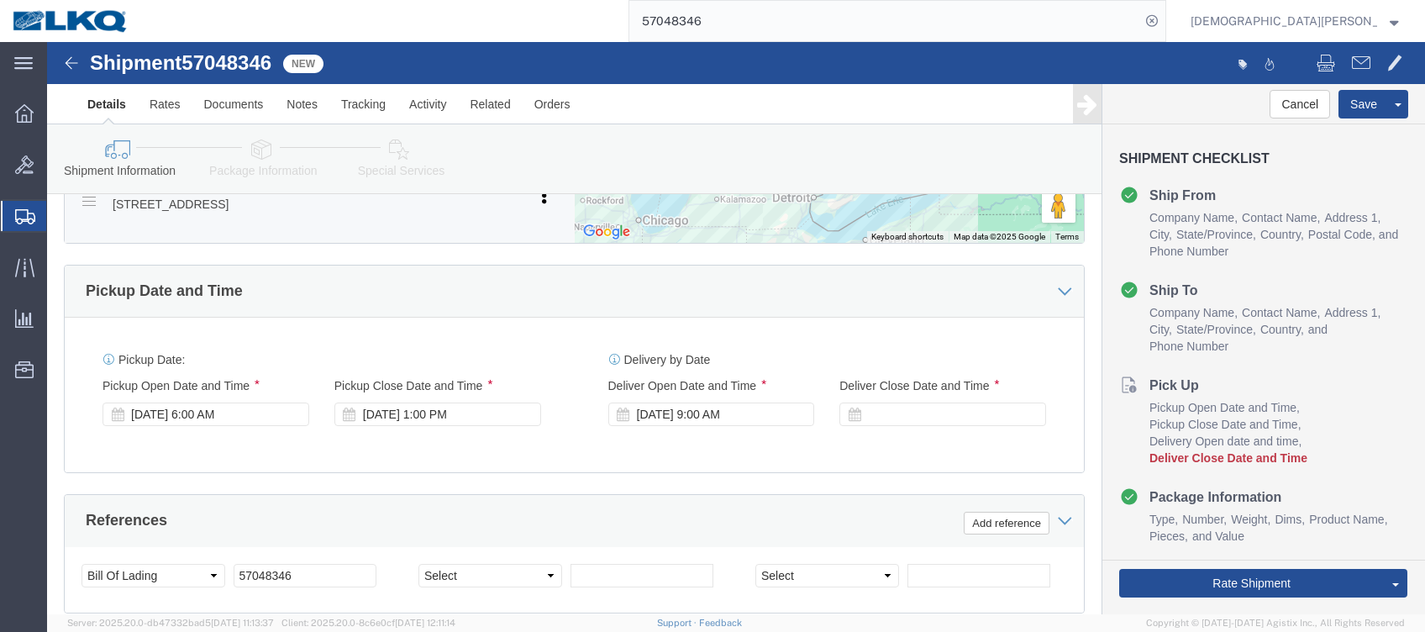
scroll to position [896, 0]
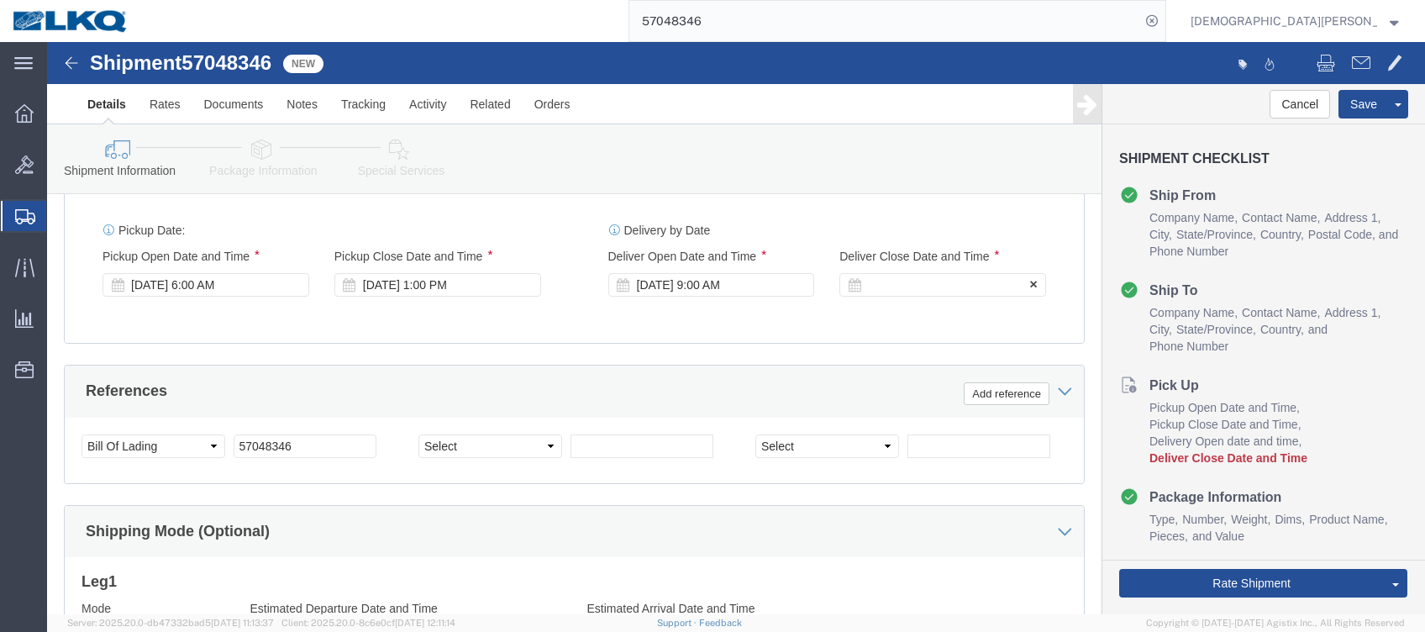
click div
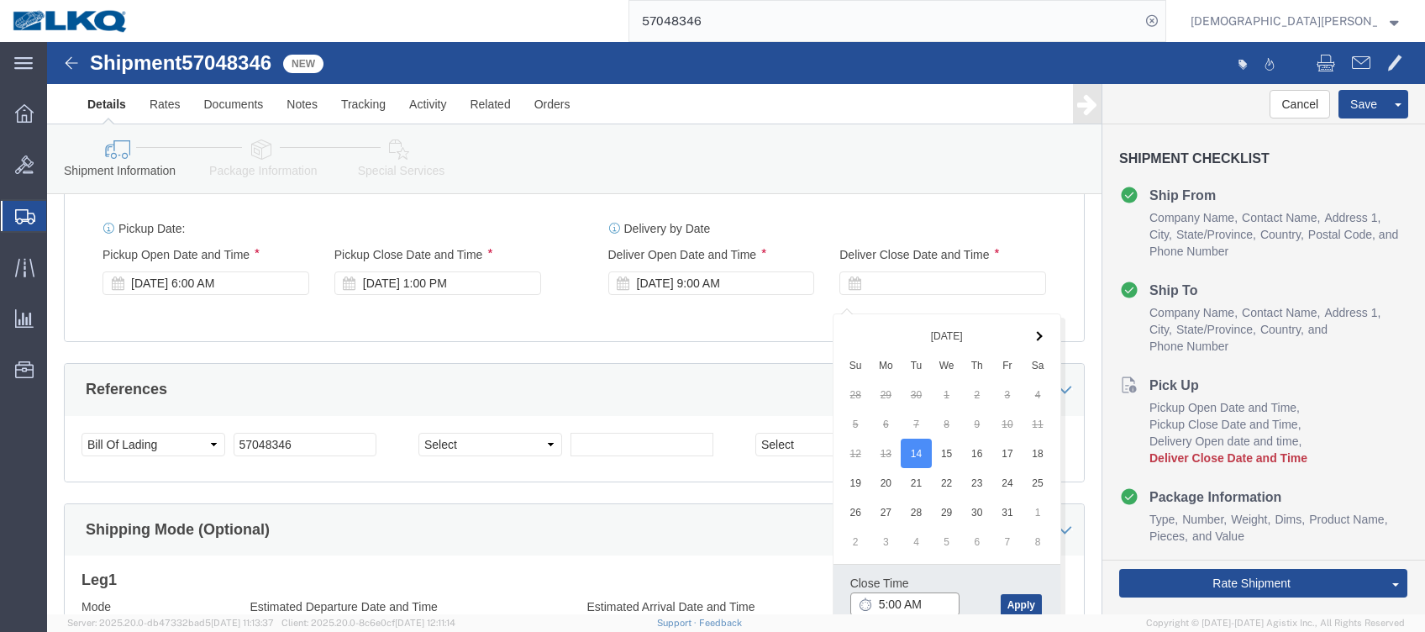
click input "5:00 AM"
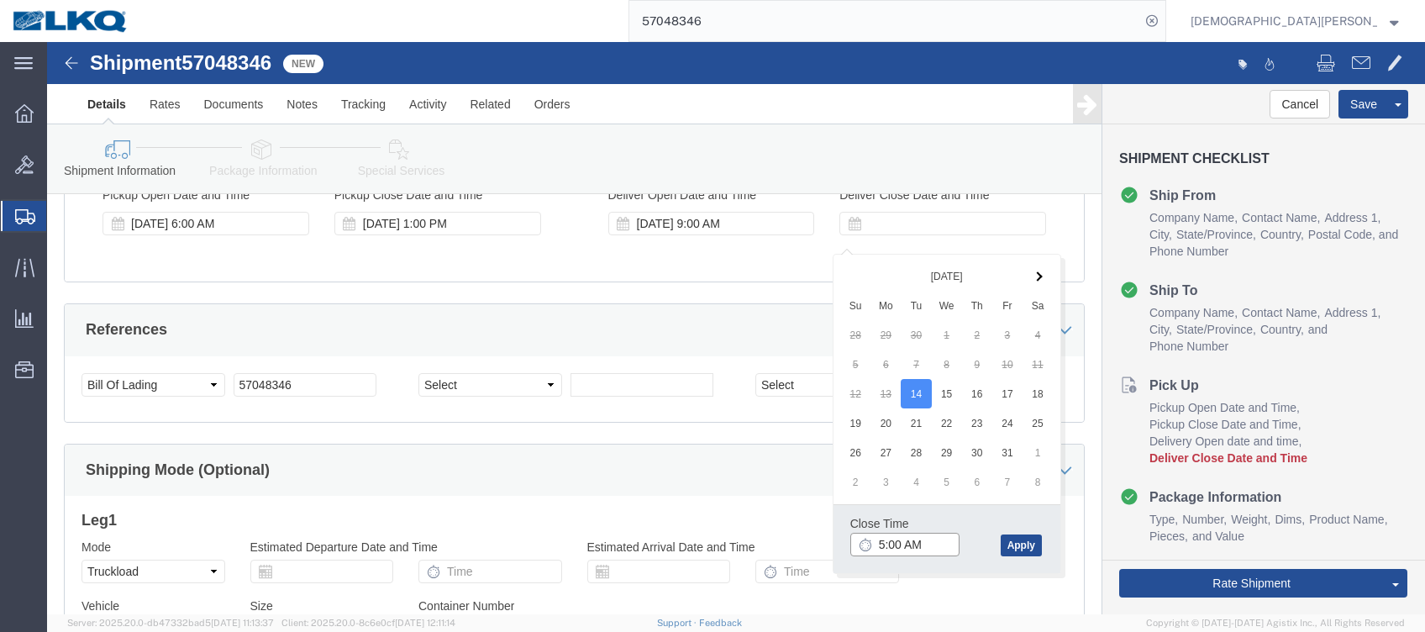
scroll to position [1001, 0]
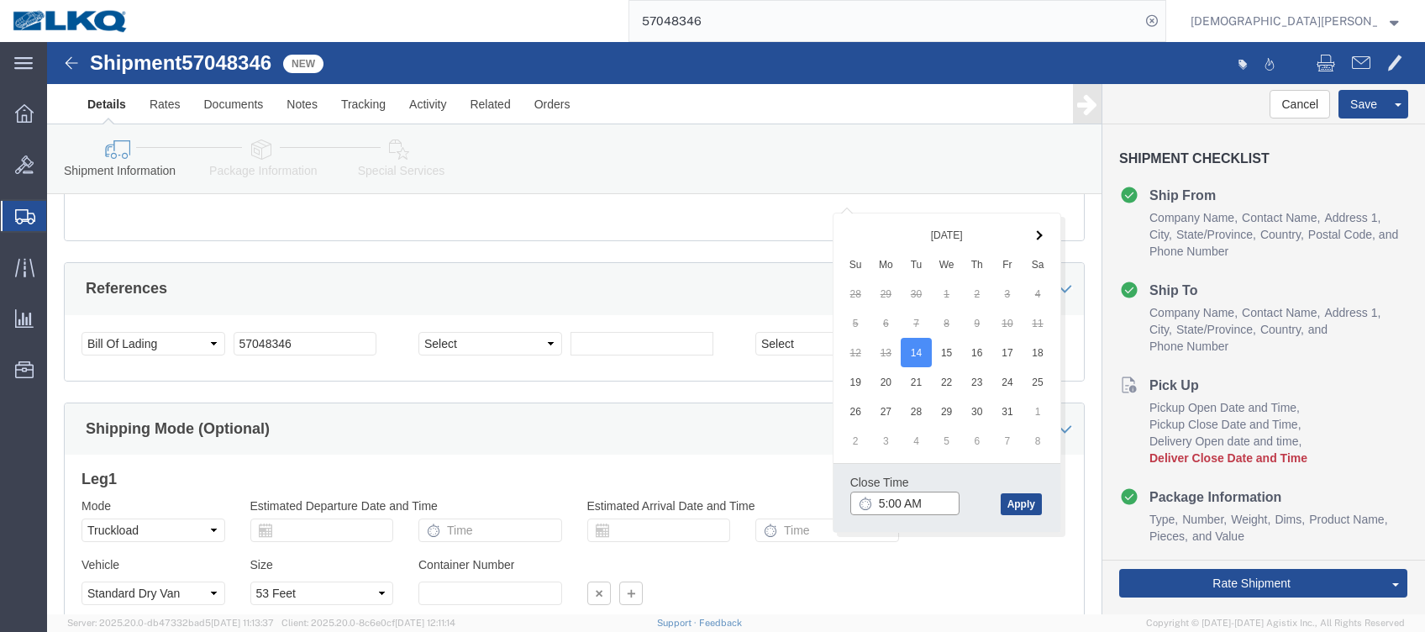
drag, startPoint x: 874, startPoint y: 560, endPoint x: 854, endPoint y: 560, distance: 19.3
click body "Shipment 57048346 New Details Rates Documents Notes Tracking Activity Related O…"
type input "5:00PM"
click button "Apply"
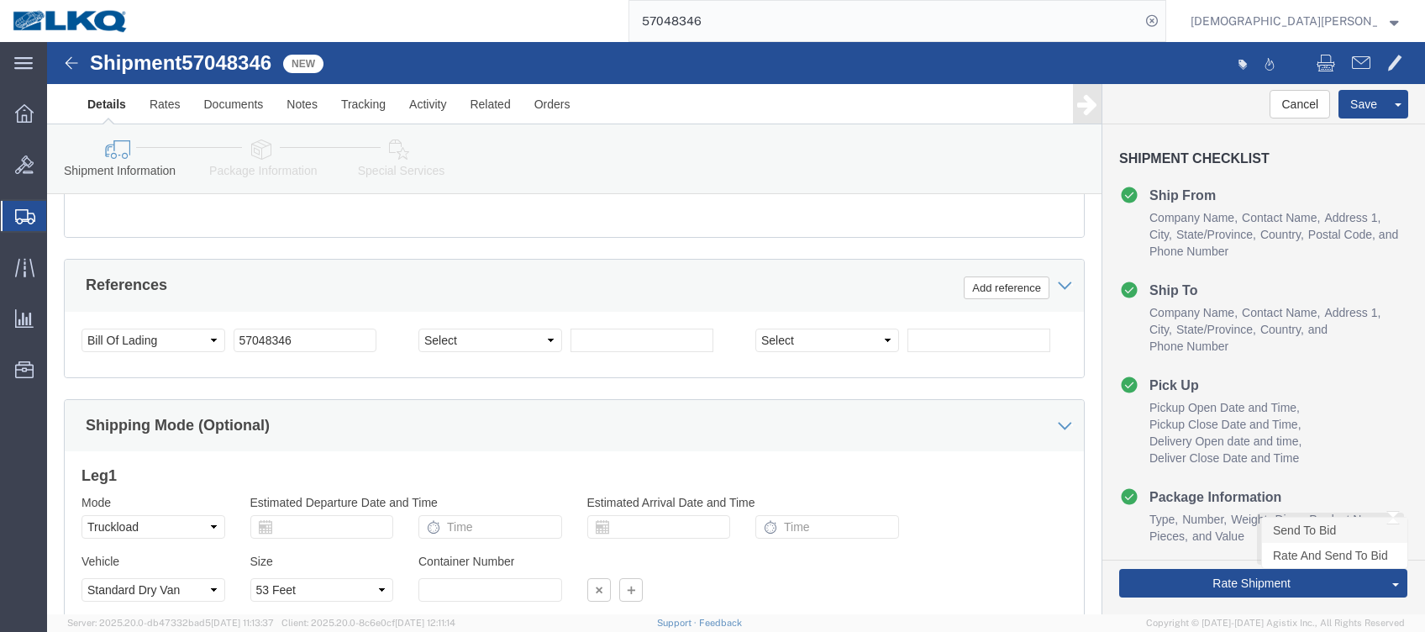
click link "Send To Bid"
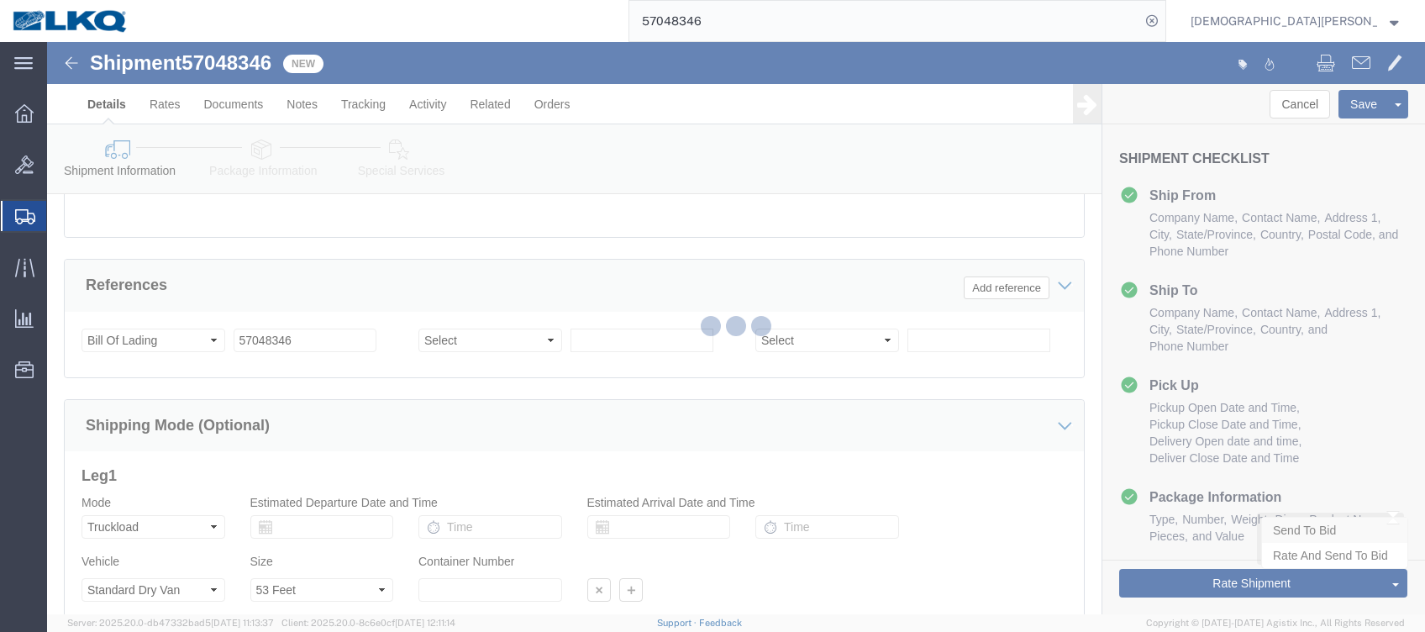
select select "TL"
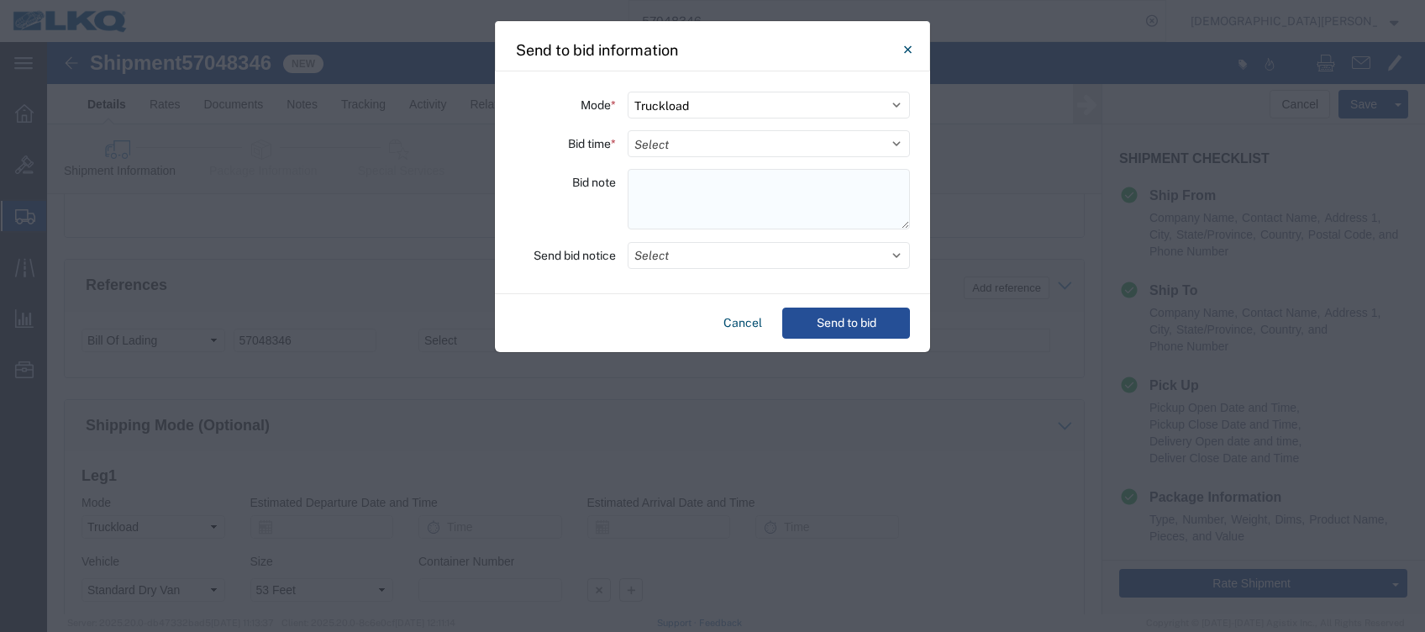
click at [645, 192] on textarea at bounding box center [769, 199] width 282 height 60
paste textarea "264-Brampton 13 skids 11017548"
type textarea "264-Brampton 13 skids 11017548"
click at [653, 143] on select "Select 30 Min (Rush) 1 Hour (Rush) 2 Hours (Rush) 4 Hours (Rush) 8 Hours (Rush)…" at bounding box center [769, 143] width 282 height 27
select select "8"
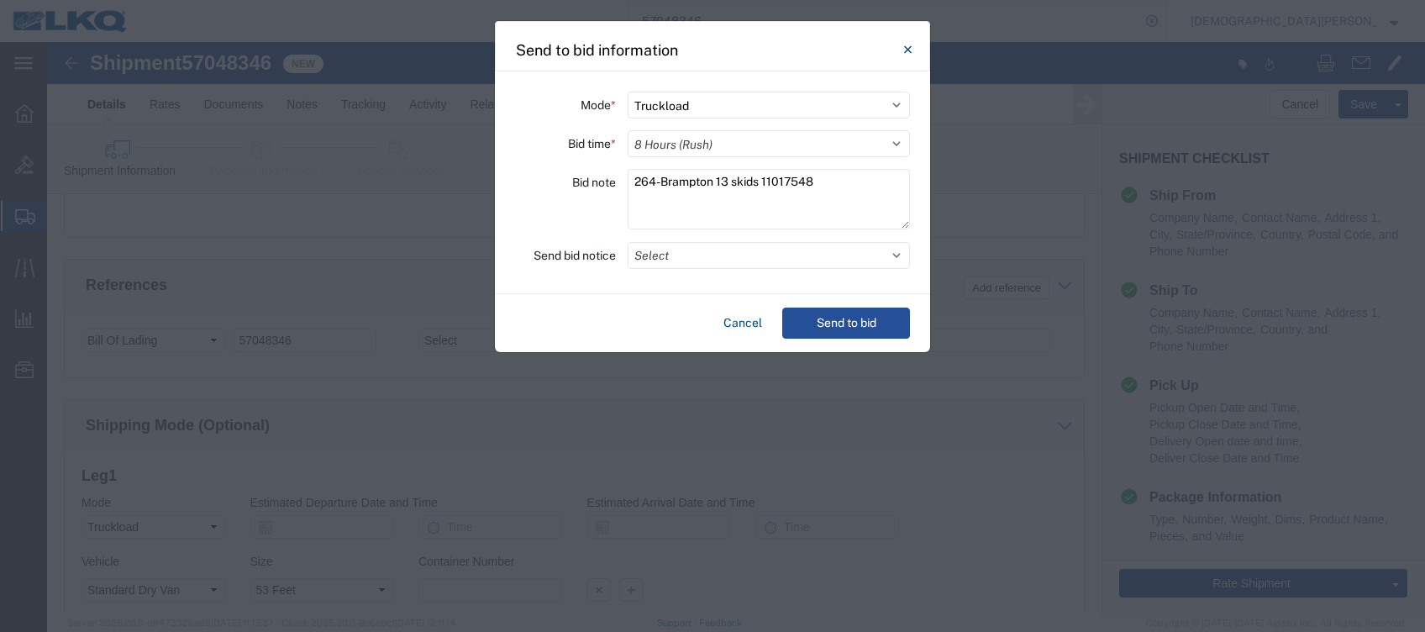
click at [628, 130] on select "Select 30 Min (Rush) 1 Hour (Rush) 2 Hours (Rush) 4 Hours (Rush) 8 Hours (Rush)…" at bounding box center [769, 143] width 282 height 27
click at [668, 253] on button "Select" at bounding box center [769, 255] width 282 height 27
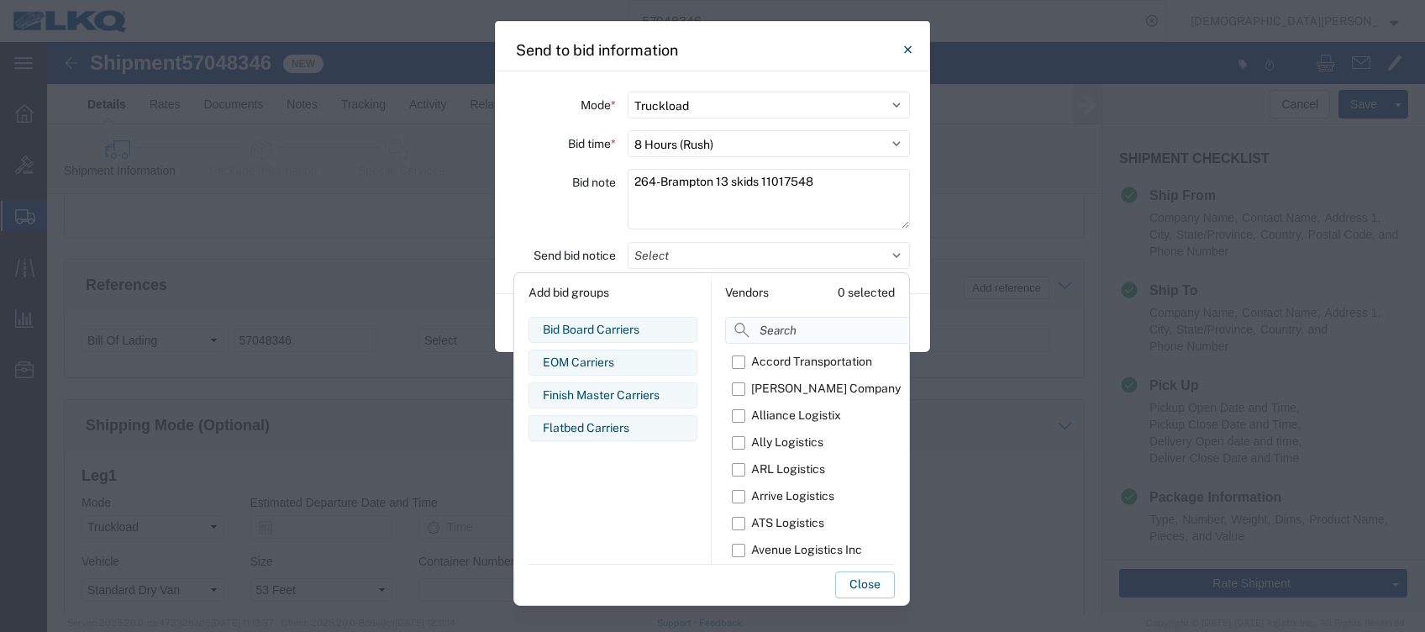
click at [764, 334] on input at bounding box center [857, 330] width 265 height 27
type input "dv"
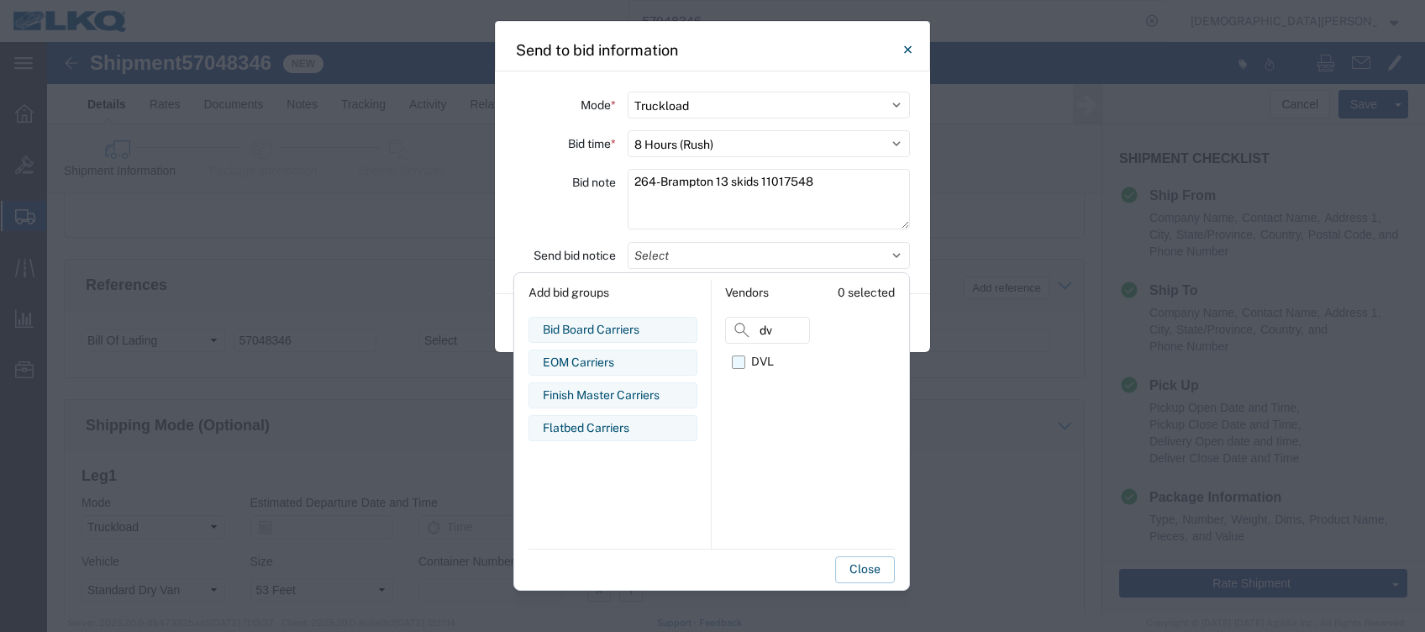
click at [736, 359] on label "DVL" at bounding box center [771, 362] width 78 height 27
click at [0, 0] on input "DVL" at bounding box center [0, 0] width 0 height 0
click at [860, 569] on button "Close" at bounding box center [865, 569] width 60 height 27
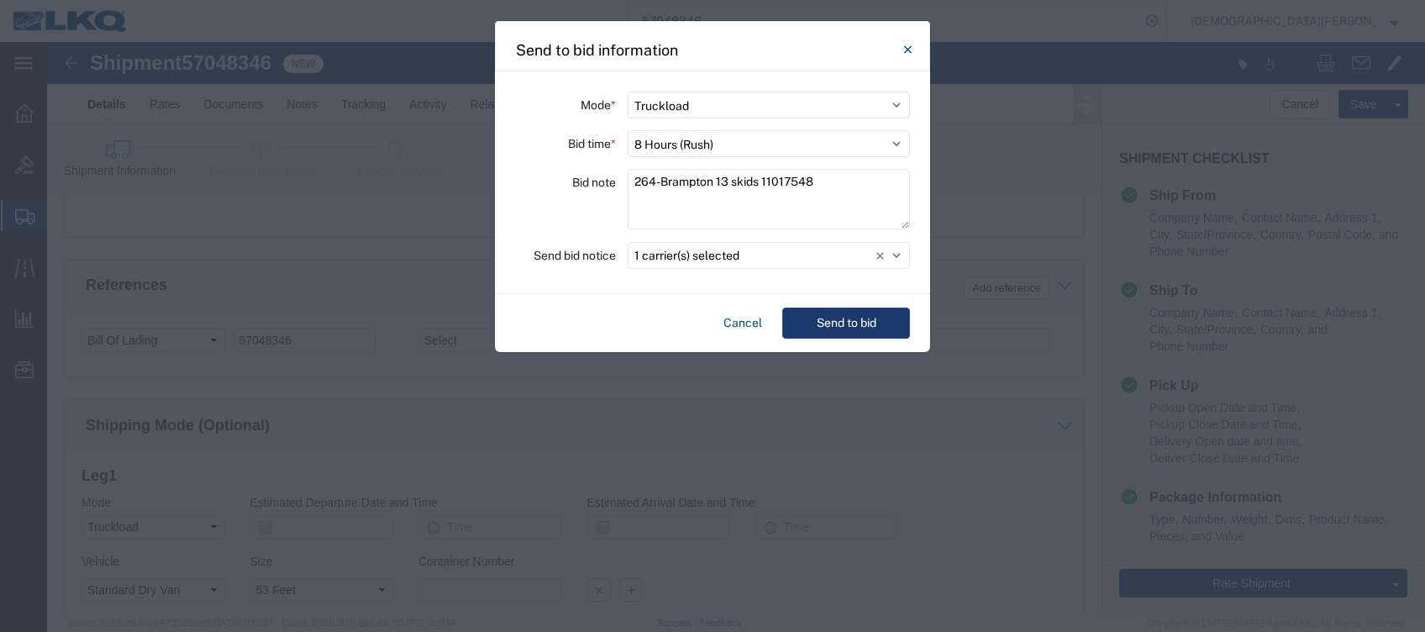
click at [845, 323] on button "Send to bid" at bounding box center [846, 322] width 128 height 31
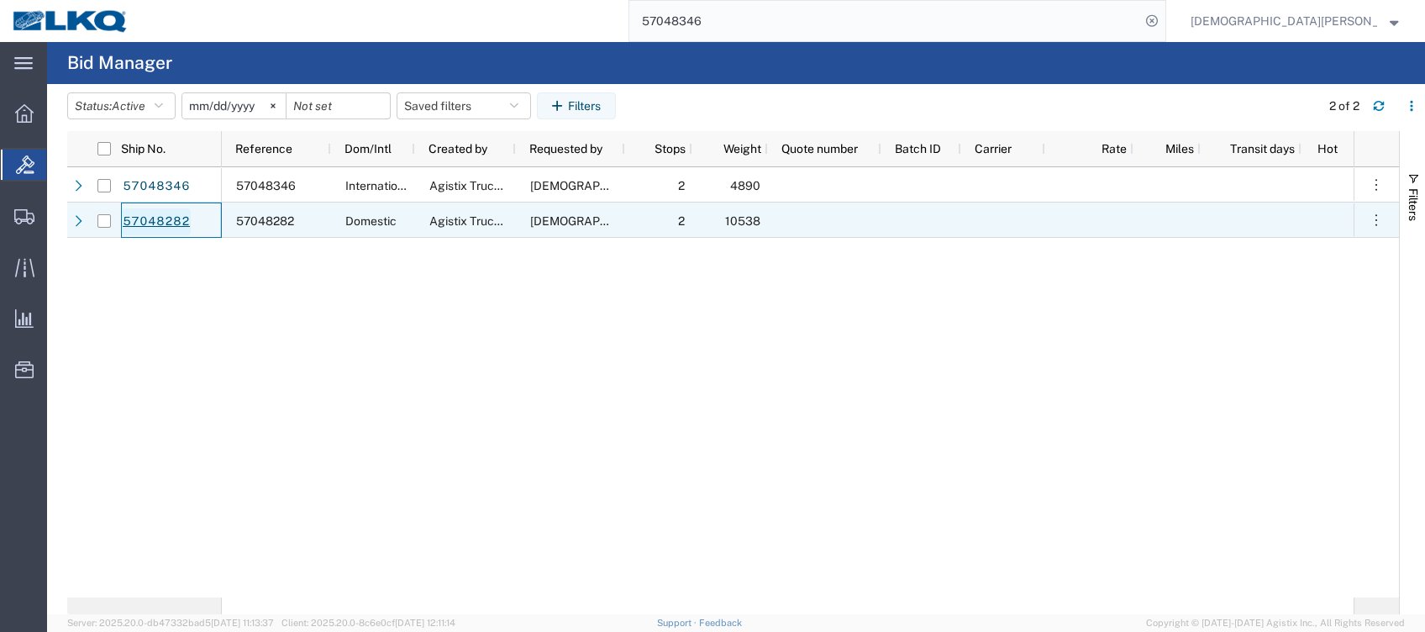
click at [156, 220] on link "57048282" at bounding box center [156, 221] width 69 height 27
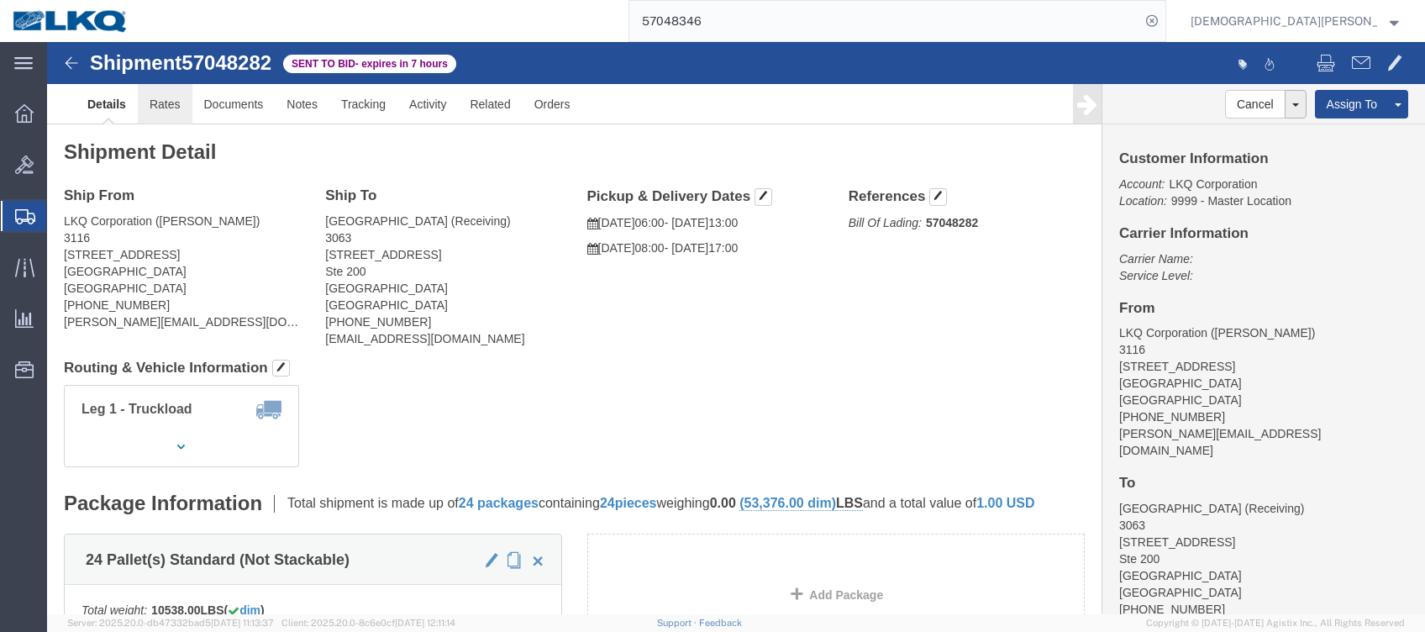
click link "Rates"
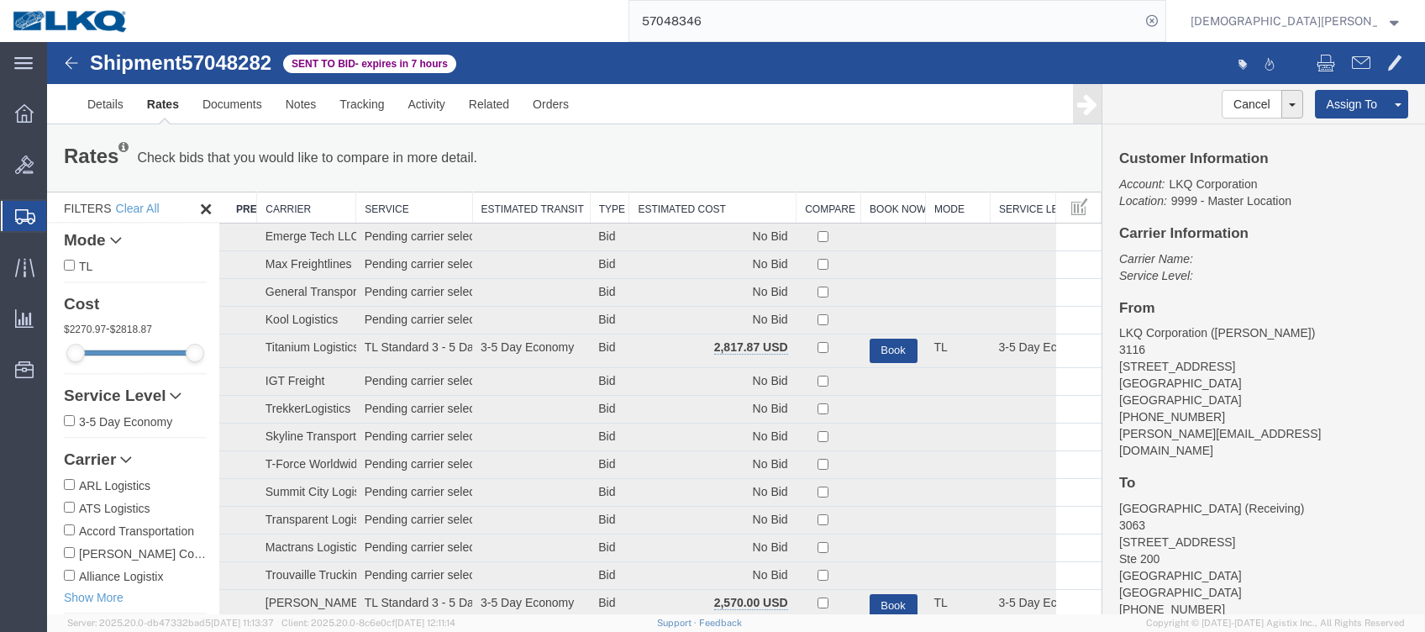
click at [700, 208] on th "Estimated Cost" at bounding box center [712, 207] width 167 height 31
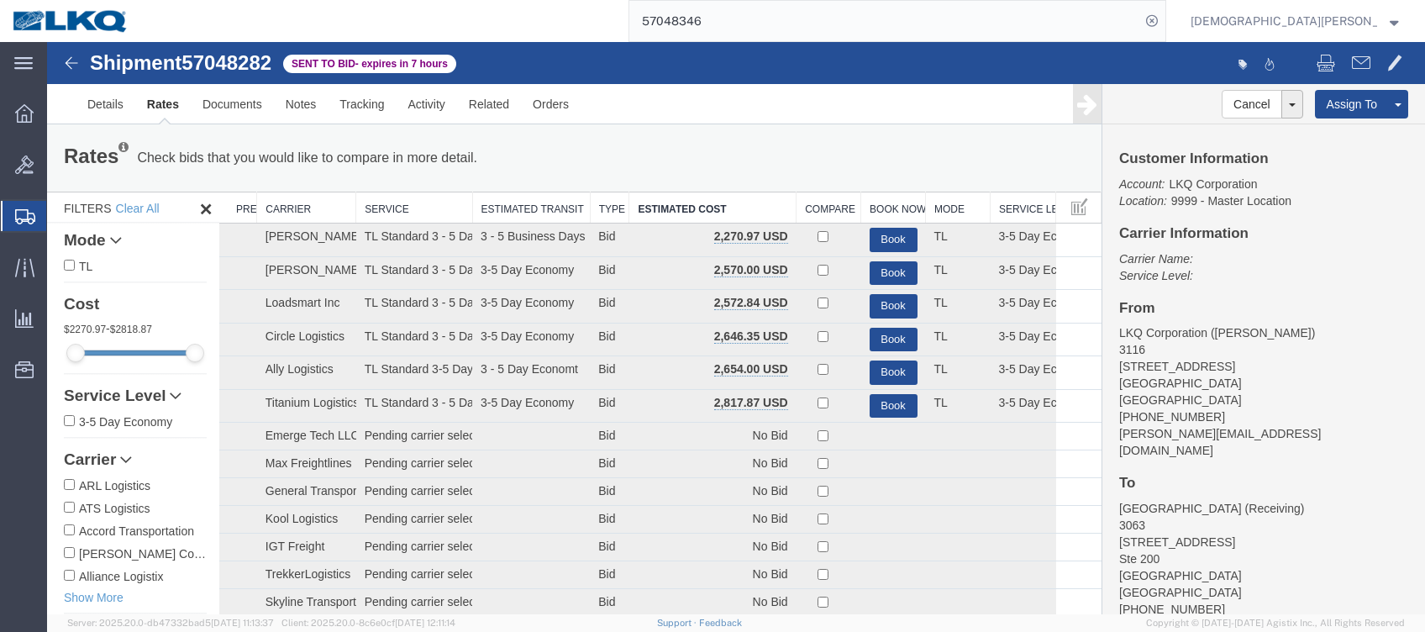
click at [60, 215] on span "Shipments" at bounding box center [52, 216] width 13 height 34
